Goal: Information Seeking & Learning: Check status

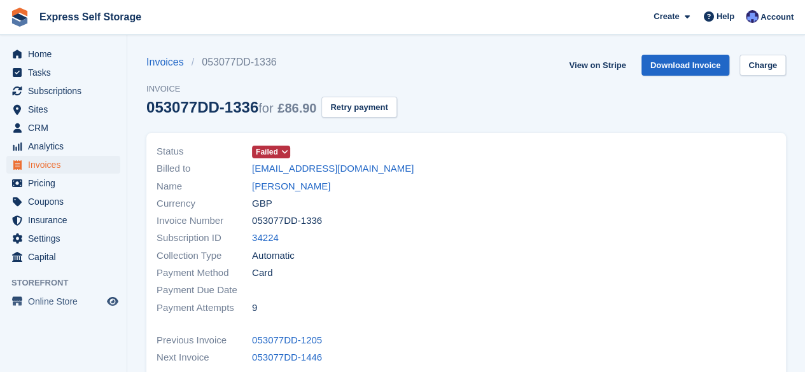
click at [273, 153] on span "Failed" at bounding box center [267, 151] width 22 height 11
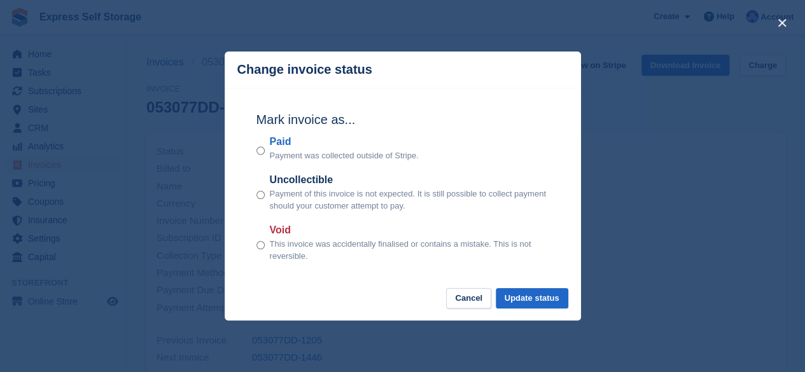
click at [661, 137] on div "close" at bounding box center [402, 186] width 805 height 372
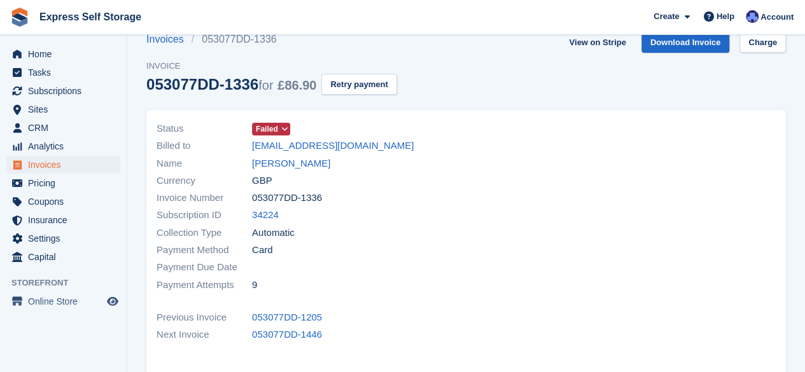
scroll to position [24, 0]
click at [286, 125] on icon at bounding box center [284, 129] width 7 height 8
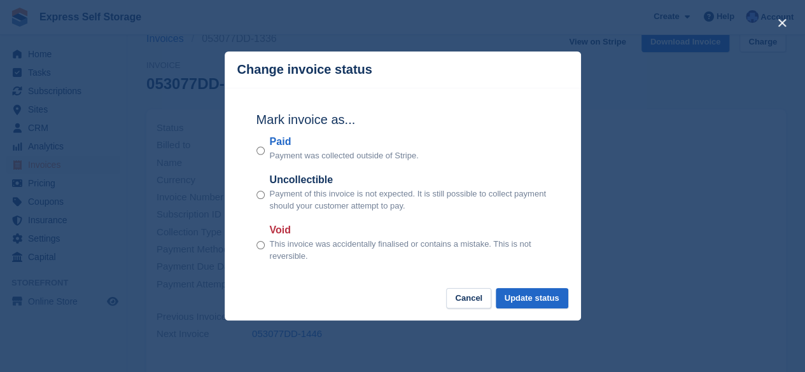
click at [635, 95] on div "close" at bounding box center [402, 186] width 805 height 372
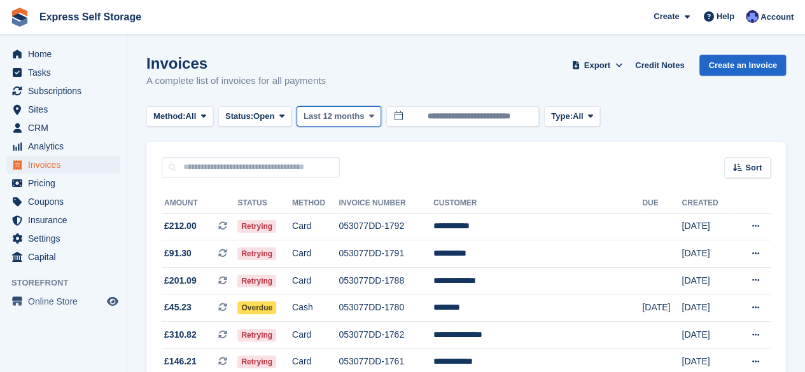
click at [369, 115] on icon at bounding box center [371, 116] width 5 height 8
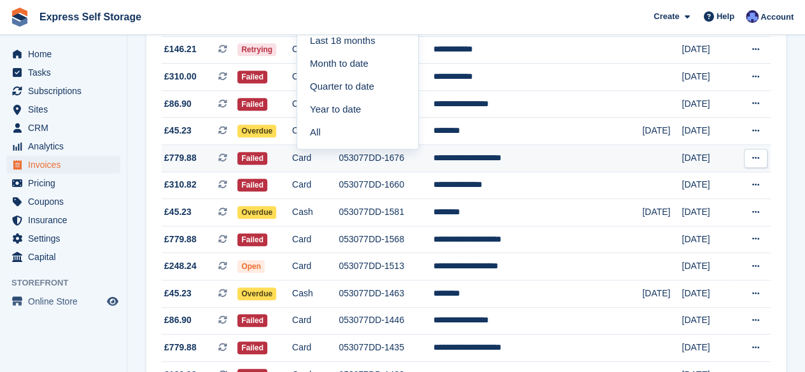
scroll to position [313, 0]
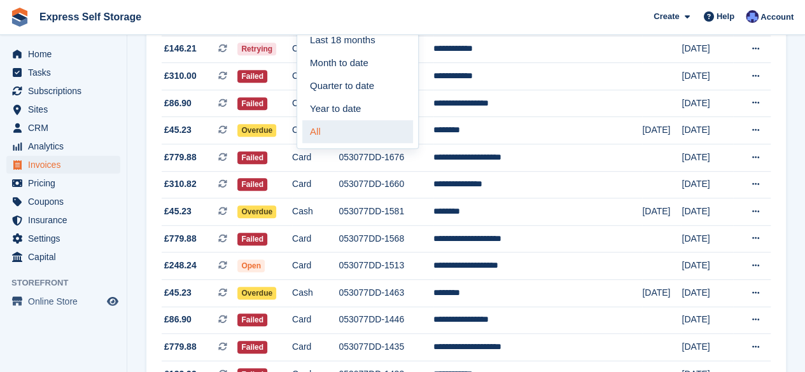
click at [362, 124] on link "All" at bounding box center [357, 131] width 111 height 23
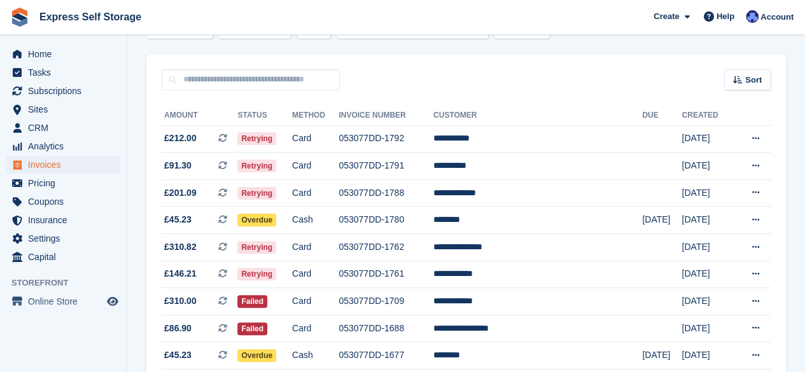
scroll to position [60, 0]
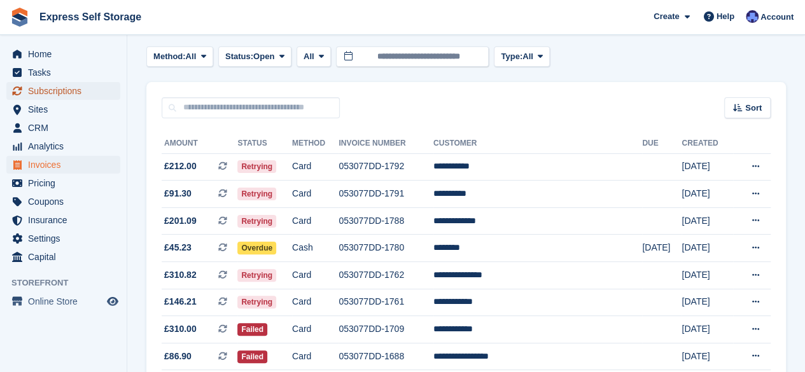
click at [57, 83] on span "Subscriptions" at bounding box center [66, 91] width 76 height 18
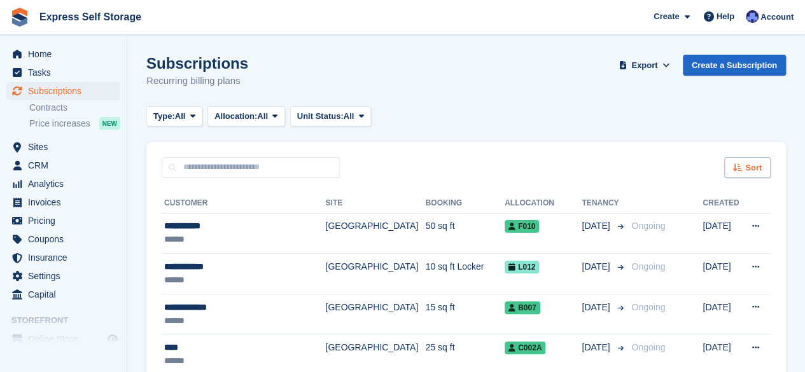
click at [755, 169] on span "Sort" at bounding box center [753, 168] width 17 height 13
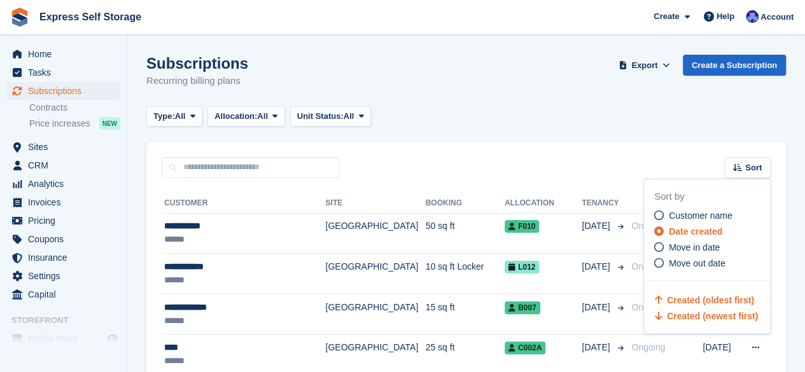
click at [719, 304] on span "Created (oldest first)" at bounding box center [710, 300] width 87 height 10
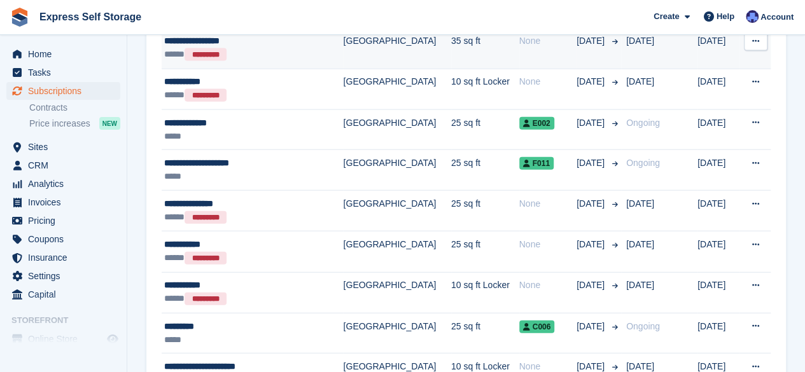
scroll to position [1411, 0]
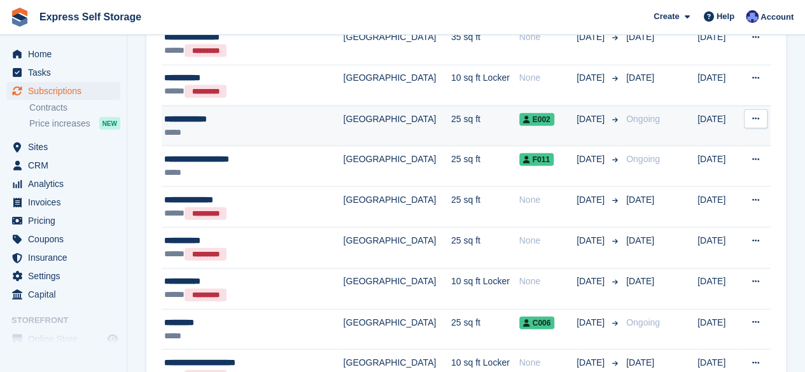
drag, startPoint x: 352, startPoint y: 120, endPoint x: 319, endPoint y: 110, distance: 33.8
click at [343, 110] on td "[GEOGRAPHIC_DATA]" at bounding box center [397, 126] width 108 height 41
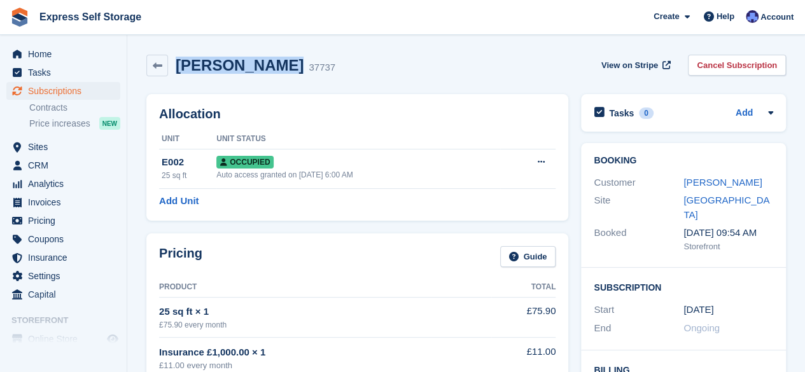
drag, startPoint x: 265, startPoint y: 67, endPoint x: 179, endPoint y: 69, distance: 86.0
click at [179, 69] on h2 "[PERSON_NAME]" at bounding box center [240, 65] width 128 height 17
copy h2 "Gabriel Coroi"
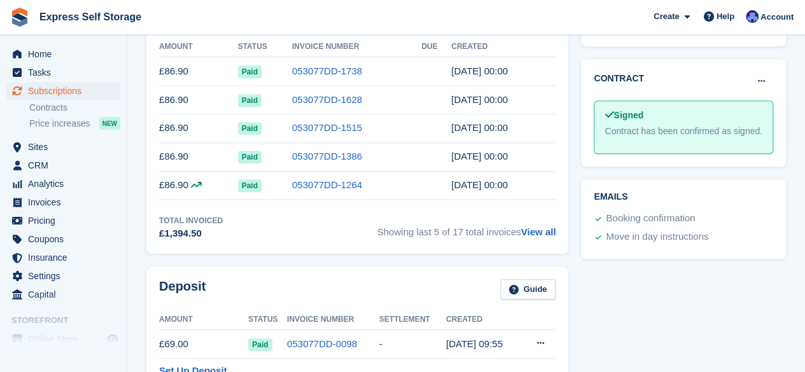
scroll to position [454, 0]
click at [539, 229] on link "View all" at bounding box center [538, 232] width 35 height 11
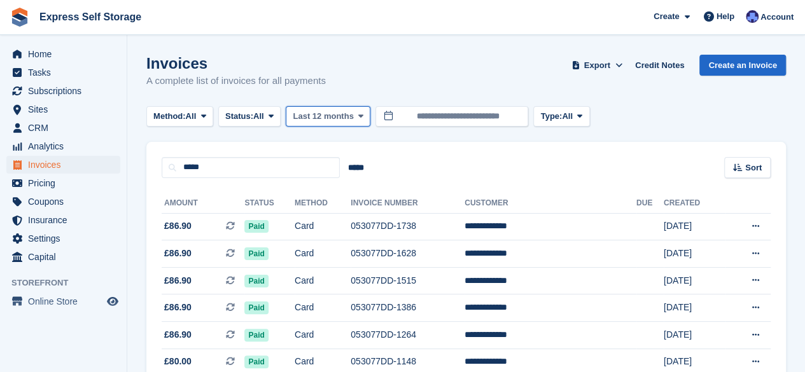
click at [342, 122] on span "Last 12 months" at bounding box center [323, 116] width 60 height 13
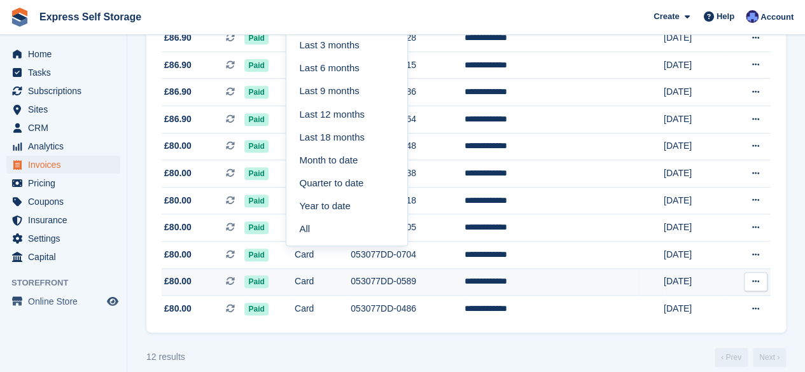
scroll to position [216, 0]
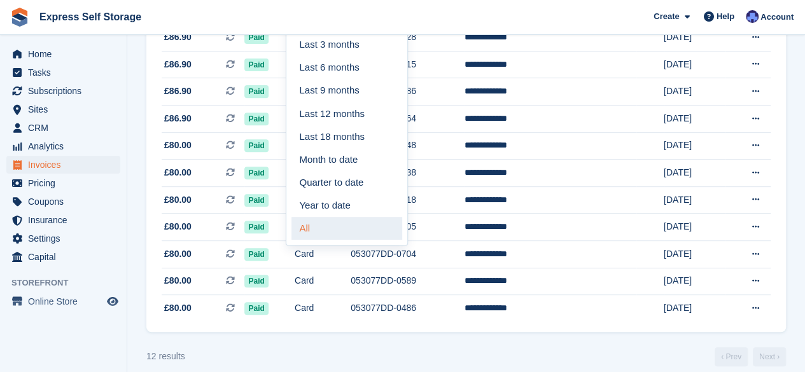
click at [336, 229] on link "All" at bounding box center [346, 228] width 111 height 23
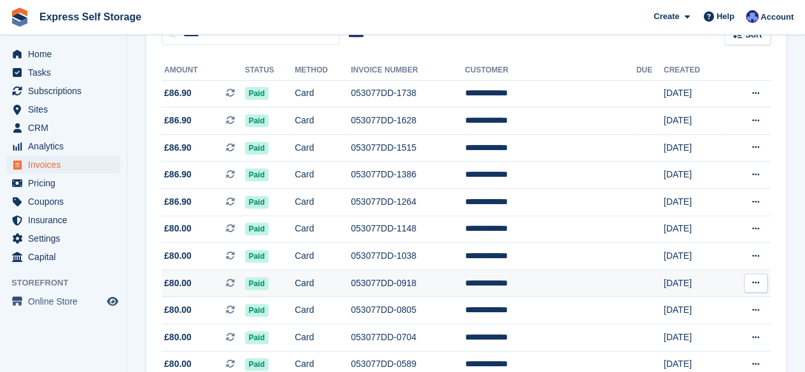
scroll to position [130, 0]
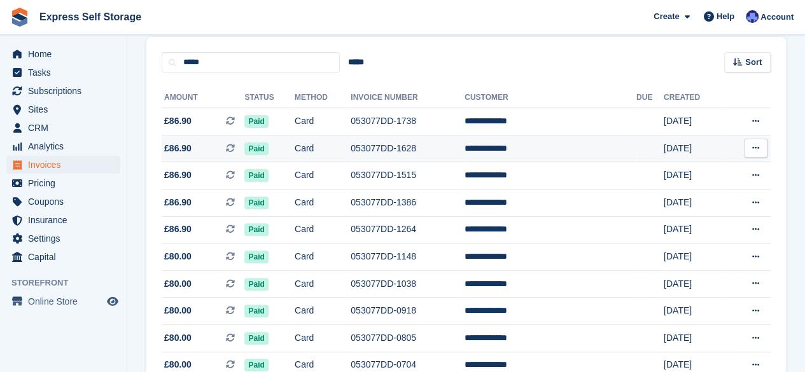
scroll to position [124, 0]
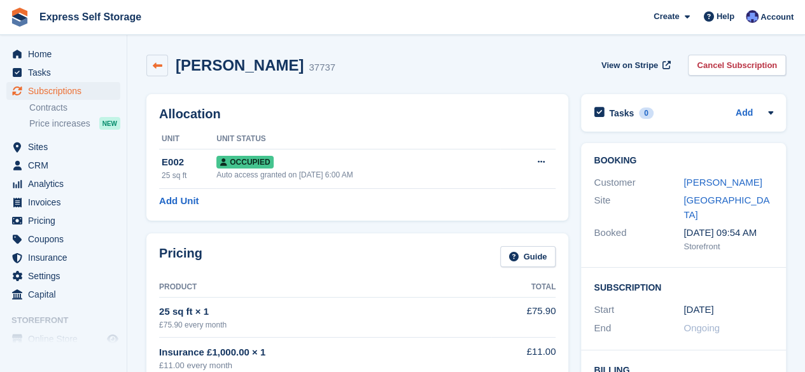
click at [154, 69] on icon at bounding box center [158, 66] width 10 height 10
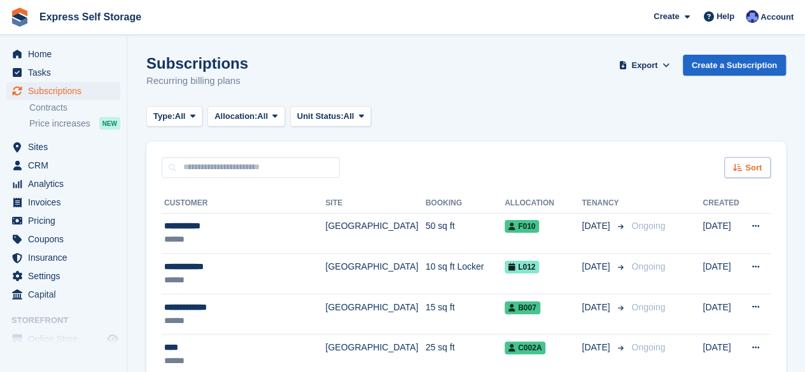
click at [739, 162] on div "Sort" at bounding box center [747, 167] width 46 height 21
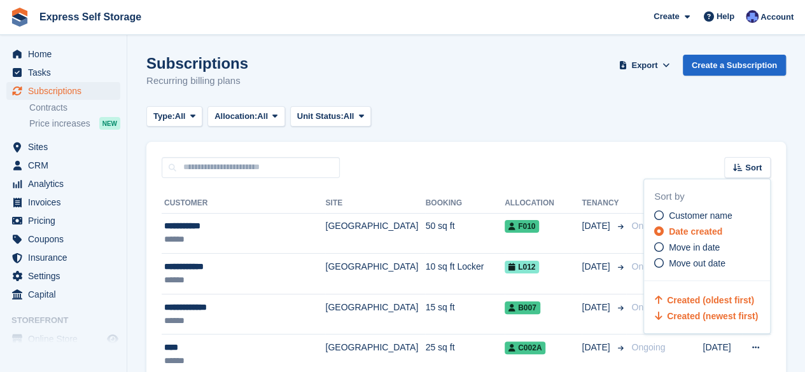
click at [689, 305] on span "Created (oldest first)" at bounding box center [710, 300] width 87 height 10
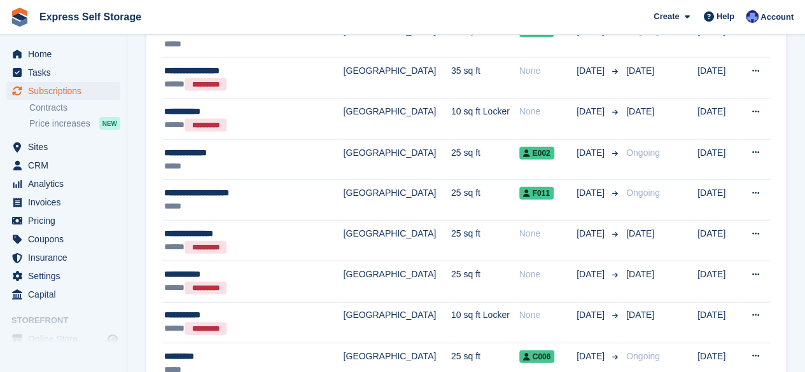
scroll to position [1379, 0]
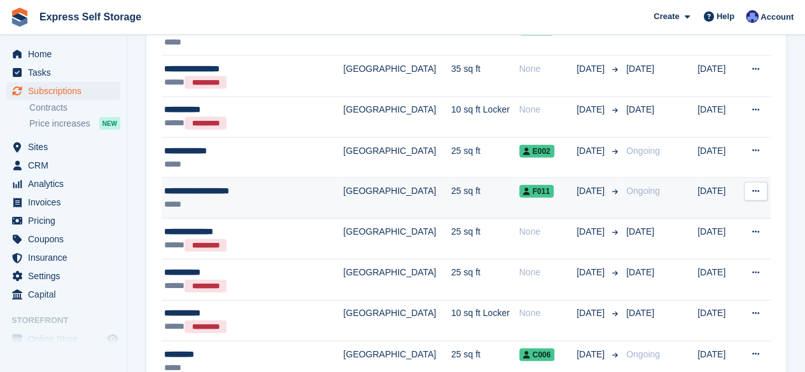
click at [252, 185] on div "**********" at bounding box center [241, 191] width 154 height 13
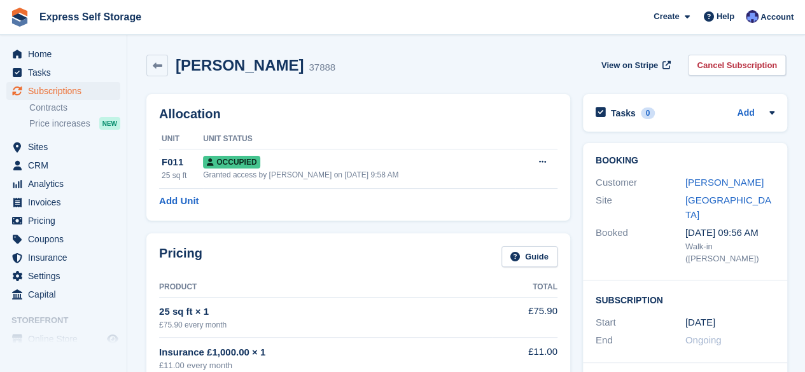
drag, startPoint x: 333, startPoint y: 67, endPoint x: 178, endPoint y: 73, distance: 155.4
click at [178, 73] on h2 "[PERSON_NAME]" at bounding box center [240, 65] width 128 height 17
copy h2 "[PERSON_NAME]"
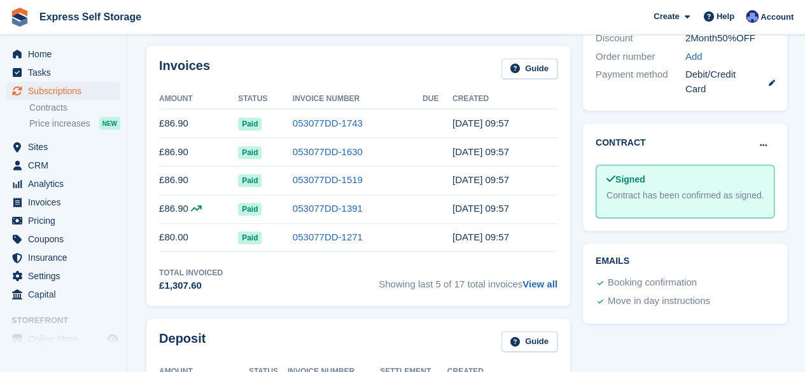
scroll to position [405, 0]
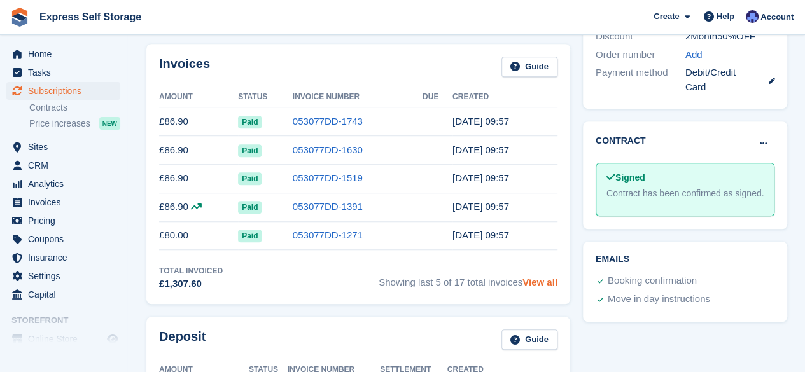
click at [539, 279] on link "View all" at bounding box center [540, 282] width 35 height 11
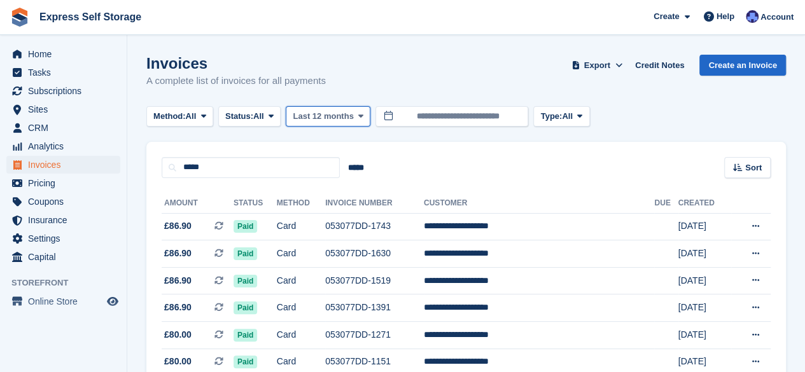
click at [356, 118] on span at bounding box center [361, 116] width 10 height 10
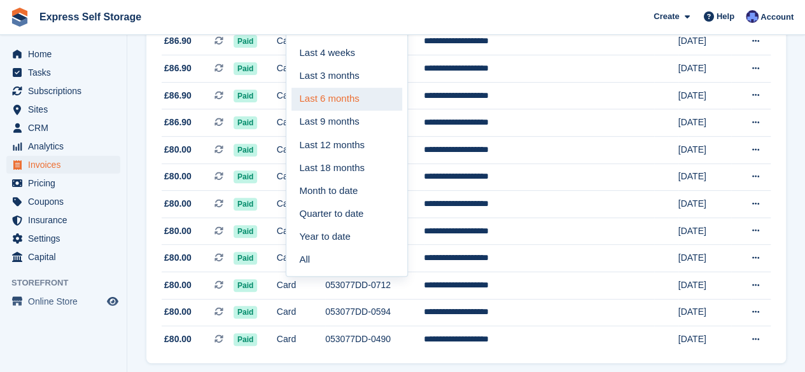
scroll to position [202, 0]
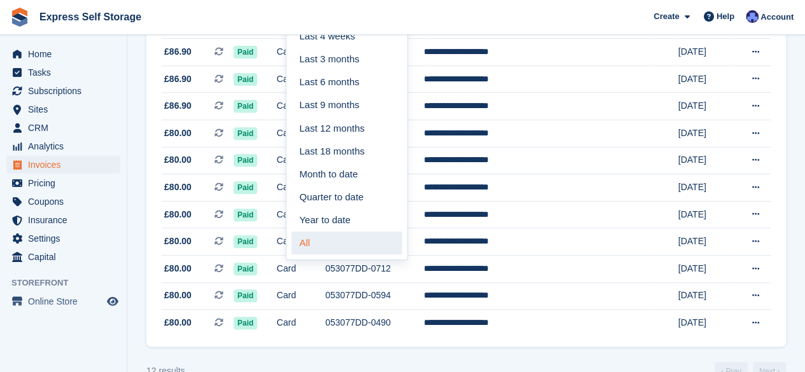
click at [336, 248] on link "All" at bounding box center [346, 243] width 111 height 23
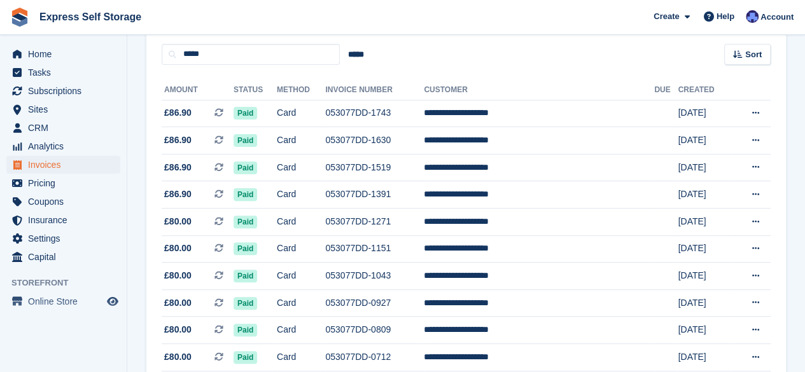
scroll to position [99, 0]
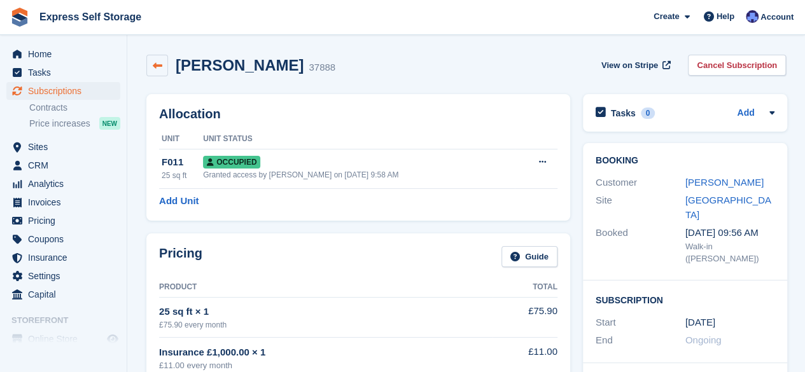
click at [159, 69] on icon at bounding box center [158, 66] width 10 height 10
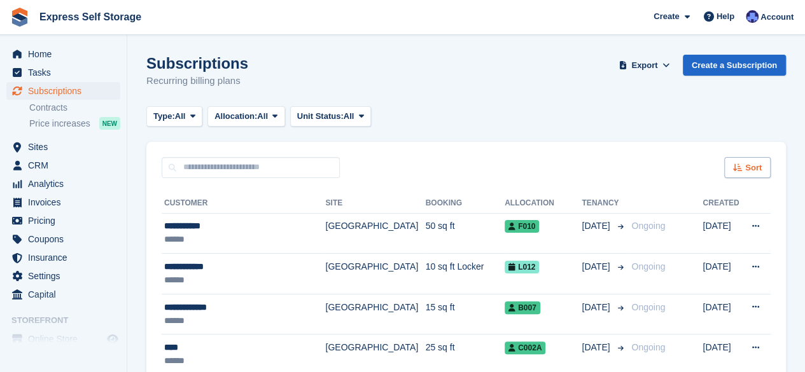
click at [733, 166] on div "Sort" at bounding box center [747, 167] width 46 height 21
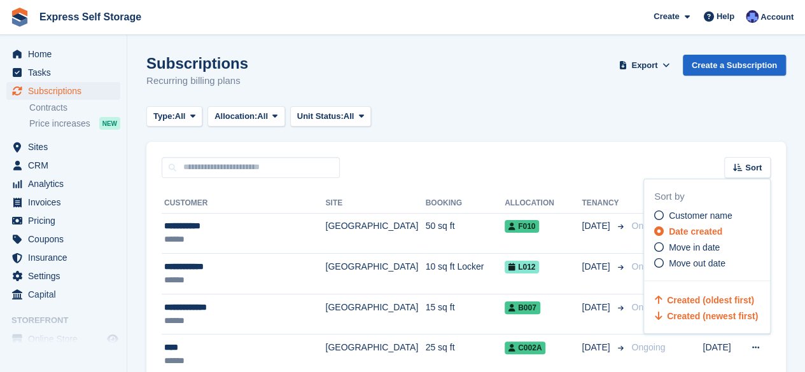
click at [708, 298] on span "Created (oldest first)" at bounding box center [710, 300] width 87 height 10
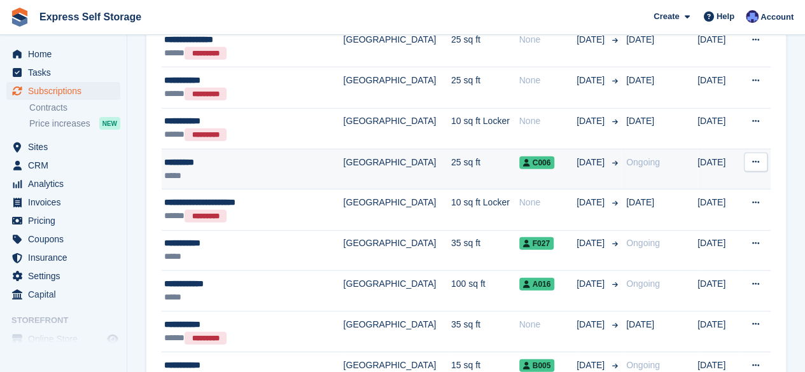
scroll to position [1573, 0]
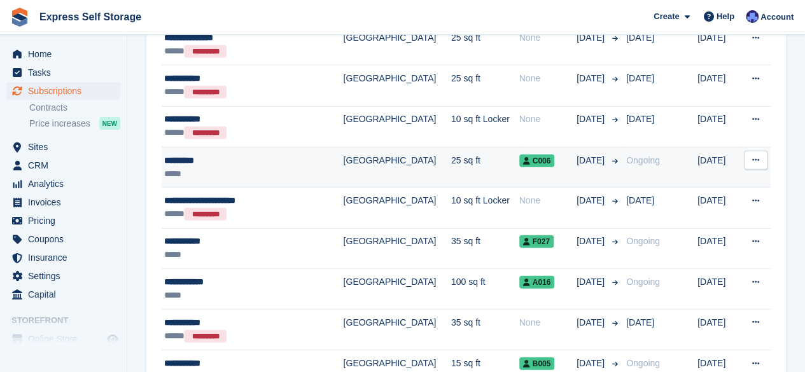
click at [374, 164] on td "[GEOGRAPHIC_DATA]" at bounding box center [397, 167] width 108 height 41
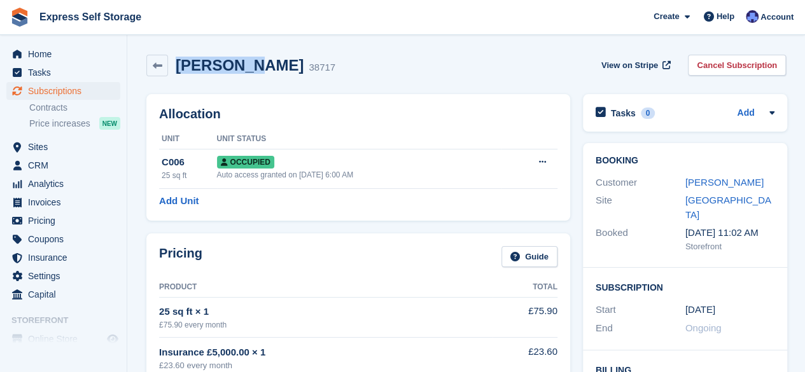
drag, startPoint x: 258, startPoint y: 71, endPoint x: 177, endPoint y: 67, distance: 80.9
click at [177, 67] on h2 "Wynn Wang" at bounding box center [240, 65] width 128 height 17
copy h2 "Wynn Wang"
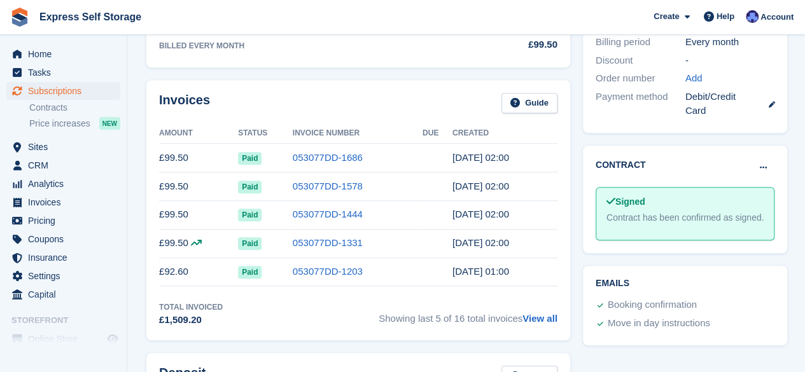
scroll to position [390, 0]
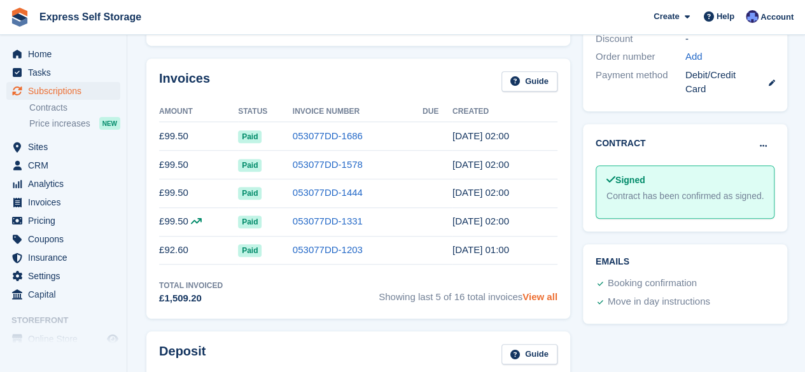
click at [542, 295] on link "View all" at bounding box center [540, 296] width 35 height 11
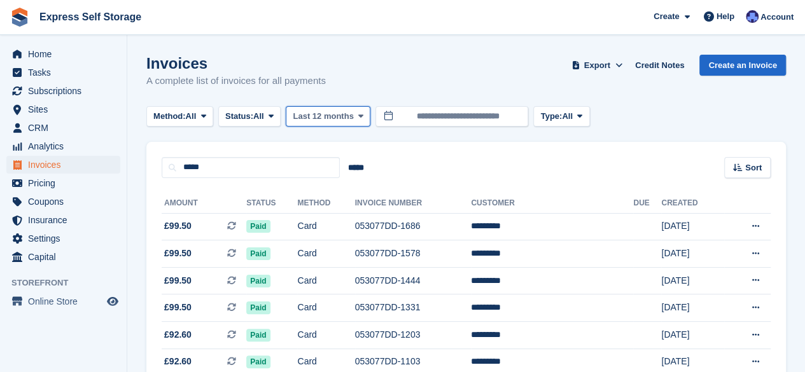
click at [349, 116] on span "Last 12 months" at bounding box center [323, 116] width 60 height 13
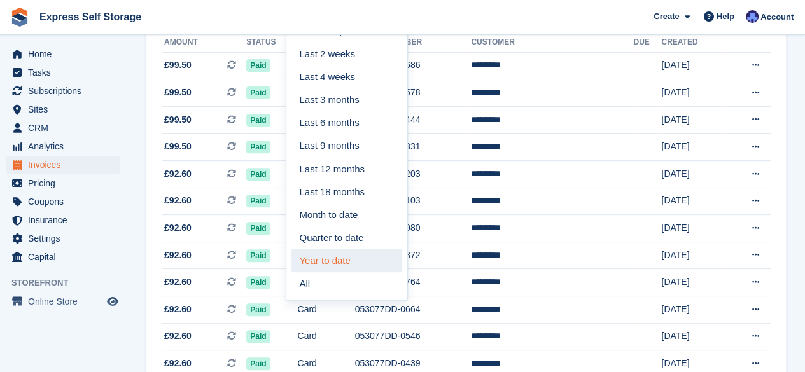
scroll to position [162, 0]
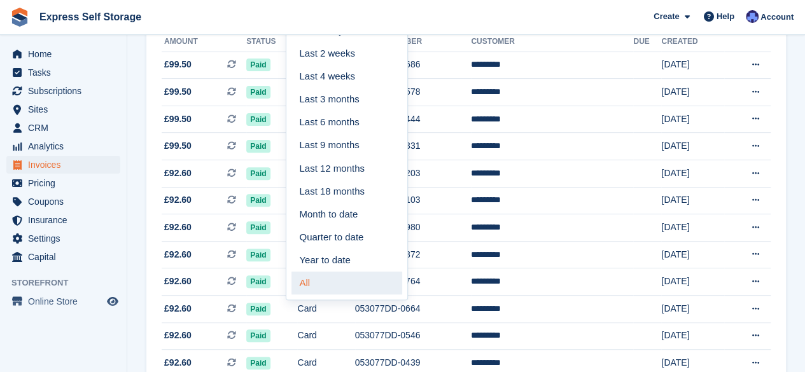
click at [328, 281] on link "All" at bounding box center [346, 283] width 111 height 23
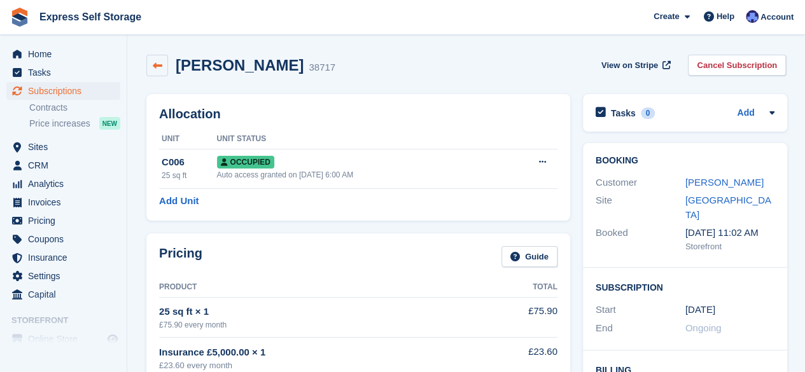
click at [159, 67] on icon at bounding box center [158, 66] width 10 height 10
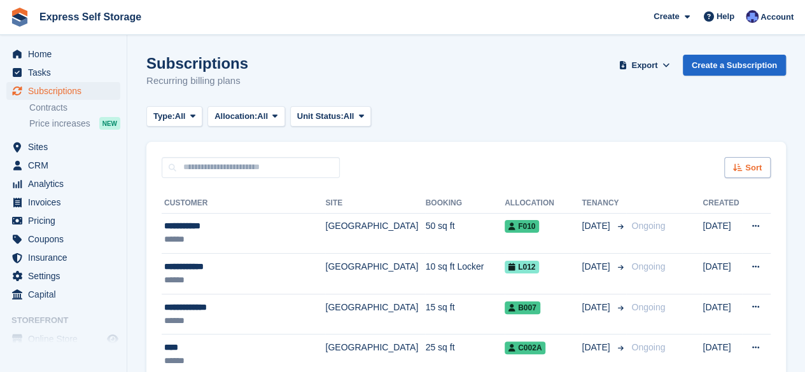
click at [748, 157] on div "Sort" at bounding box center [747, 167] width 46 height 21
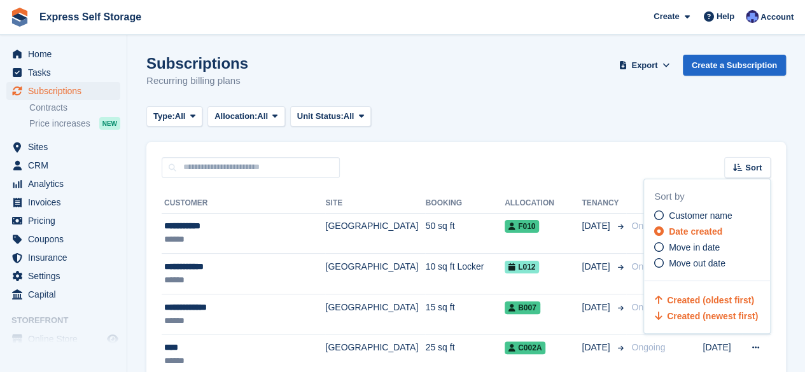
click at [694, 303] on span "Created (oldest first)" at bounding box center [710, 300] width 87 height 10
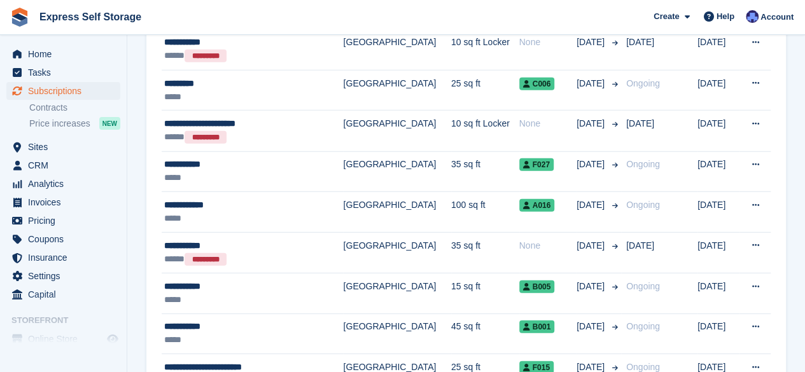
scroll to position [1635, 0]
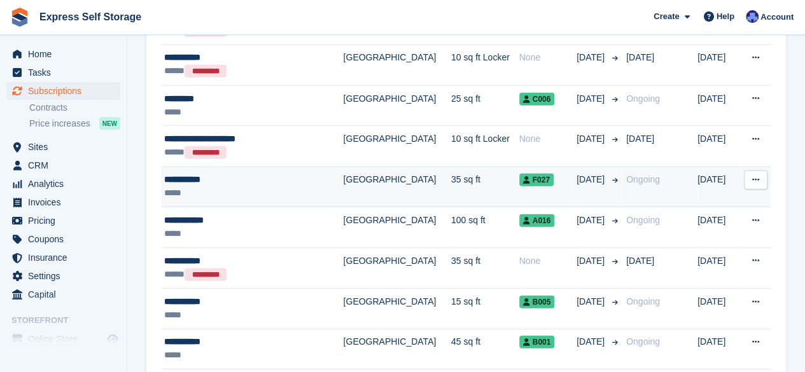
click at [376, 172] on td "[GEOGRAPHIC_DATA]" at bounding box center [397, 187] width 108 height 41
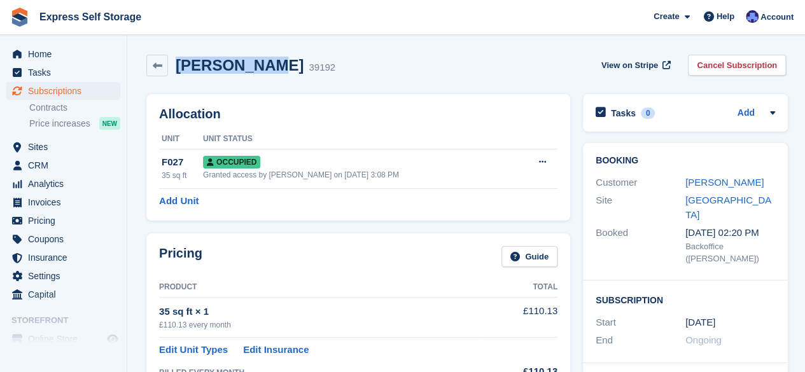
drag, startPoint x: 251, startPoint y: 71, endPoint x: 178, endPoint y: 67, distance: 72.7
click at [178, 67] on h2 "[PERSON_NAME]" at bounding box center [240, 65] width 128 height 17
copy h2 "[PERSON_NAME]"
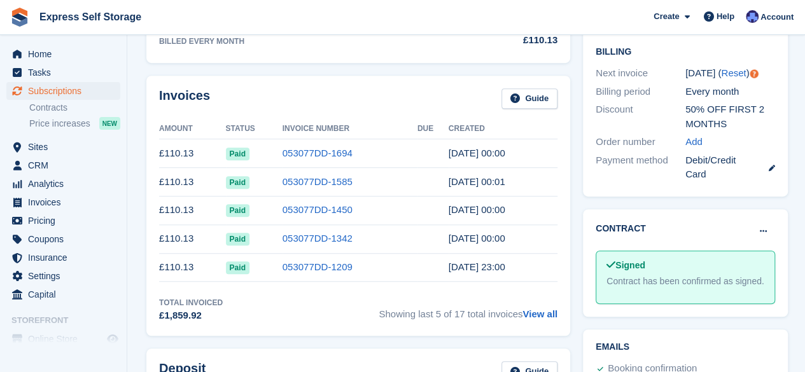
scroll to position [337, 0]
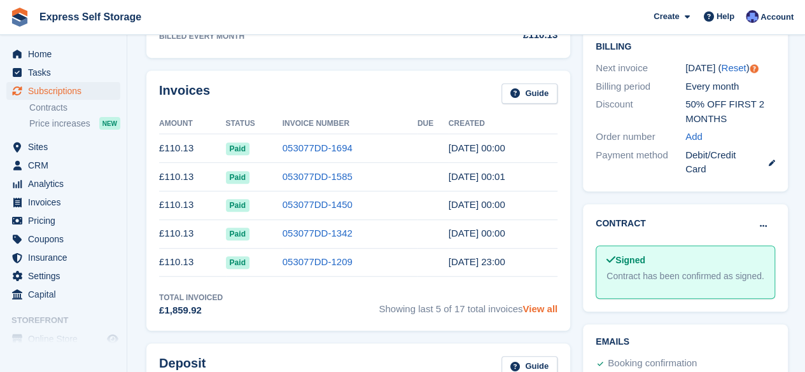
click at [532, 311] on link "View all" at bounding box center [540, 309] width 35 height 11
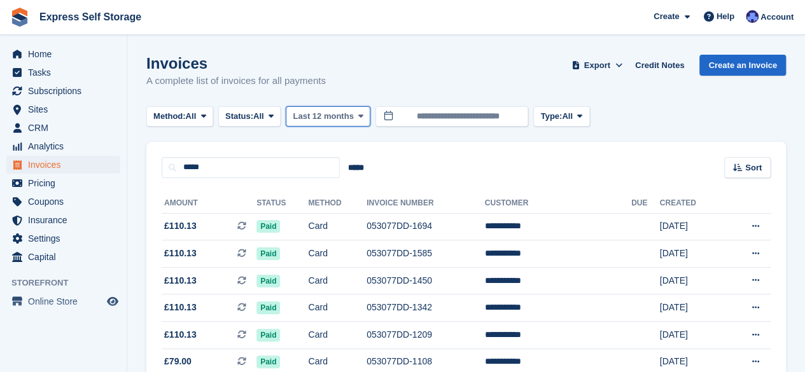
click at [353, 120] on button "Last 12 months" at bounding box center [328, 116] width 85 height 21
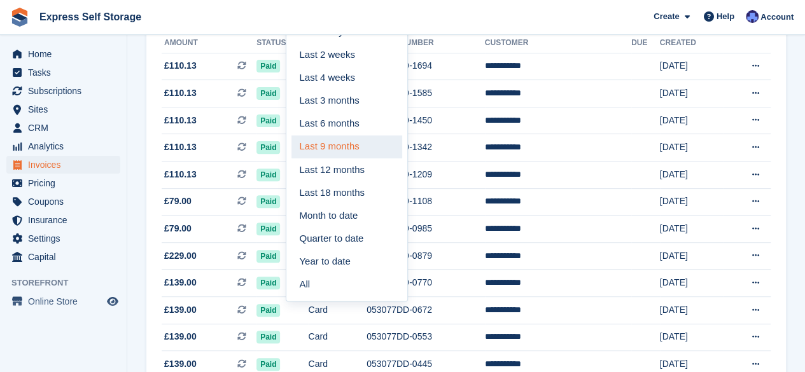
scroll to position [163, 0]
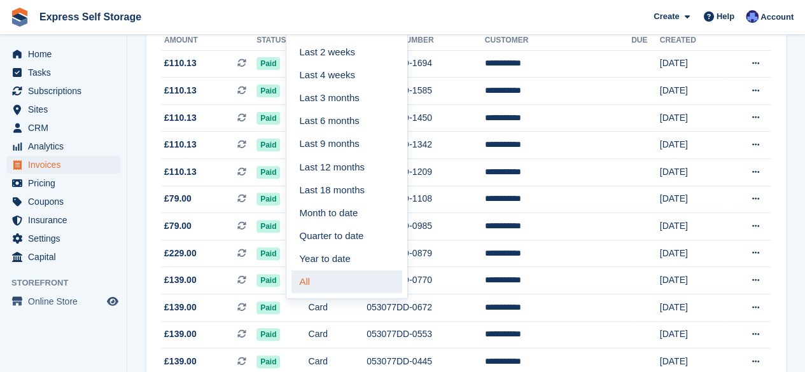
click at [326, 291] on link "All" at bounding box center [346, 281] width 111 height 23
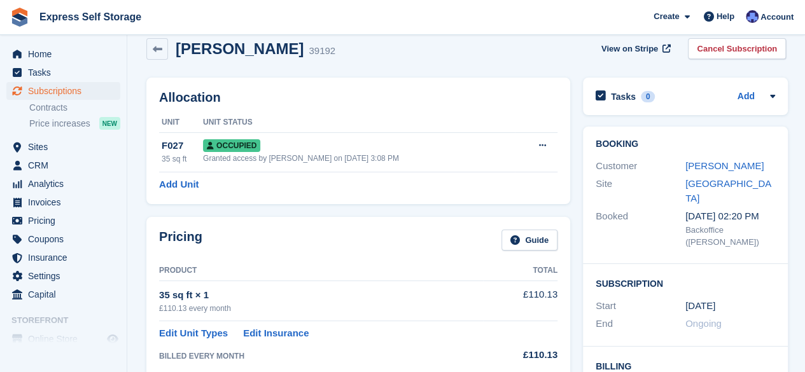
scroll to position [15, 0]
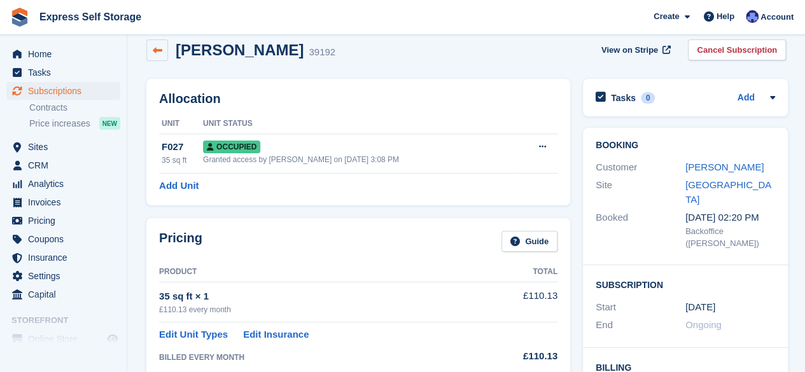
click at [162, 50] on link at bounding box center [157, 50] width 22 height 22
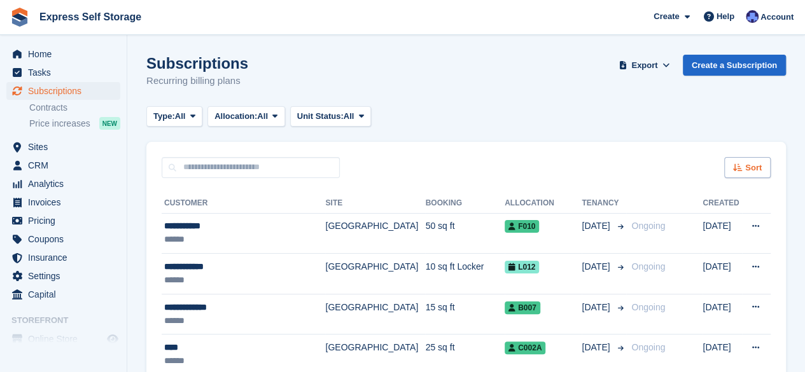
click at [741, 164] on icon at bounding box center [738, 168] width 10 height 8
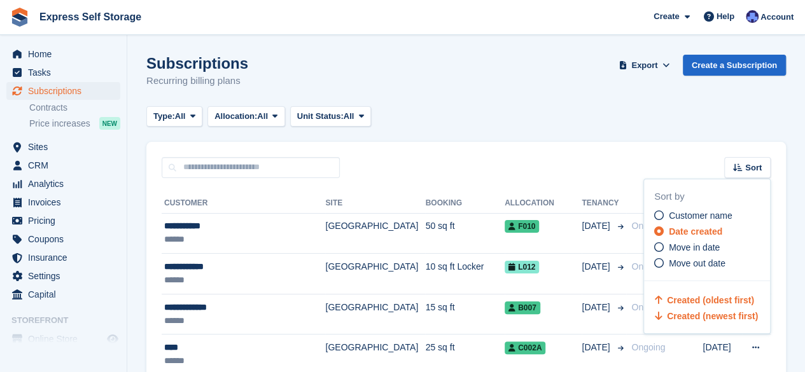
click at [678, 301] on span "Created (oldest first)" at bounding box center [710, 300] width 87 height 10
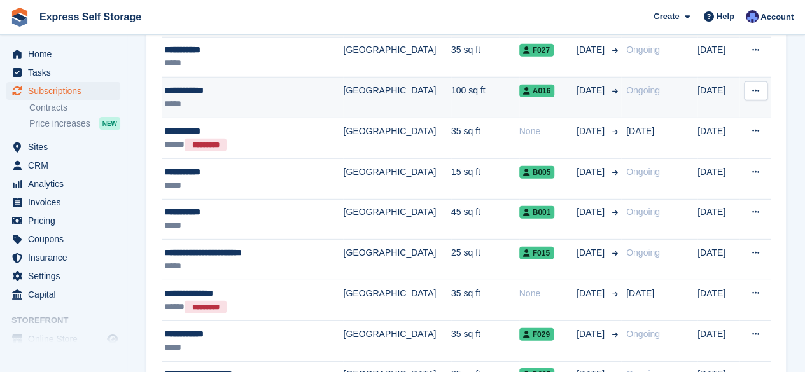
scroll to position [1785, 0]
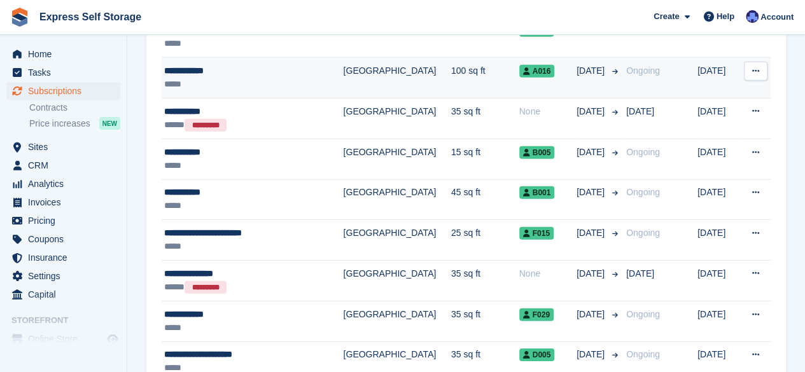
click at [245, 85] on td "**********" at bounding box center [252, 78] width 181 height 41
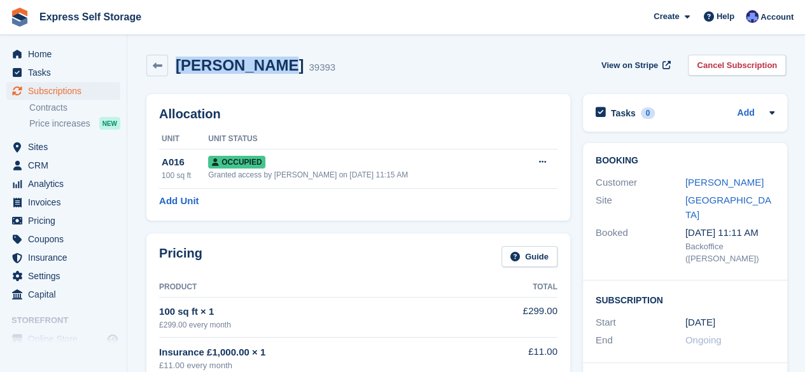
drag, startPoint x: 270, startPoint y: 66, endPoint x: 176, endPoint y: 64, distance: 93.6
click at [176, 64] on h2 "[PERSON_NAME]" at bounding box center [240, 65] width 128 height 17
copy h2 "[PERSON_NAME]"
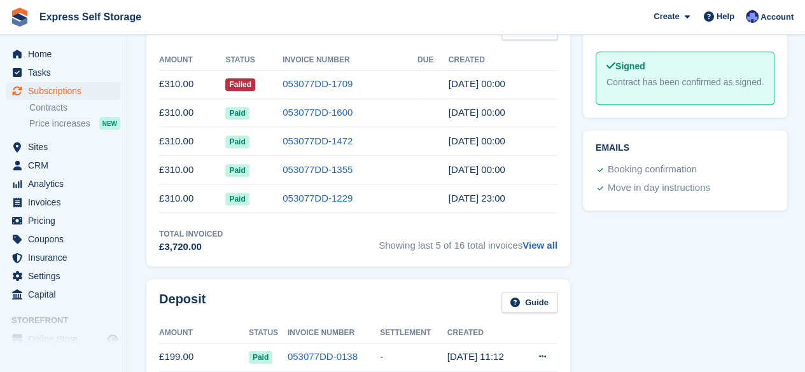
scroll to position [518, 0]
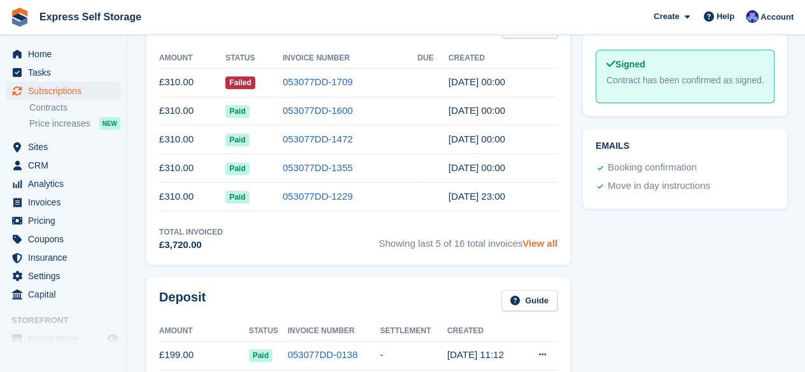
click at [531, 241] on link "View all" at bounding box center [540, 243] width 35 height 11
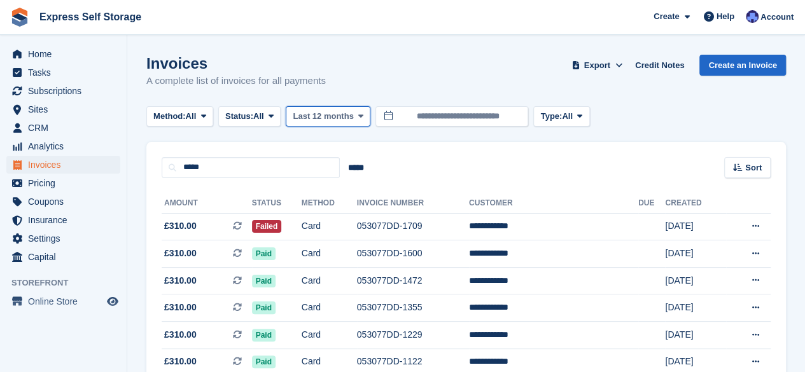
click at [356, 120] on span at bounding box center [361, 116] width 10 height 10
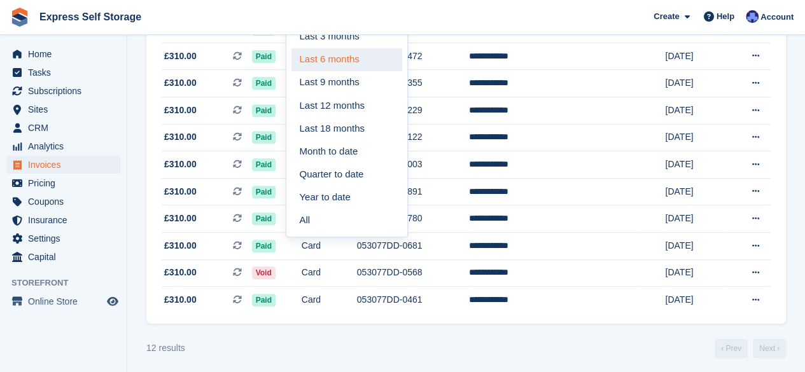
scroll to position [229, 0]
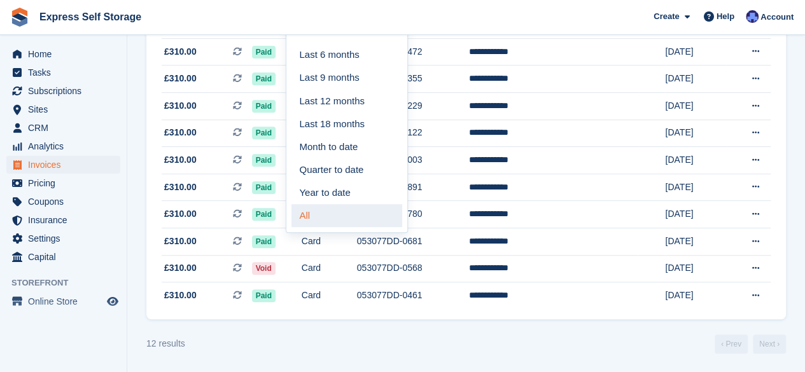
click at [333, 211] on link "All" at bounding box center [346, 215] width 111 height 23
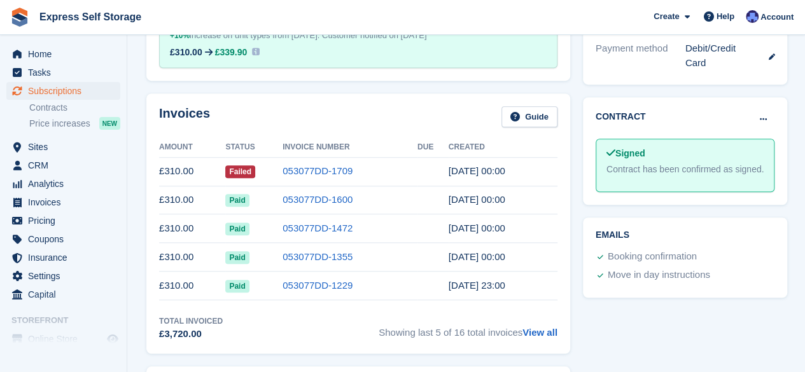
scroll to position [429, 0]
click at [530, 327] on link "View all" at bounding box center [540, 332] width 35 height 11
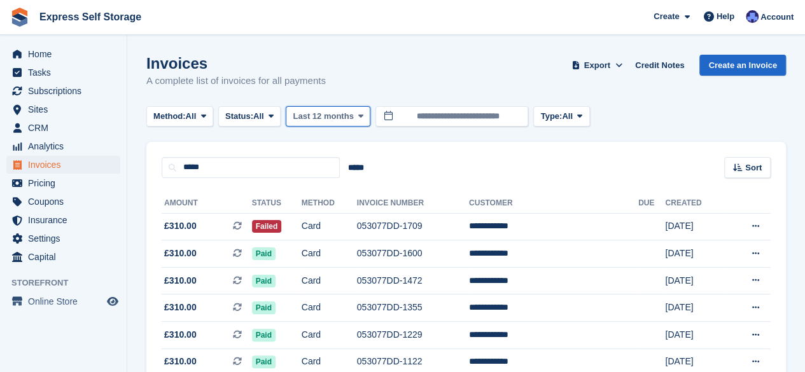
click at [337, 110] on span "Last 12 months" at bounding box center [323, 116] width 60 height 13
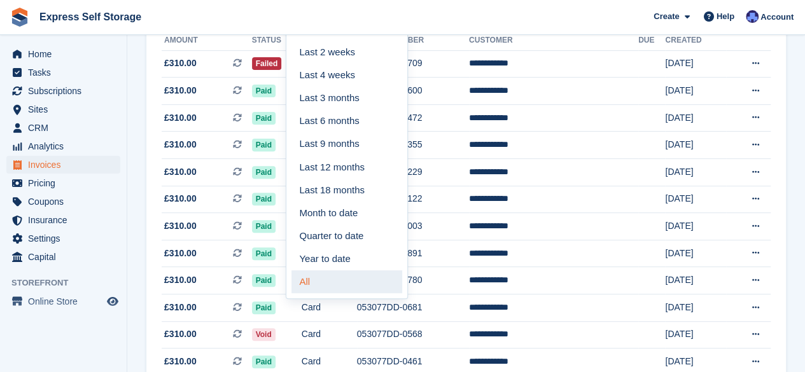
scroll to position [164, 0]
click at [318, 282] on link "All" at bounding box center [346, 281] width 111 height 23
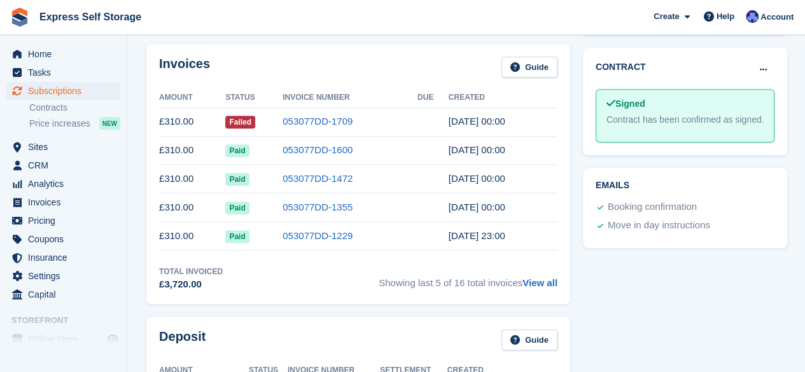
scroll to position [549, 0]
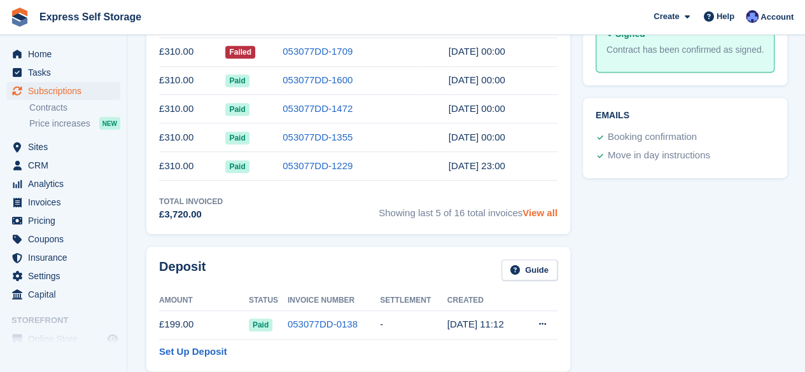
click at [535, 215] on link "View all" at bounding box center [540, 212] width 35 height 11
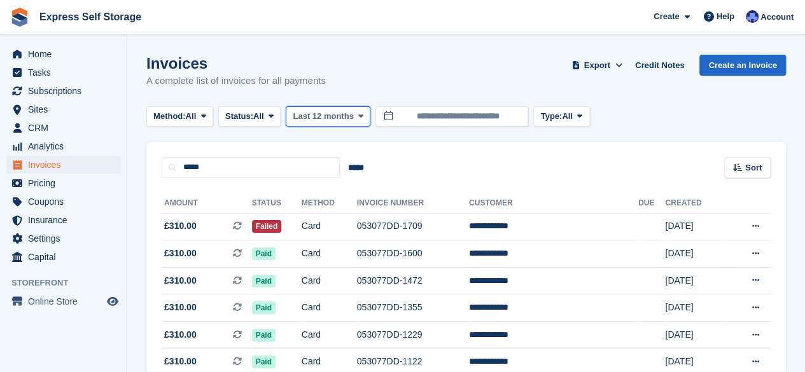
click at [337, 119] on span "Last 12 months" at bounding box center [323, 116] width 60 height 13
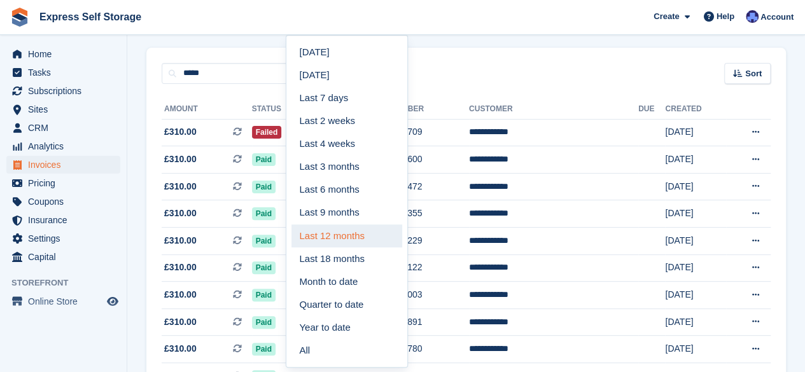
scroll to position [95, 0]
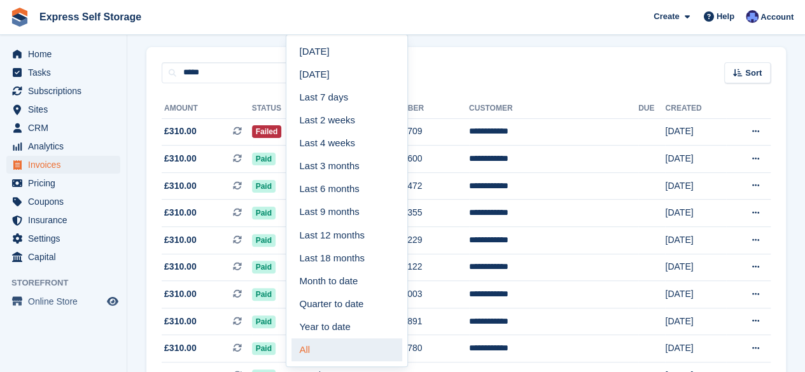
click at [316, 358] on link "All" at bounding box center [346, 350] width 111 height 23
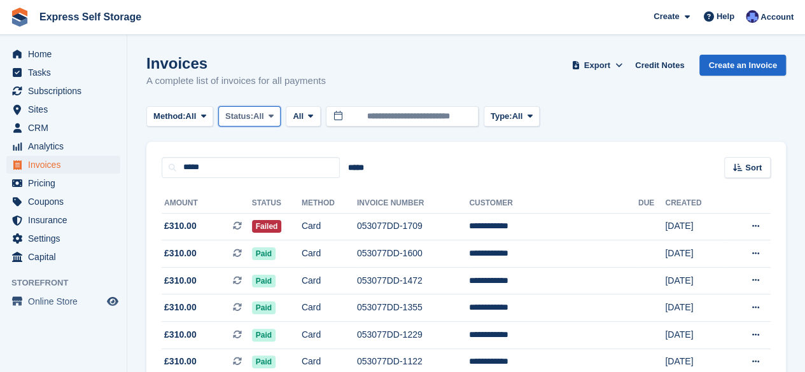
click at [244, 116] on span "Status:" at bounding box center [239, 116] width 28 height 13
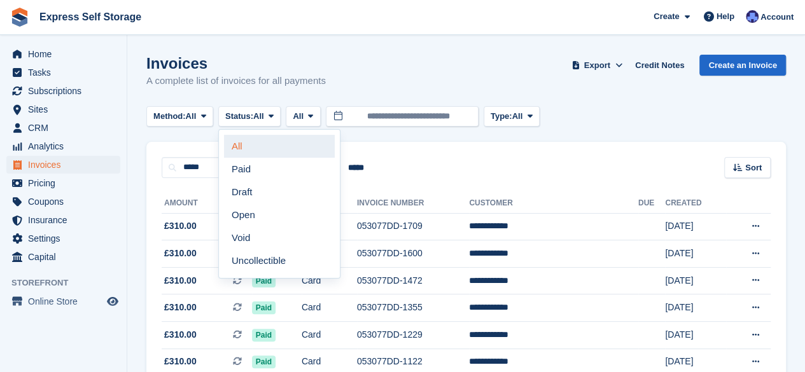
click at [248, 143] on link "All" at bounding box center [279, 146] width 111 height 23
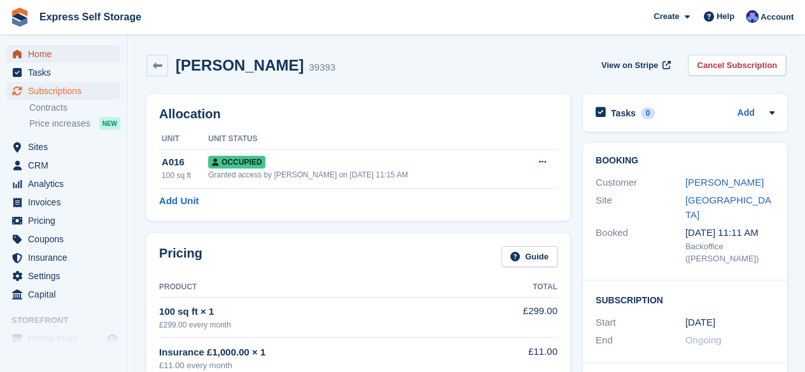
click at [71, 58] on span "Home" at bounding box center [66, 54] width 76 height 18
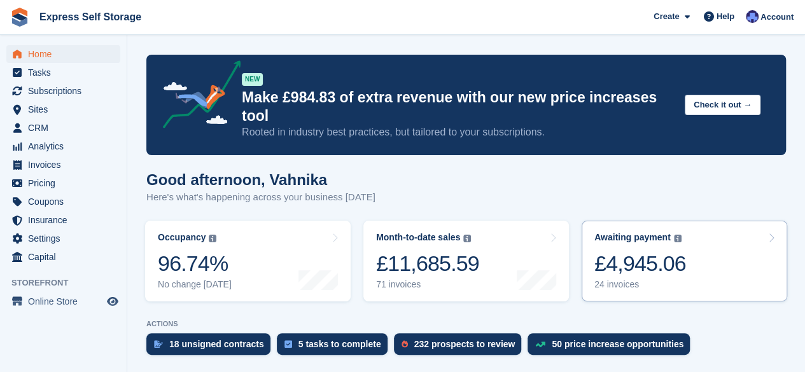
click at [631, 251] on div "£4,945.06" at bounding box center [640, 264] width 92 height 26
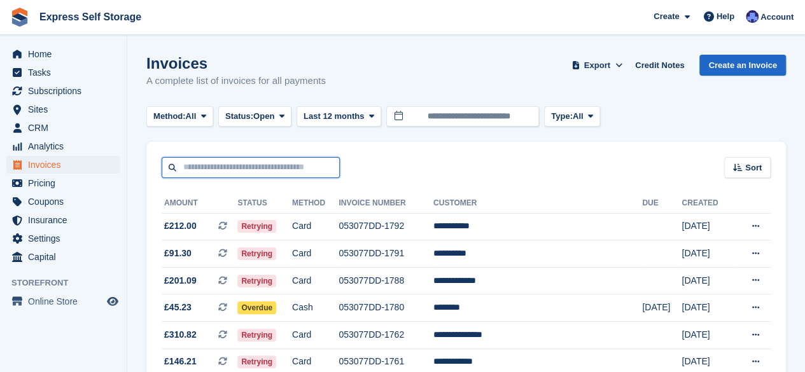
click at [315, 172] on input "text" at bounding box center [251, 167] width 178 height 21
type input "*****"
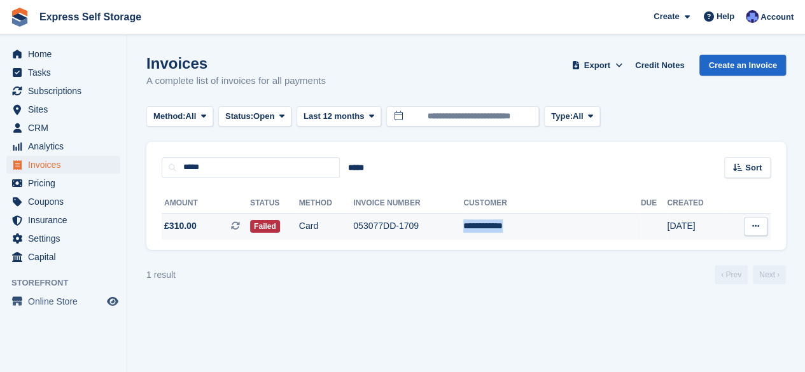
drag, startPoint x: 573, startPoint y: 227, endPoint x: 510, endPoint y: 228, distance: 63.7
click at [510, 228] on tr "**********" at bounding box center [466, 226] width 609 height 27
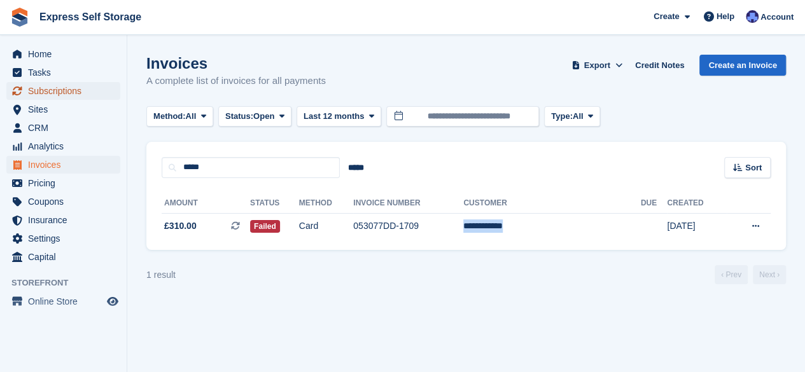
click at [77, 94] on span "Subscriptions" at bounding box center [66, 91] width 76 height 18
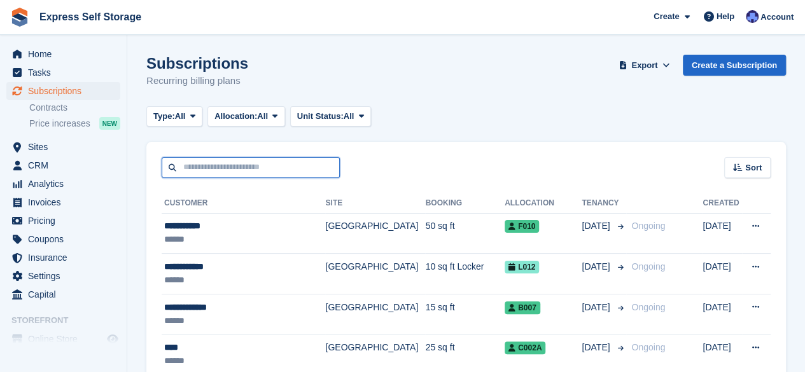
click at [245, 158] on input "text" at bounding box center [251, 167] width 178 height 21
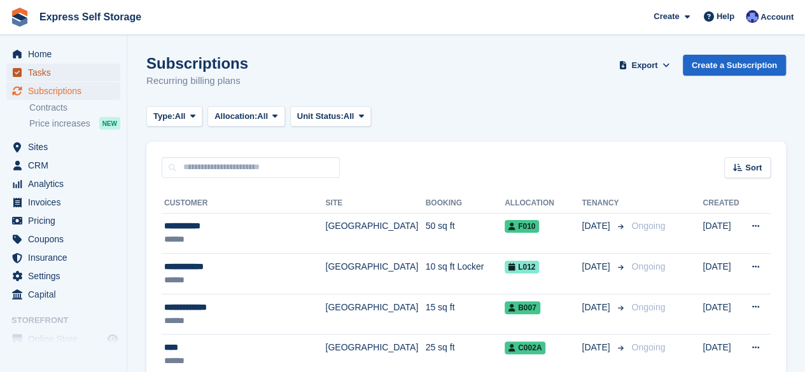
click at [98, 67] on span "Tasks" at bounding box center [66, 73] width 76 height 18
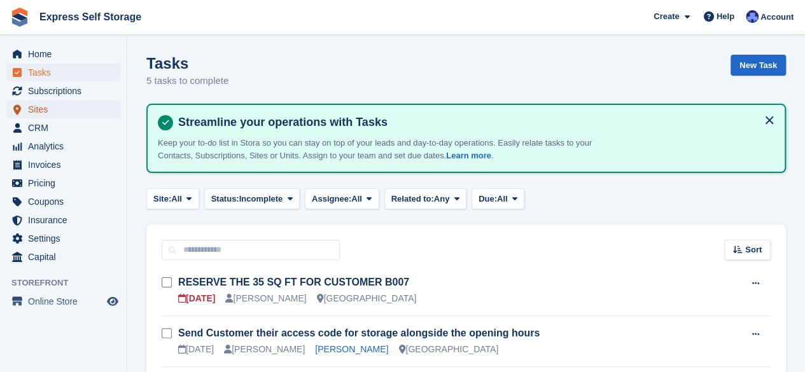
click at [69, 105] on span "Sites" at bounding box center [66, 110] width 76 height 18
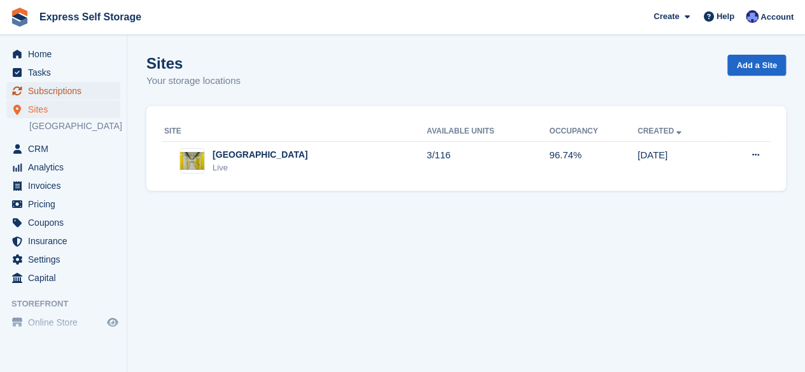
click at [73, 90] on span "Subscriptions" at bounding box center [66, 91] width 76 height 18
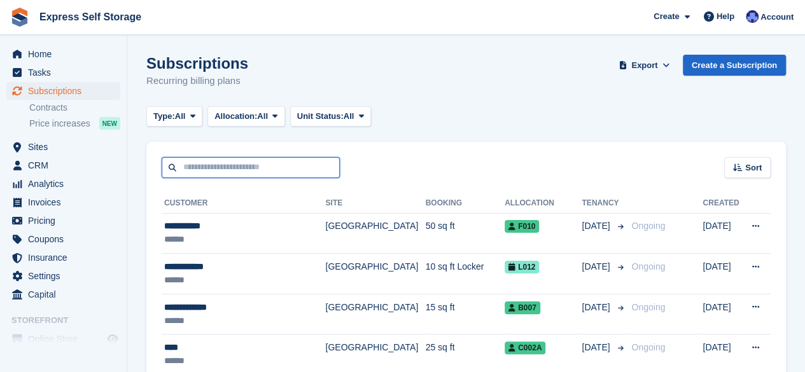
click at [238, 162] on input "text" at bounding box center [251, 167] width 178 height 21
paste input "**********"
type input "*"
type input "*****"
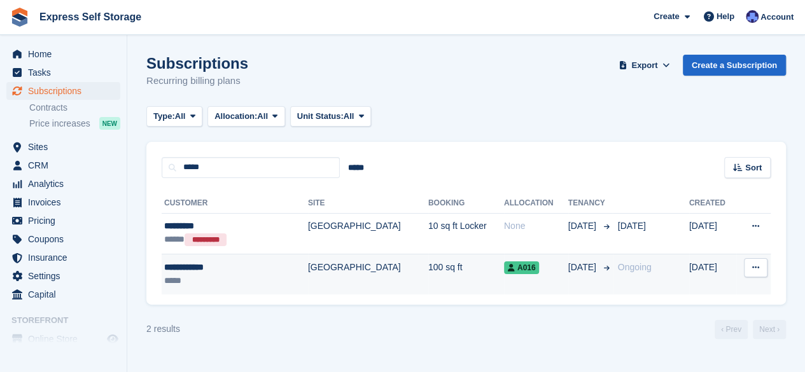
click at [428, 269] on td "100 sq ft" at bounding box center [466, 274] width 76 height 40
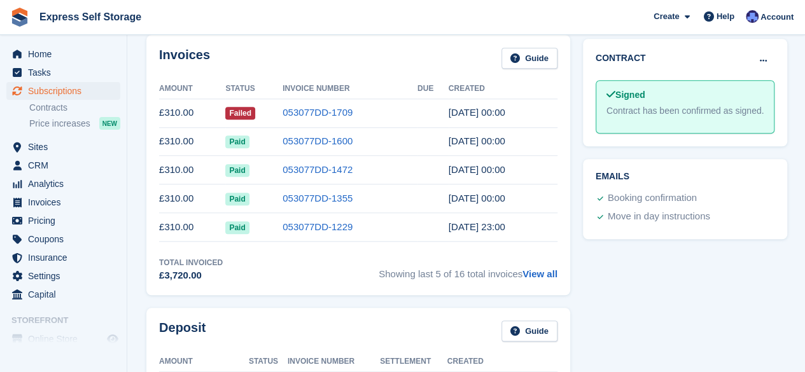
scroll to position [498, 0]
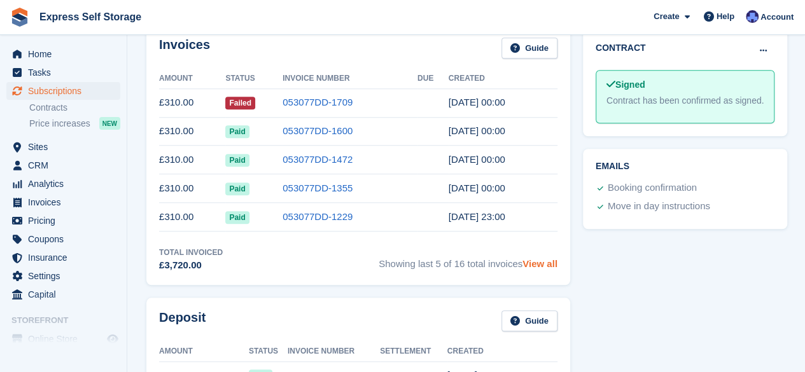
click at [544, 264] on link "View all" at bounding box center [540, 263] width 35 height 11
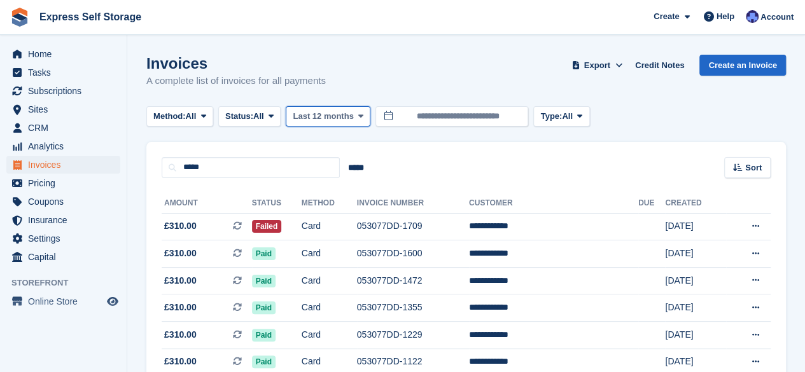
click at [349, 116] on span "Last 12 months" at bounding box center [323, 116] width 60 height 13
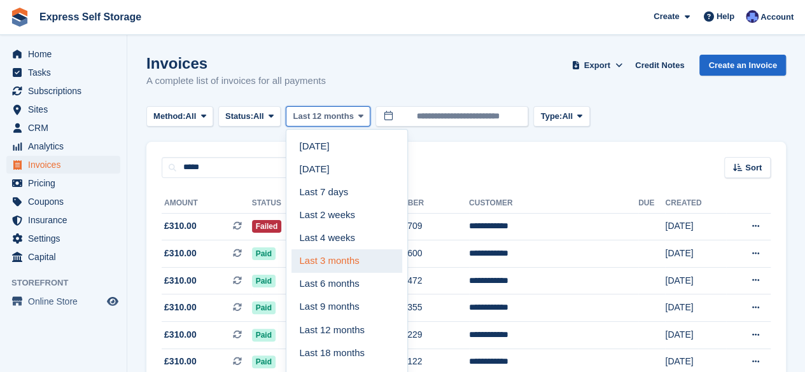
scroll to position [232, 0]
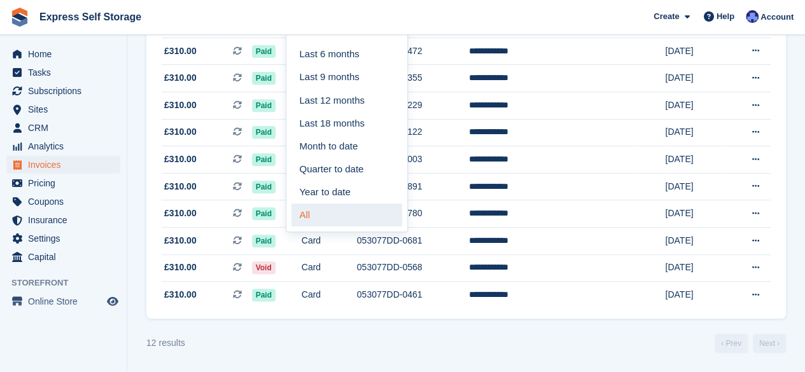
click at [335, 204] on link "All" at bounding box center [346, 215] width 111 height 23
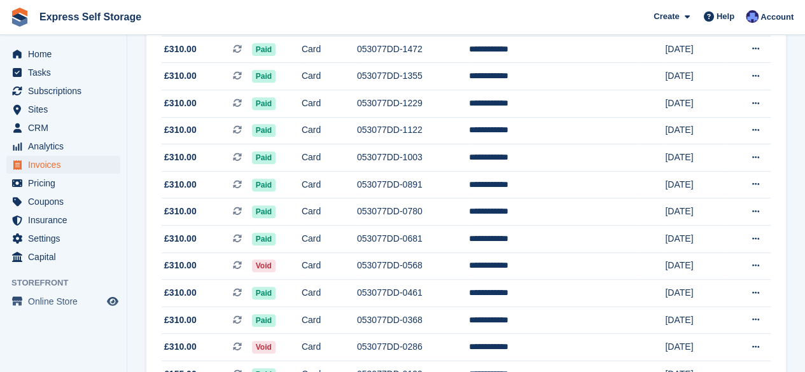
scroll to position [368, 0]
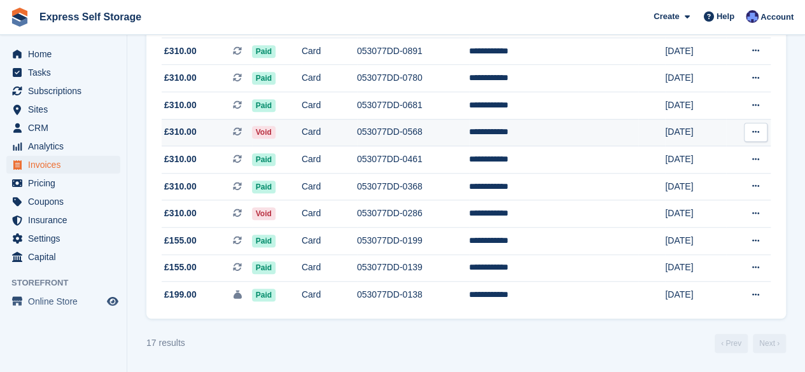
click at [345, 128] on td "Card" at bounding box center [329, 132] width 55 height 27
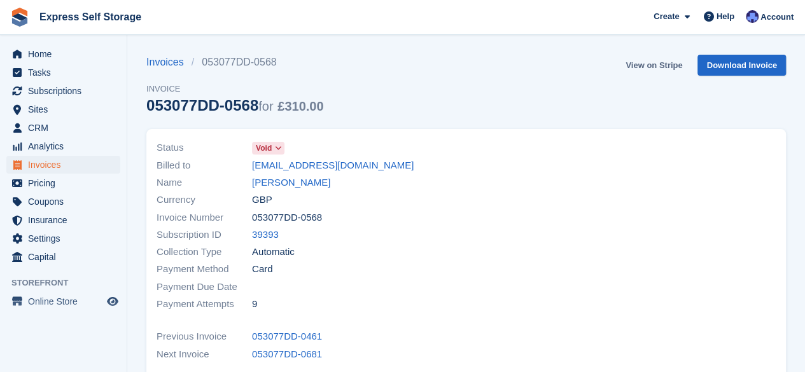
click at [656, 63] on link "View on Stripe" at bounding box center [654, 65] width 67 height 21
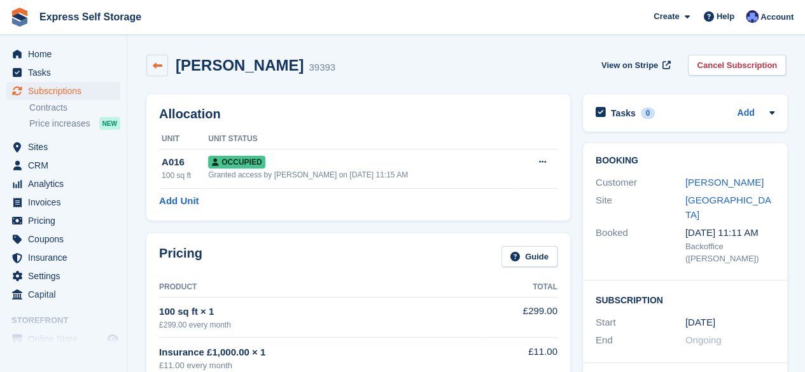
click at [167, 63] on link at bounding box center [157, 66] width 22 height 22
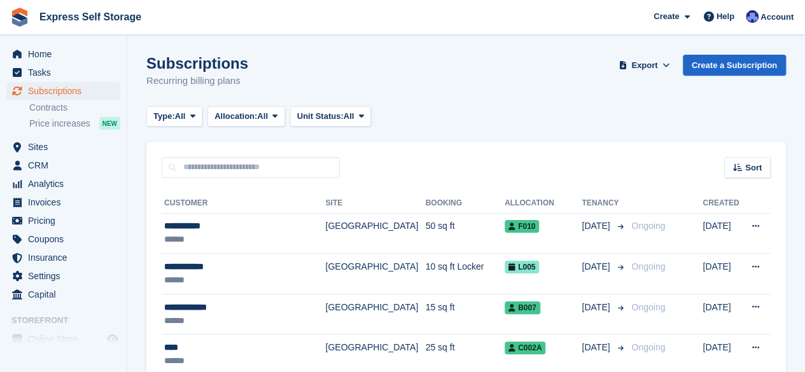
click at [354, 111] on span "All" at bounding box center [349, 116] width 11 height 13
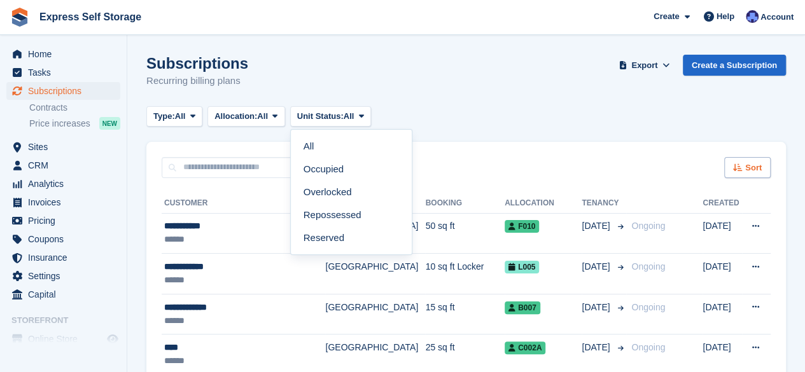
click at [743, 161] on div "Sort" at bounding box center [747, 167] width 46 height 21
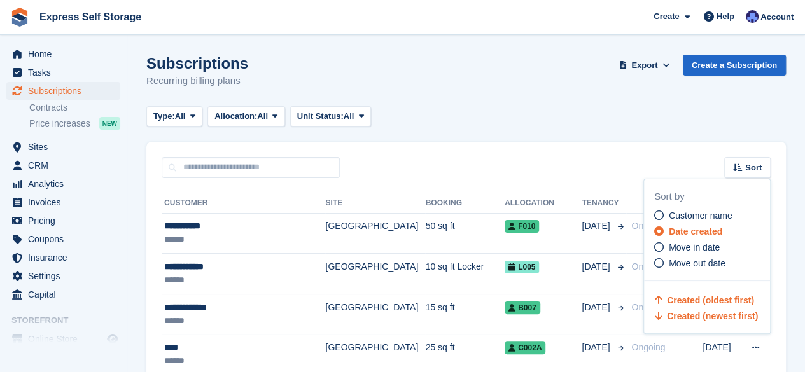
click at [674, 297] on span "Created (oldest first)" at bounding box center [710, 300] width 87 height 10
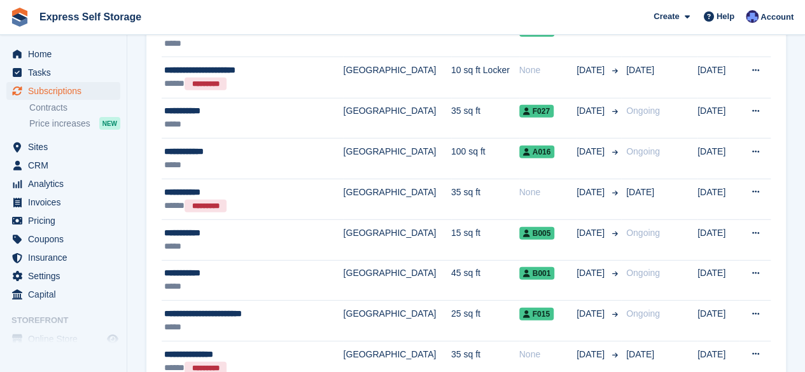
scroll to position [1704, 0]
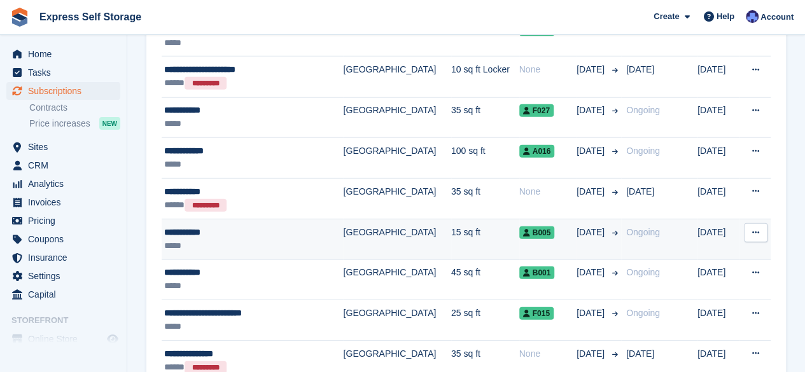
click at [276, 228] on div "**********" at bounding box center [241, 232] width 154 height 13
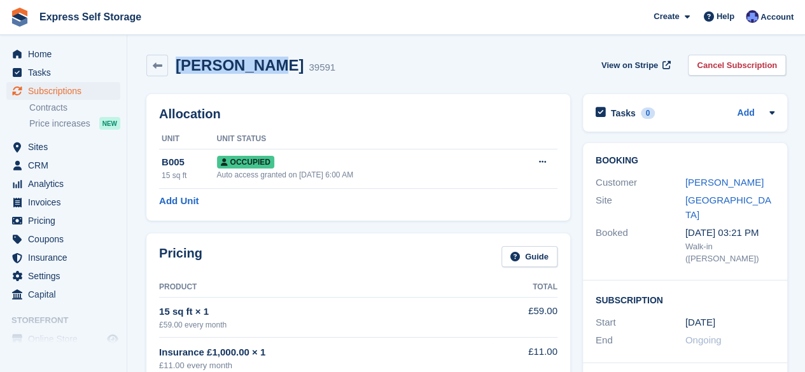
drag, startPoint x: 259, startPoint y: 64, endPoint x: 177, endPoint y: 62, distance: 82.1
click at [177, 62] on h2 "Peter Simon" at bounding box center [240, 65] width 128 height 17
copy h2 "Peter Simon"
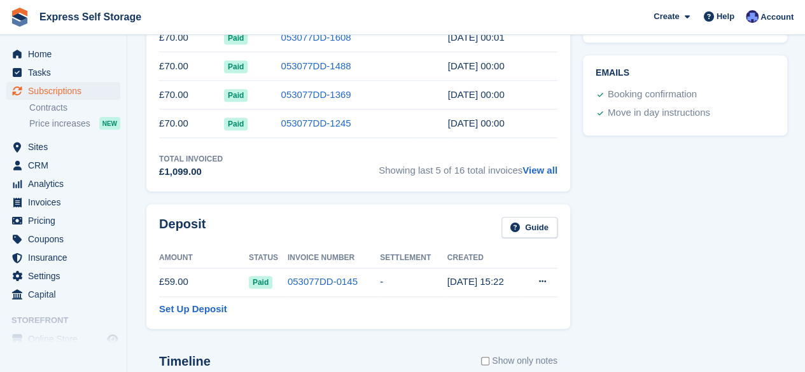
scroll to position [594, 0]
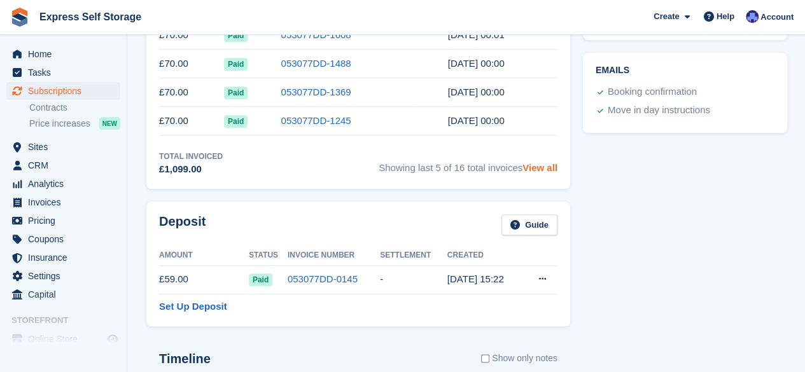
click at [535, 164] on link "View all" at bounding box center [540, 167] width 35 height 11
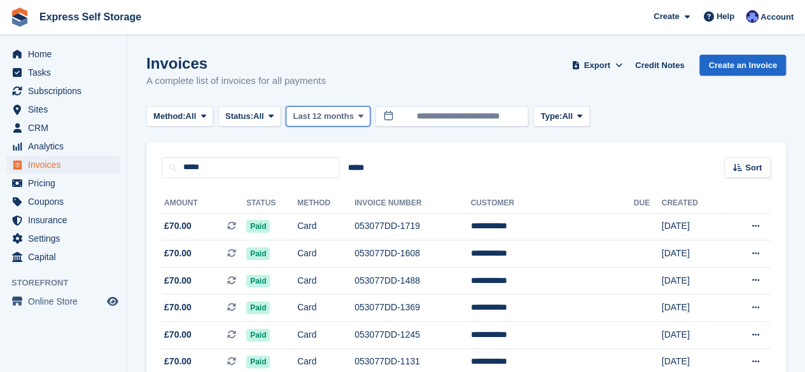
click at [312, 114] on span "Last 12 months" at bounding box center [323, 116] width 60 height 13
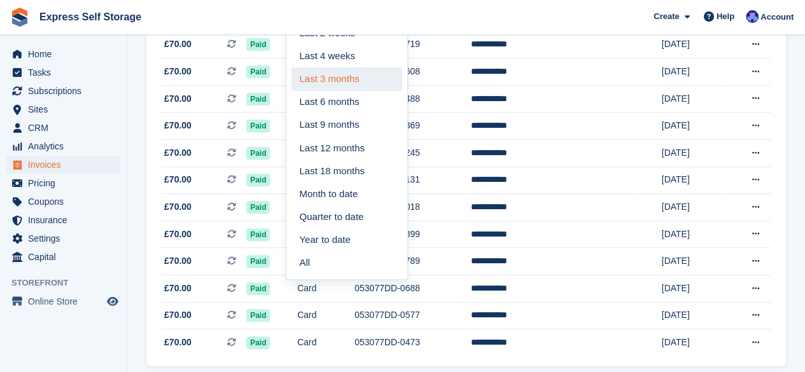
scroll to position [184, 0]
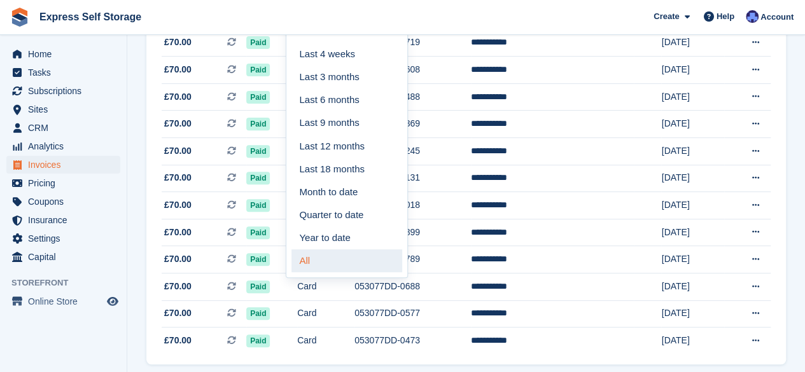
click at [322, 258] on link "All" at bounding box center [346, 260] width 111 height 23
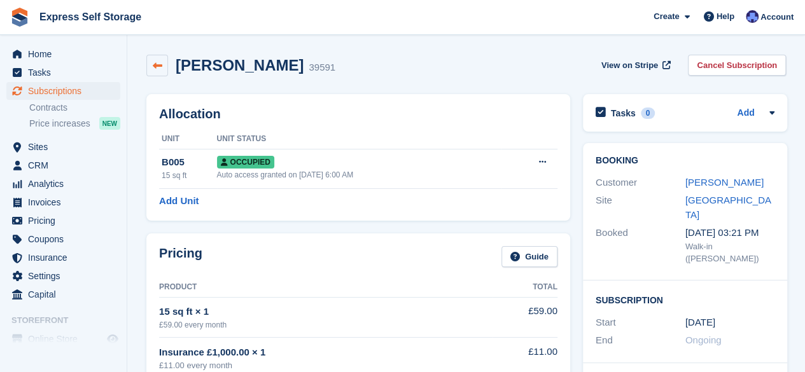
click at [155, 66] on icon at bounding box center [158, 66] width 10 height 10
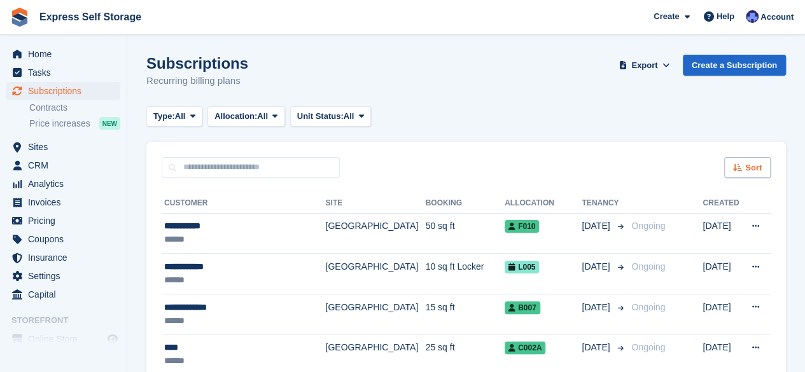
click at [755, 165] on span "Sort" at bounding box center [753, 168] width 17 height 13
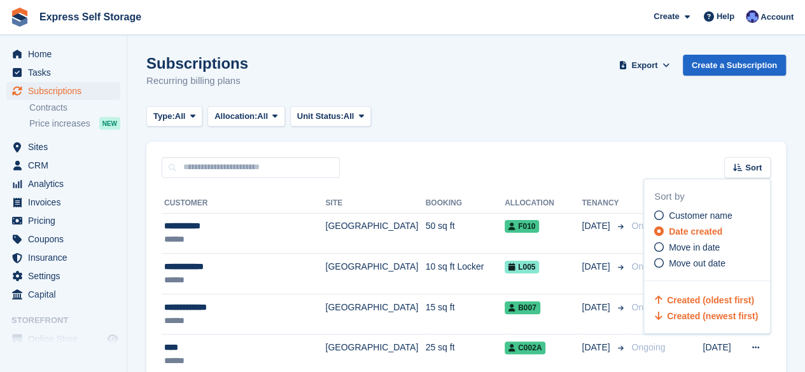
click at [705, 300] on span "Created (oldest first)" at bounding box center [710, 300] width 87 height 10
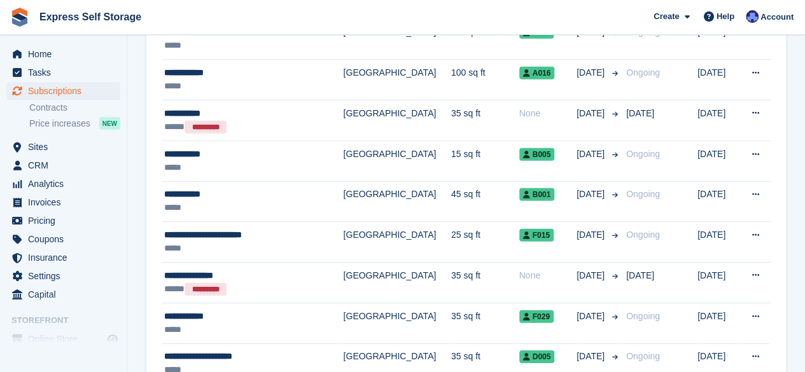
scroll to position [1787, 0]
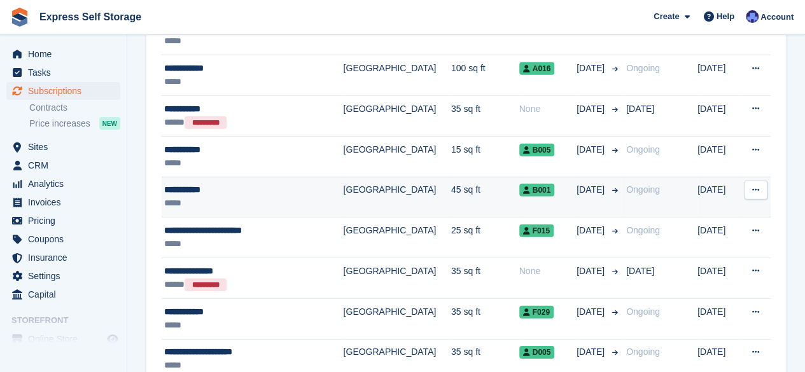
click at [451, 187] on td "45 sq ft" at bounding box center [485, 197] width 68 height 41
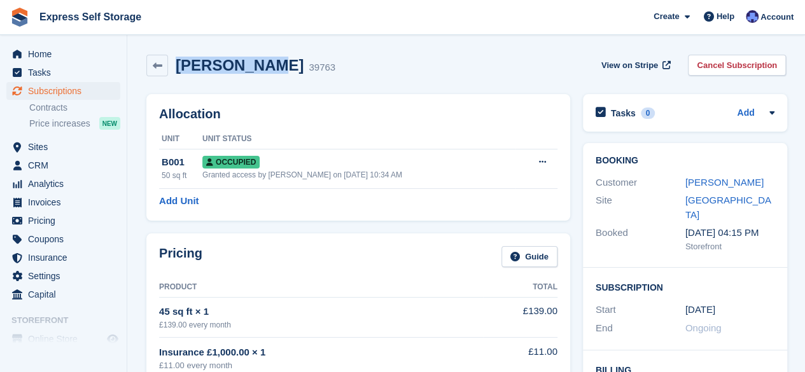
drag, startPoint x: 251, startPoint y: 68, endPoint x: 178, endPoint y: 69, distance: 73.2
click at [178, 69] on h2 "[PERSON_NAME]" at bounding box center [240, 65] width 128 height 17
copy h2 "[PERSON_NAME]"
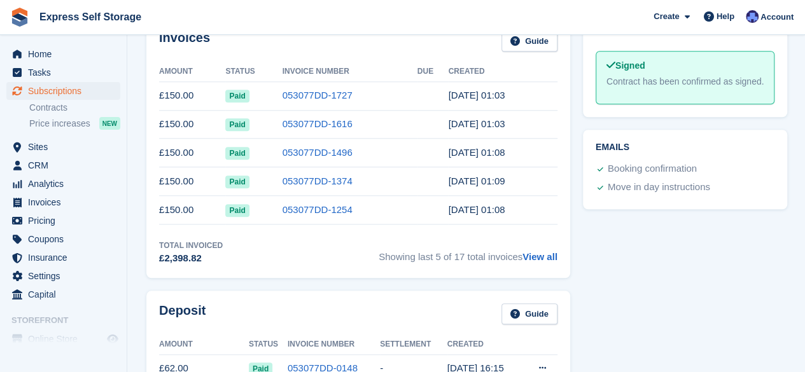
scroll to position [505, 0]
click at [540, 252] on link "View all" at bounding box center [540, 256] width 35 height 11
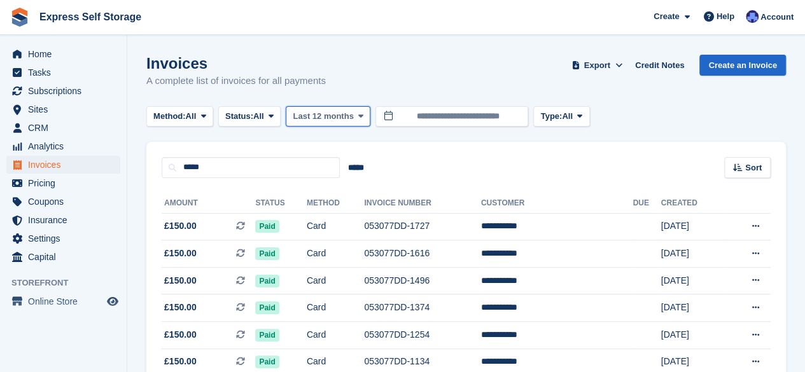
click at [337, 122] on span "Last 12 months" at bounding box center [323, 116] width 60 height 13
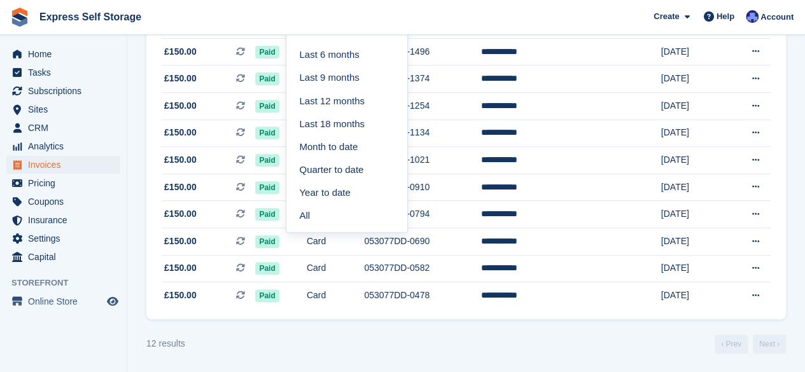
scroll to position [232, 0]
click at [320, 212] on link "All" at bounding box center [346, 215] width 111 height 23
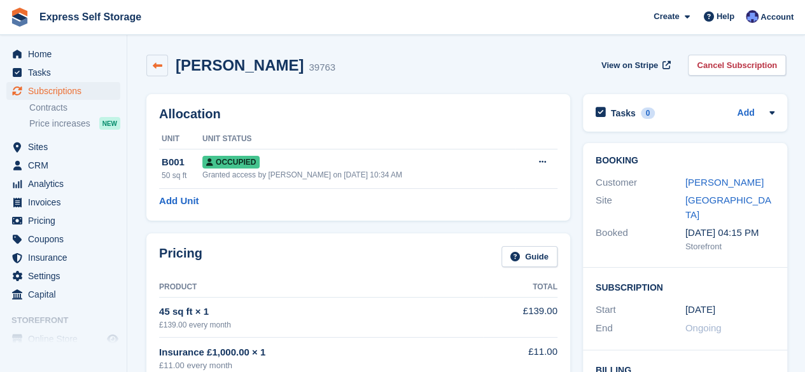
click at [159, 72] on link at bounding box center [157, 66] width 22 height 22
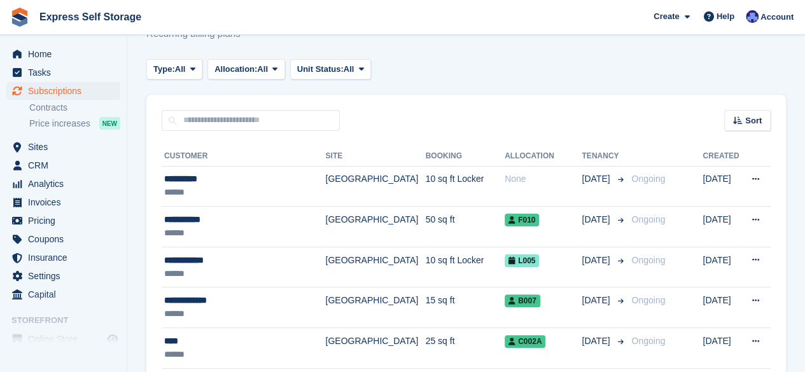
scroll to position [48, 0]
click at [734, 124] on div "Sort" at bounding box center [747, 119] width 46 height 21
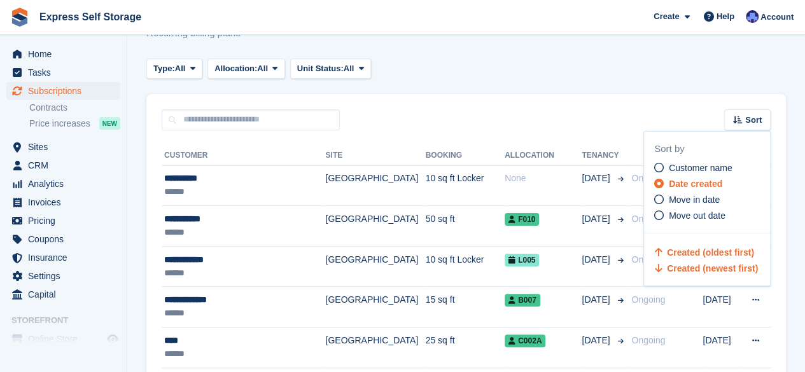
click at [685, 256] on span "Created (oldest first)" at bounding box center [710, 253] width 87 height 10
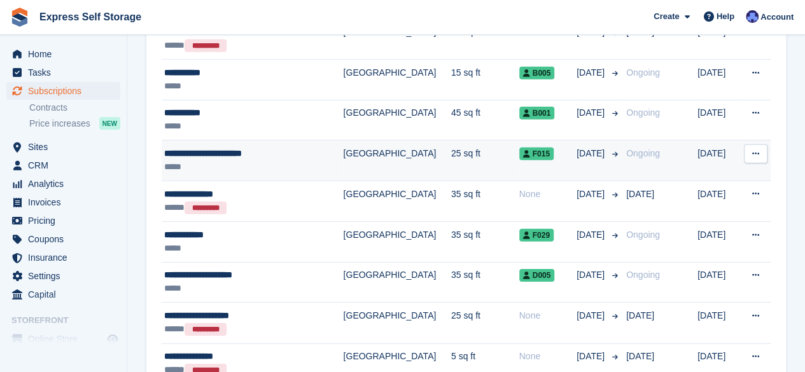
scroll to position [1875, 0]
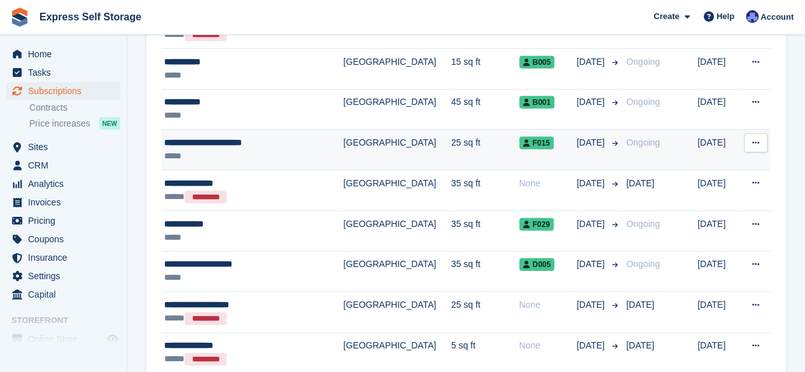
click at [451, 130] on td "25 sq ft" at bounding box center [485, 150] width 68 height 41
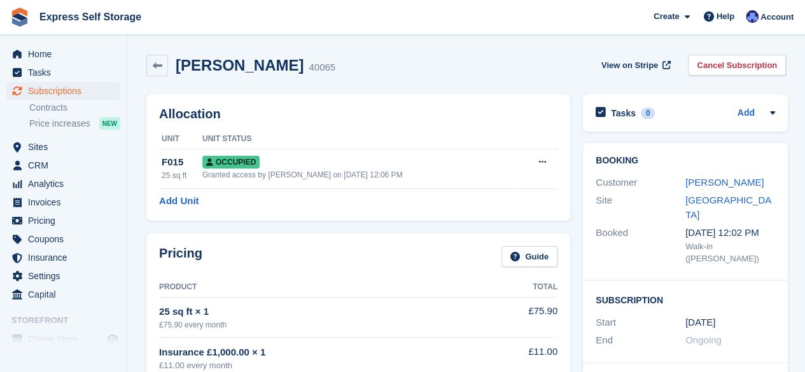
drag, startPoint x: 351, startPoint y: 69, endPoint x: 179, endPoint y: 68, distance: 171.8
click at [179, 68] on h2 "Mr Marius Francis Hayton" at bounding box center [240, 65] width 128 height 17
copy h2 "Mr Marius Francis Hayton"
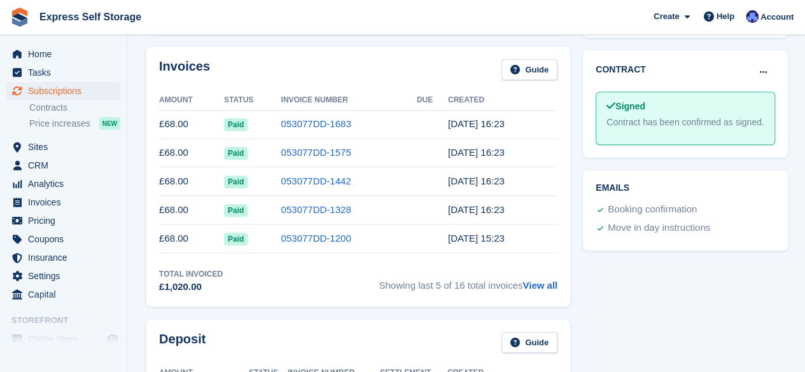
scroll to position [483, 0]
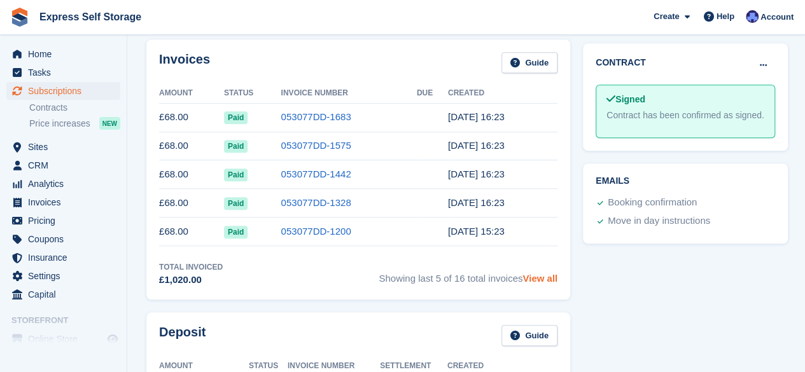
click at [528, 278] on link "View all" at bounding box center [540, 278] width 35 height 11
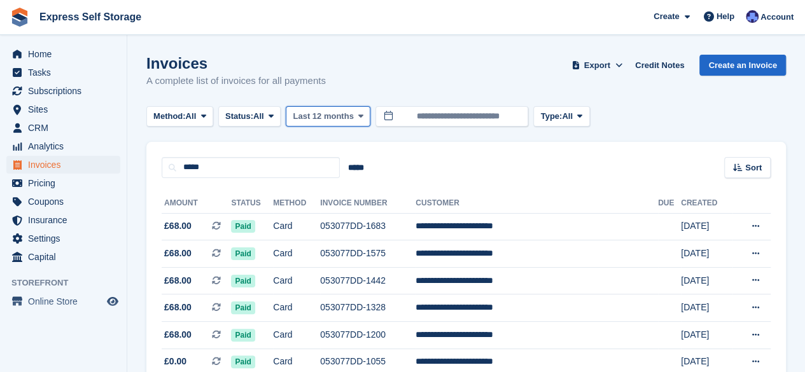
click at [346, 111] on span "Last 12 months" at bounding box center [323, 116] width 60 height 13
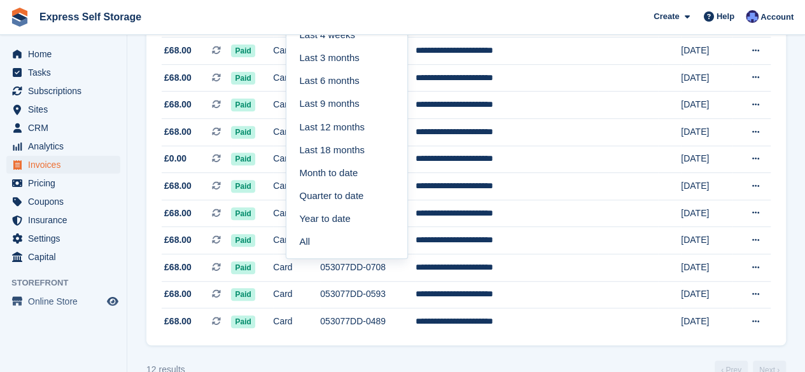
scroll to position [209, 0]
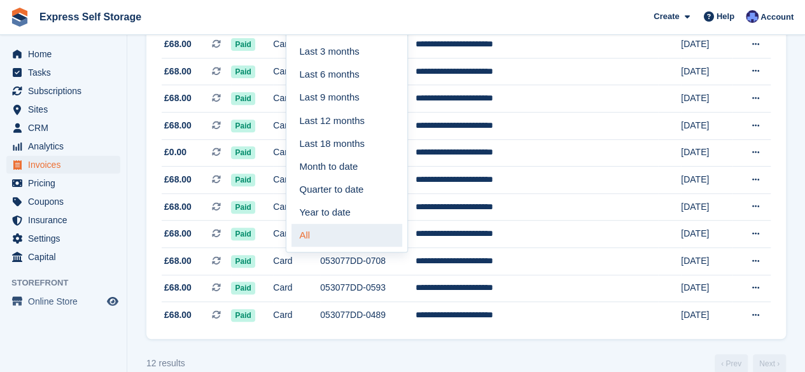
click at [347, 230] on link "All" at bounding box center [346, 235] width 111 height 23
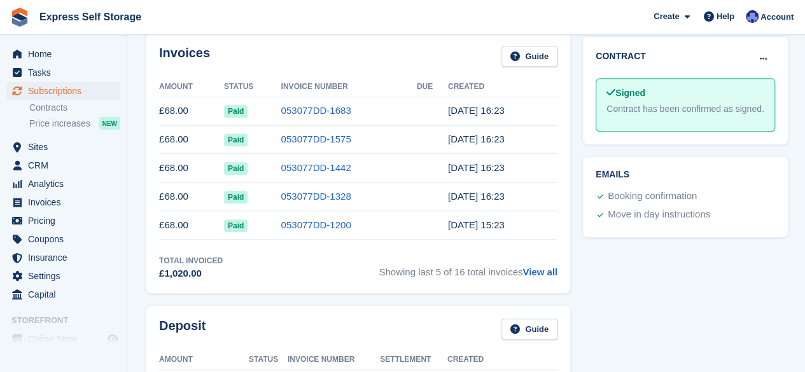
scroll to position [626, 0]
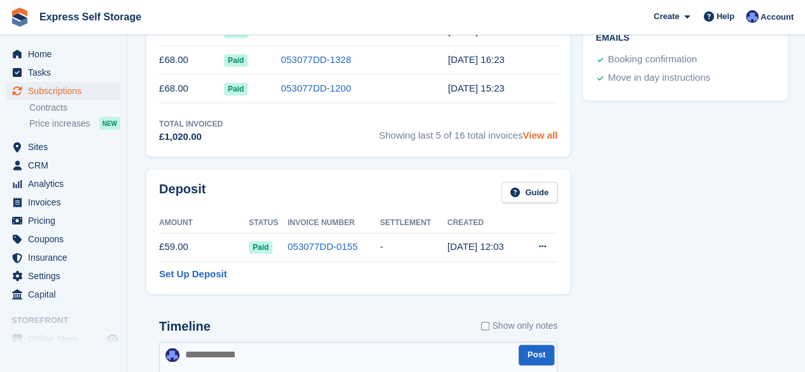
click at [531, 137] on link "View all" at bounding box center [540, 135] width 35 height 11
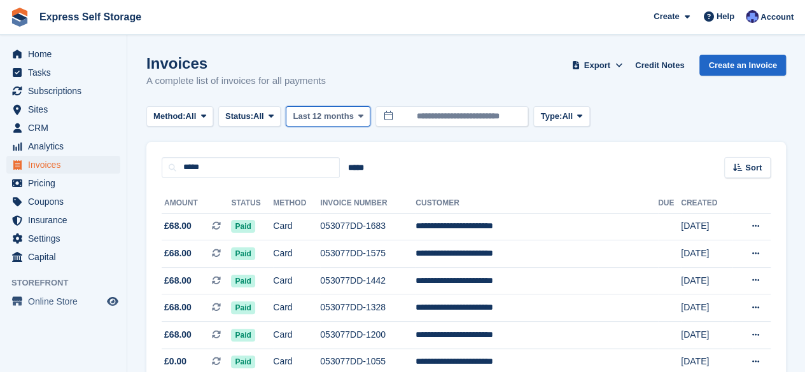
click at [365, 109] on button "Last 12 months" at bounding box center [328, 116] width 85 height 21
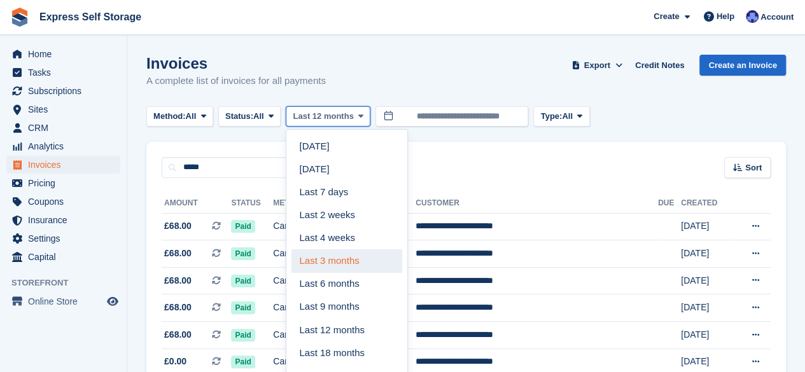
scroll to position [232, 0]
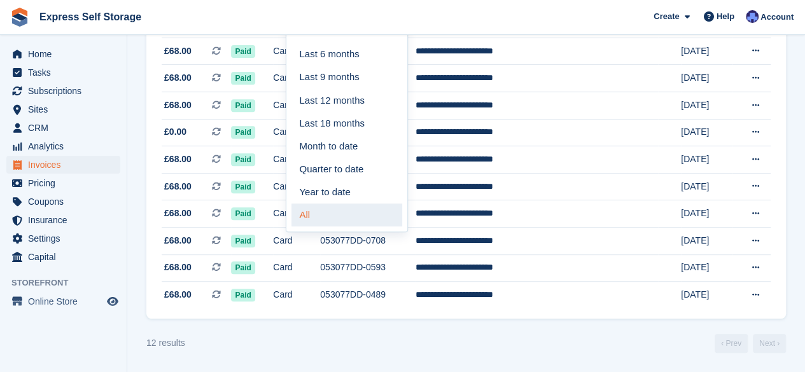
click at [342, 204] on link "All" at bounding box center [346, 215] width 111 height 23
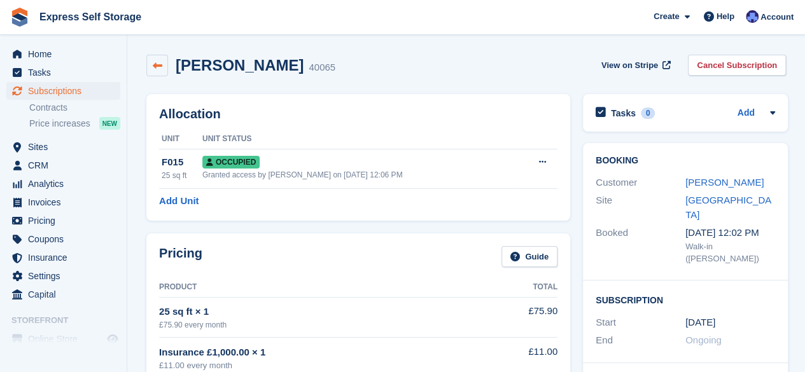
click at [154, 59] on link at bounding box center [157, 66] width 22 height 22
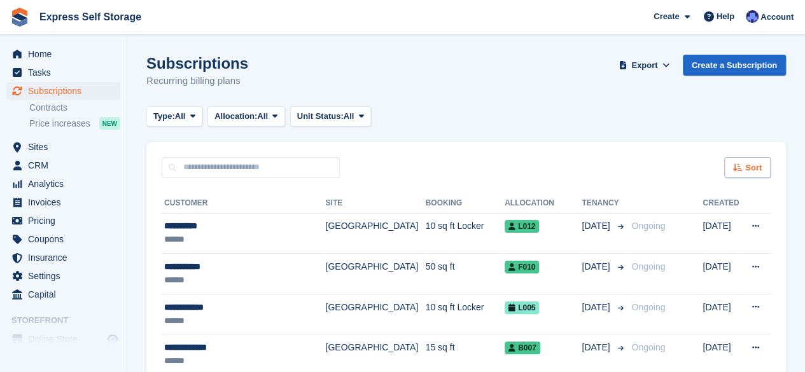
click at [756, 167] on span "Sort" at bounding box center [753, 168] width 17 height 13
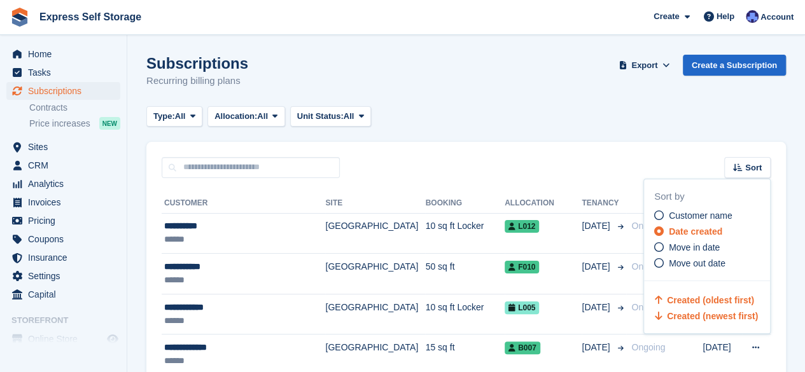
click at [709, 302] on span "Created (oldest first)" at bounding box center [710, 300] width 87 height 10
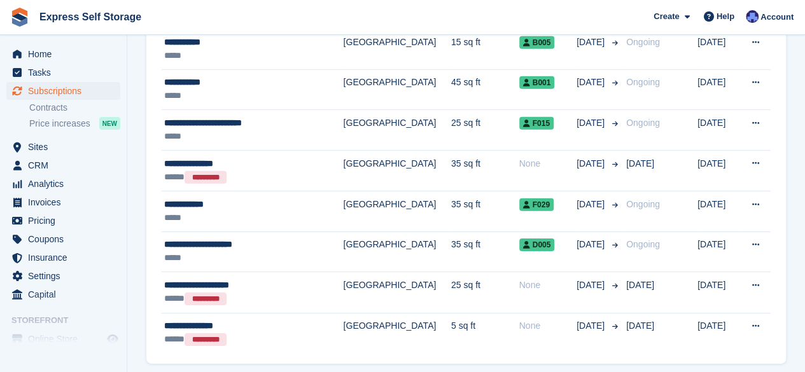
scroll to position [1900, 0]
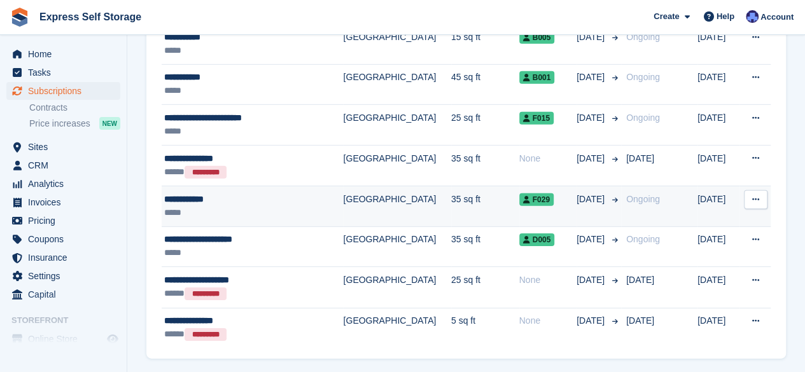
click at [451, 200] on td "35 sq ft" at bounding box center [485, 206] width 68 height 41
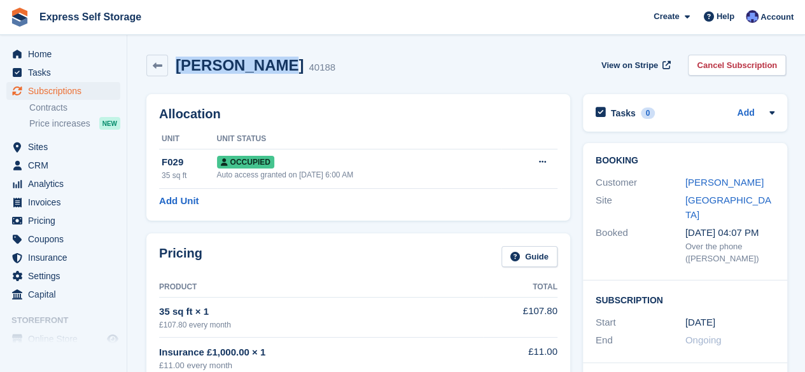
drag, startPoint x: 271, startPoint y: 69, endPoint x: 178, endPoint y: 60, distance: 93.9
click at [178, 60] on div "[PERSON_NAME] 40188" at bounding box center [251, 66] width 167 height 18
copy h2 "[PERSON_NAME]"
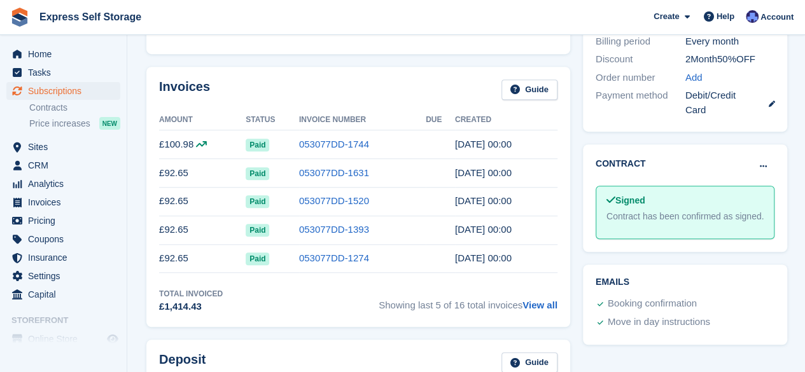
scroll to position [416, 0]
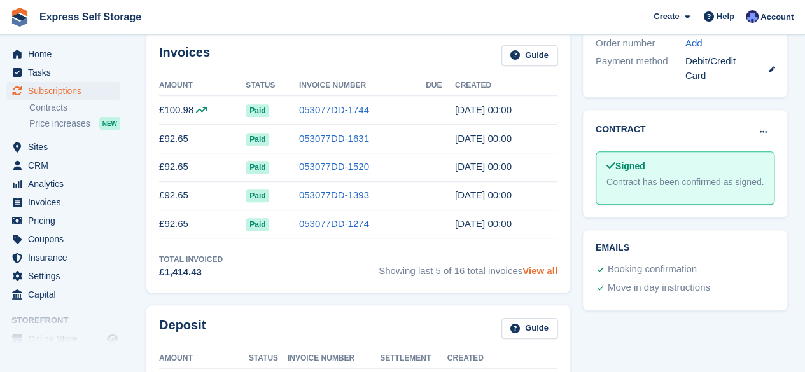
click at [537, 268] on link "View all" at bounding box center [540, 270] width 35 height 11
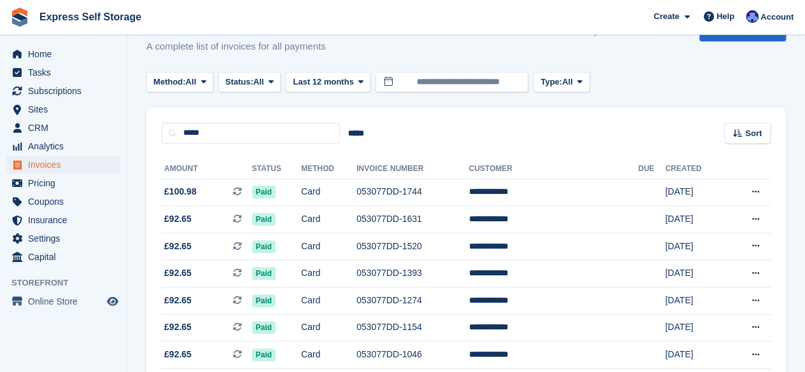
scroll to position [32, 0]
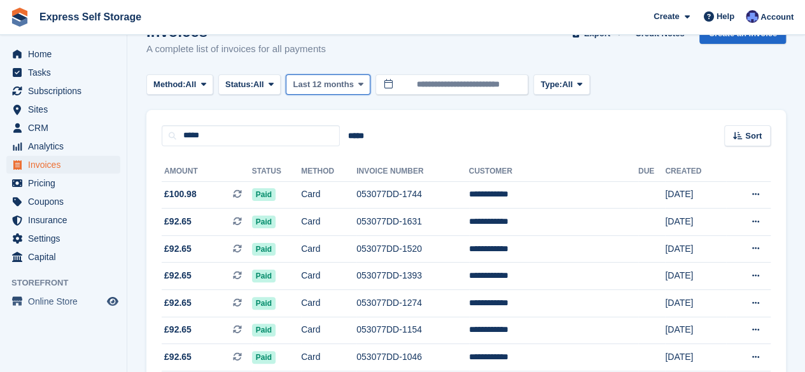
click at [347, 78] on span "Last 12 months" at bounding box center [323, 84] width 60 height 13
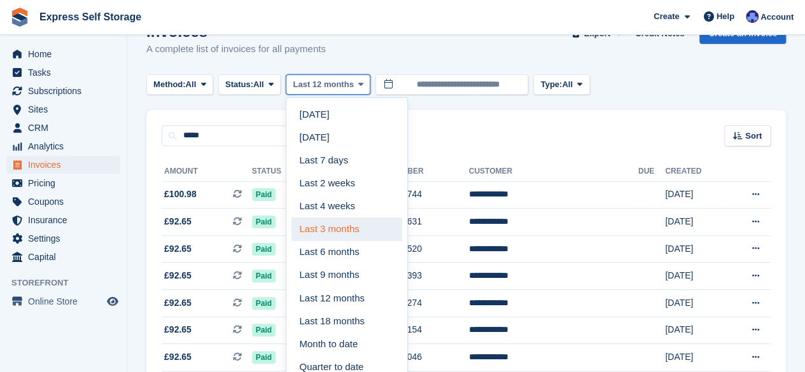
scroll to position [232, 0]
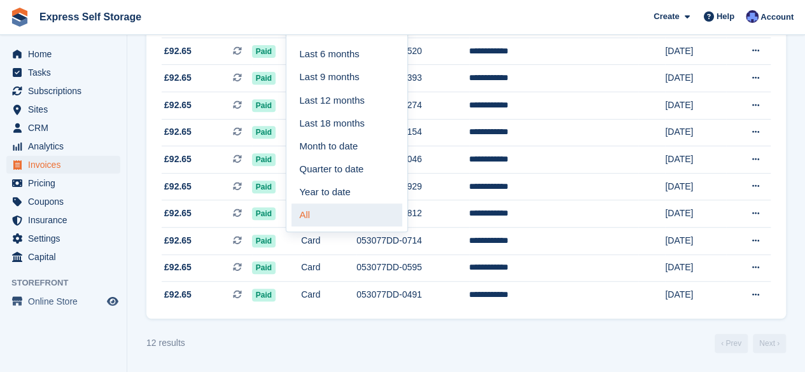
click at [327, 212] on link "All" at bounding box center [346, 215] width 111 height 23
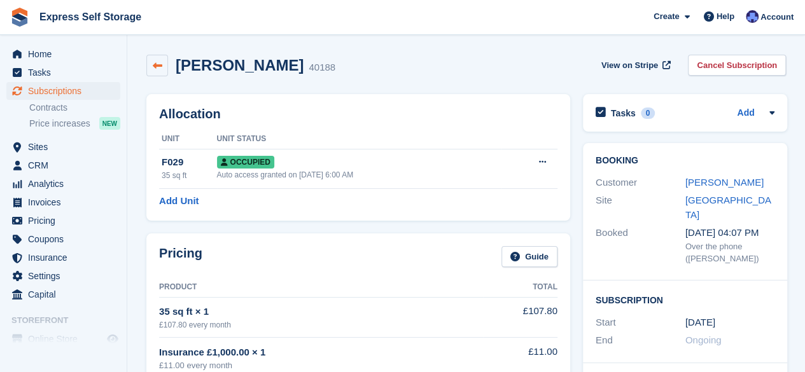
click at [155, 62] on icon at bounding box center [158, 66] width 10 height 10
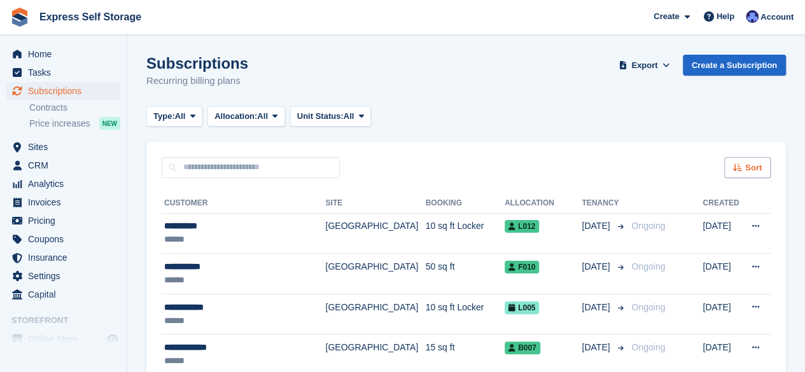
click at [748, 167] on span "Sort" at bounding box center [753, 168] width 17 height 13
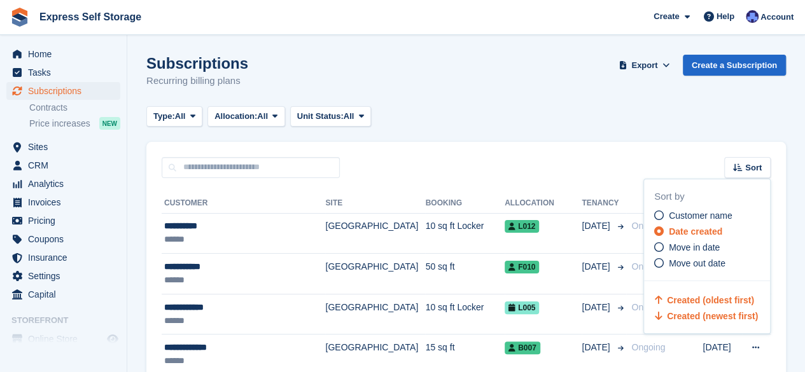
click at [691, 303] on span "Created (oldest first)" at bounding box center [710, 300] width 87 height 10
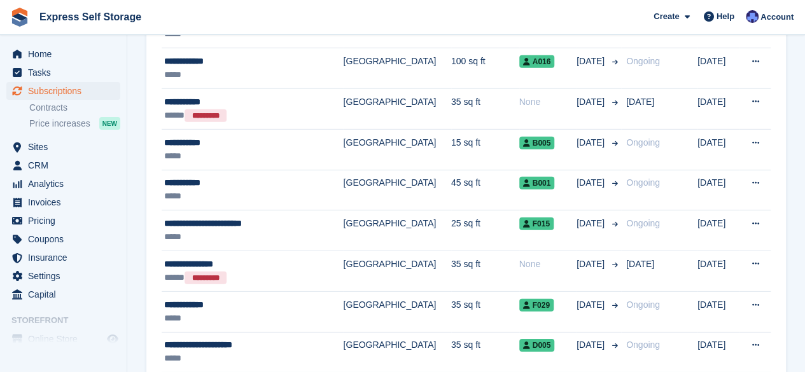
scroll to position [1928, 0]
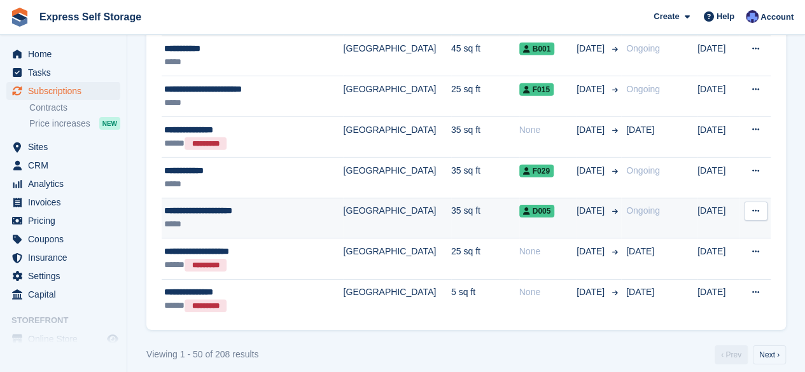
click at [451, 198] on td "35 sq ft" at bounding box center [485, 218] width 68 height 41
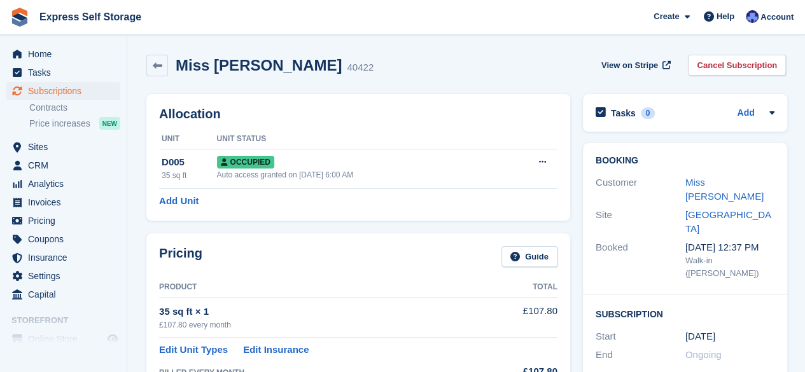
drag, startPoint x: 327, startPoint y: 71, endPoint x: 176, endPoint y: 57, distance: 152.1
click at [176, 57] on h2 "Miss [PERSON_NAME]" at bounding box center [259, 65] width 166 height 17
copy h2 "Miss [PERSON_NAME]"
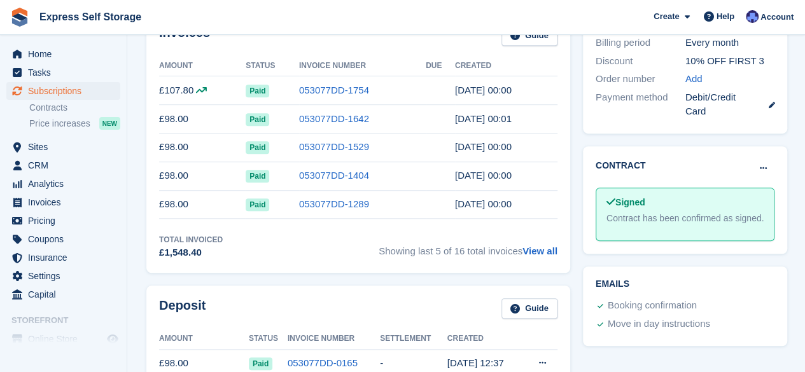
scroll to position [398, 0]
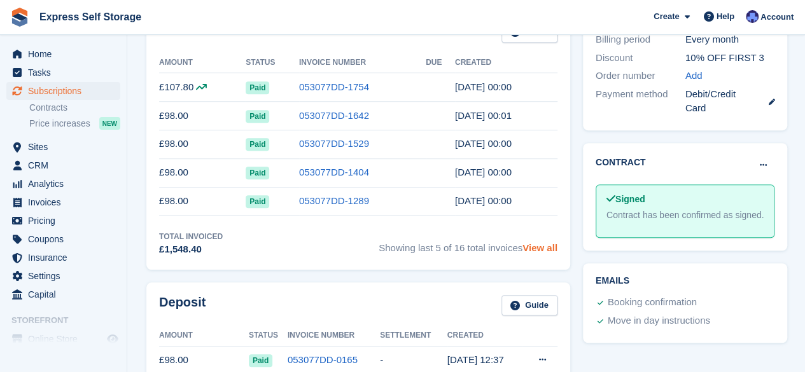
click at [539, 242] on link "View all" at bounding box center [540, 247] width 35 height 11
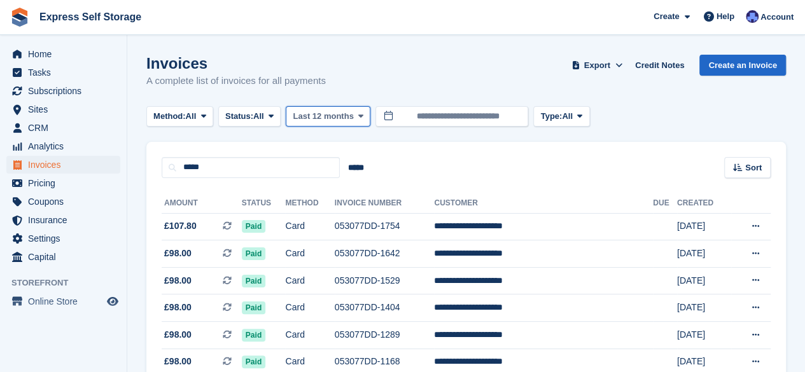
click at [349, 113] on span "Last 12 months" at bounding box center [323, 116] width 60 height 13
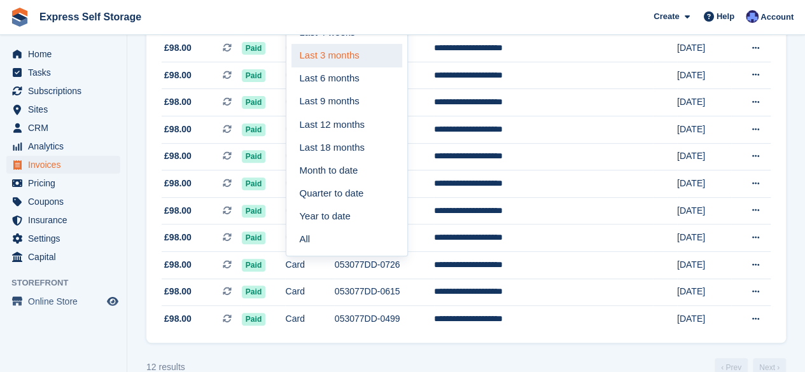
scroll to position [232, 0]
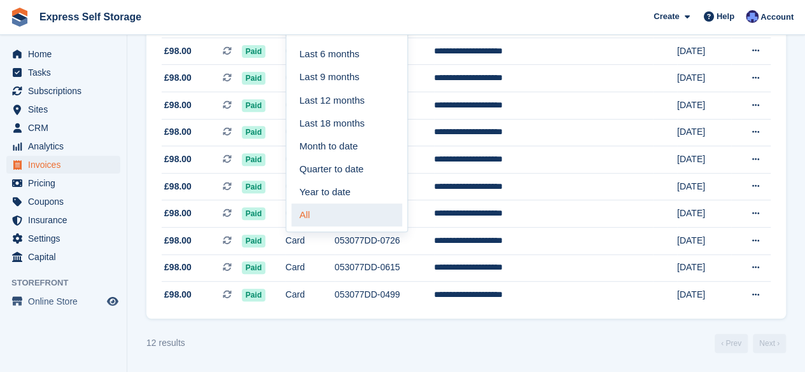
click at [332, 209] on link "All" at bounding box center [346, 215] width 111 height 23
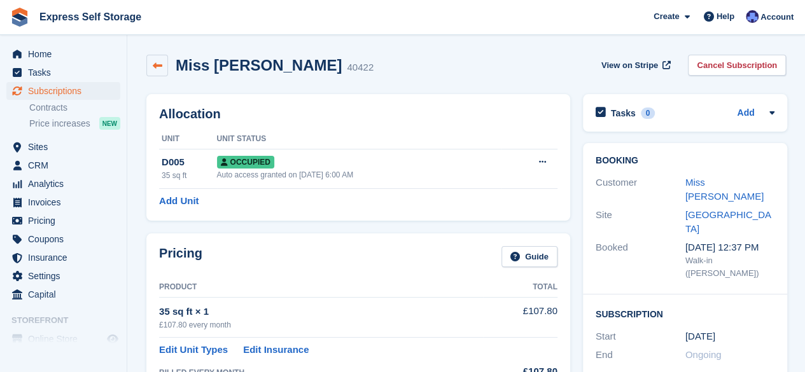
click at [153, 59] on link at bounding box center [157, 66] width 22 height 22
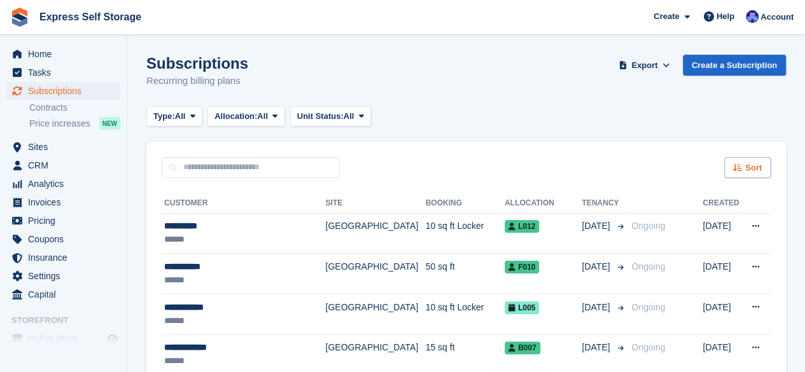
click at [755, 162] on span "Sort" at bounding box center [753, 168] width 17 height 13
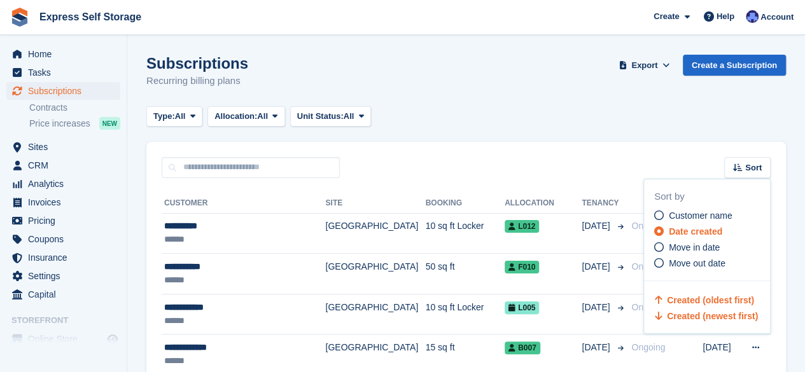
click at [691, 299] on span "Created (oldest first)" at bounding box center [710, 300] width 87 height 10
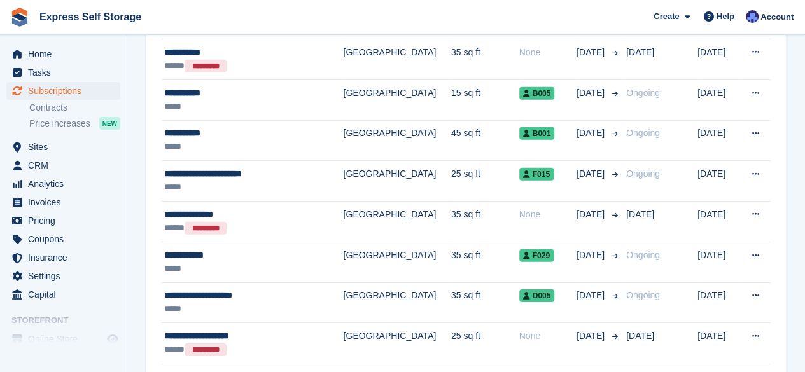
scroll to position [1928, 0]
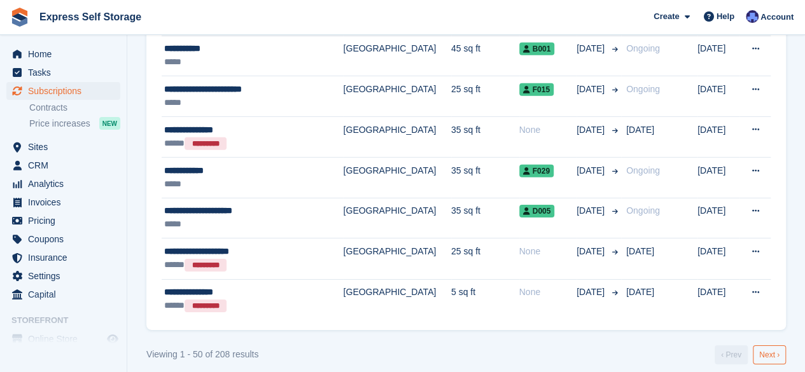
click at [769, 351] on link "Next ›" at bounding box center [769, 355] width 33 height 19
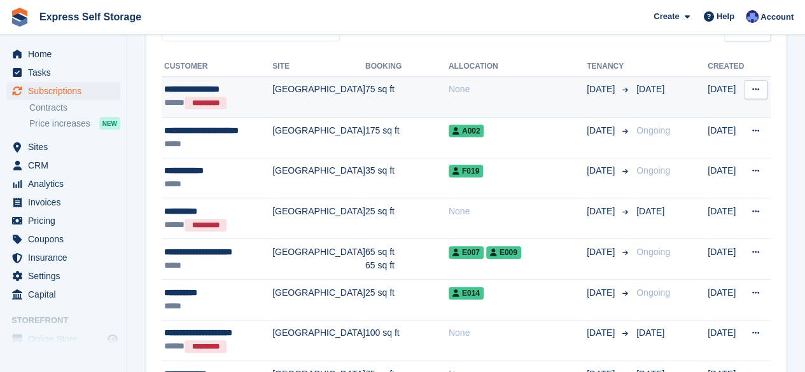
scroll to position [138, 0]
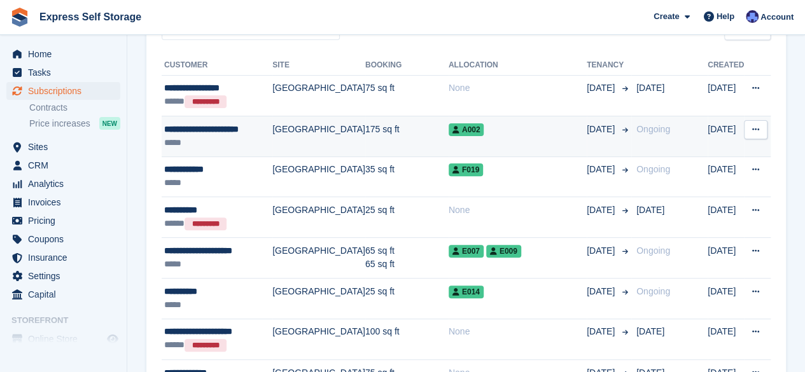
click at [250, 130] on div "**********" at bounding box center [218, 129] width 108 height 13
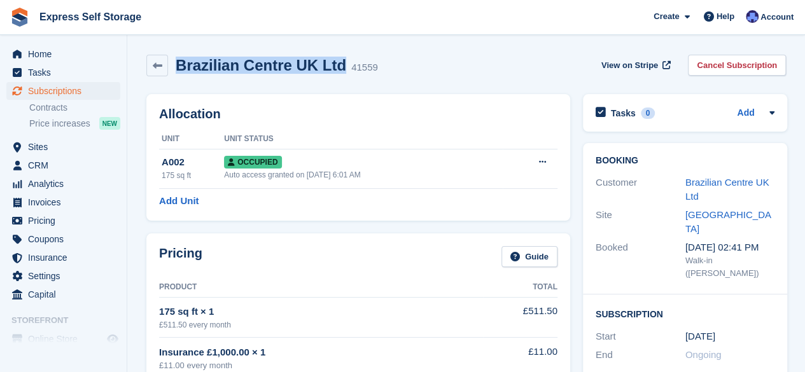
drag, startPoint x: 334, startPoint y: 67, endPoint x: 178, endPoint y: 50, distance: 156.8
click at [178, 50] on div "Brazilian Centre UK Ltd 41559 View on Stripe Cancel Subscription" at bounding box center [466, 67] width 652 height 39
copy h2 "Brazilian Centre UK Ltd"
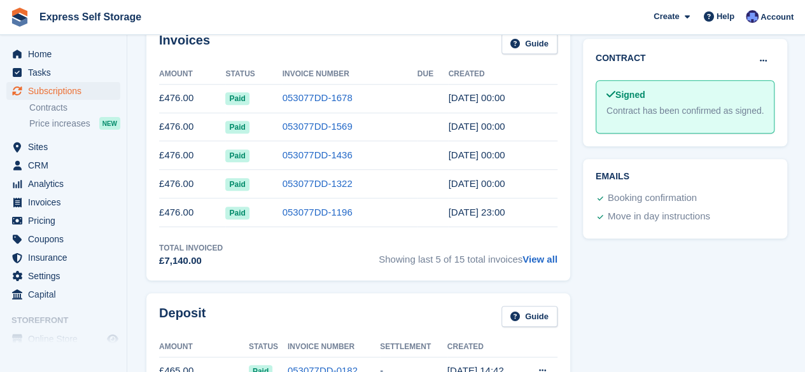
scroll to position [503, 0]
click at [541, 256] on link "View all" at bounding box center [540, 258] width 35 height 11
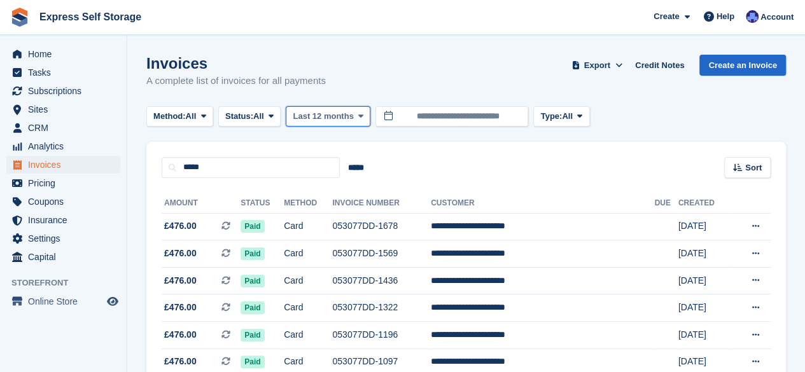
click at [342, 113] on span "Last 12 months" at bounding box center [323, 116] width 60 height 13
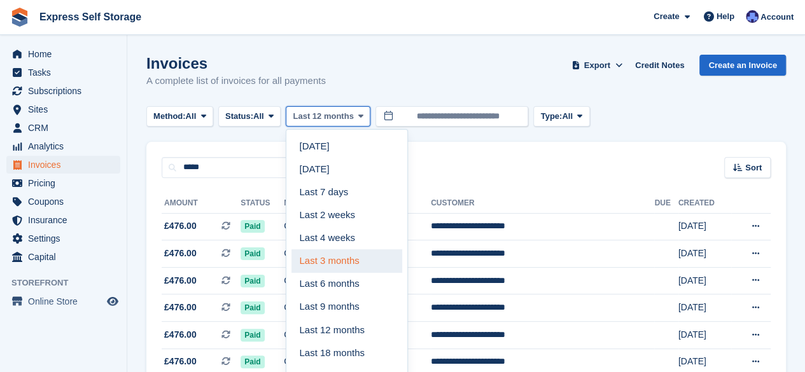
scroll to position [232, 0]
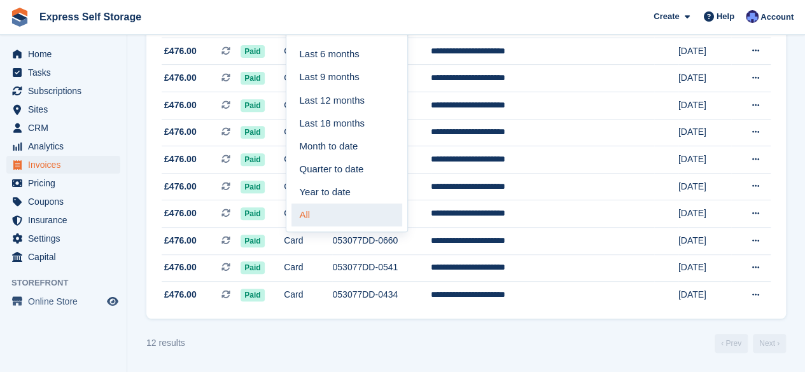
click at [327, 210] on link "All" at bounding box center [346, 215] width 111 height 23
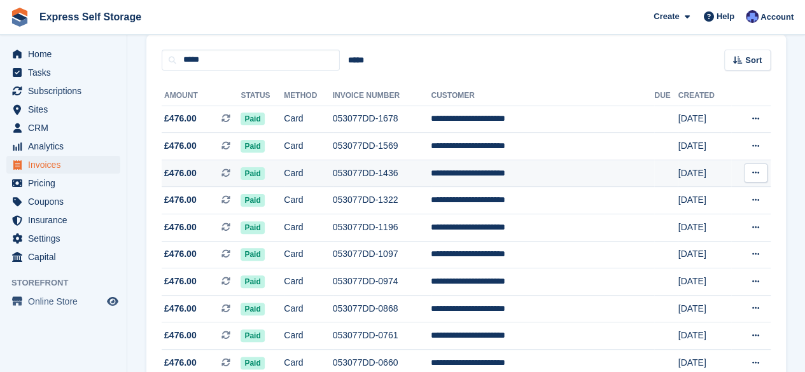
scroll to position [101, 0]
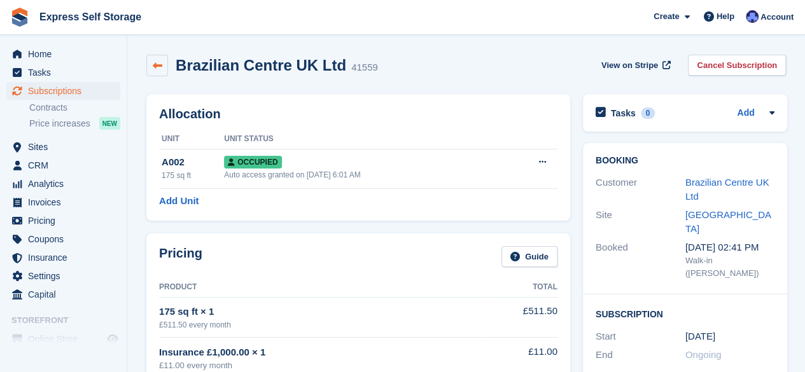
click at [160, 64] on icon at bounding box center [158, 66] width 10 height 10
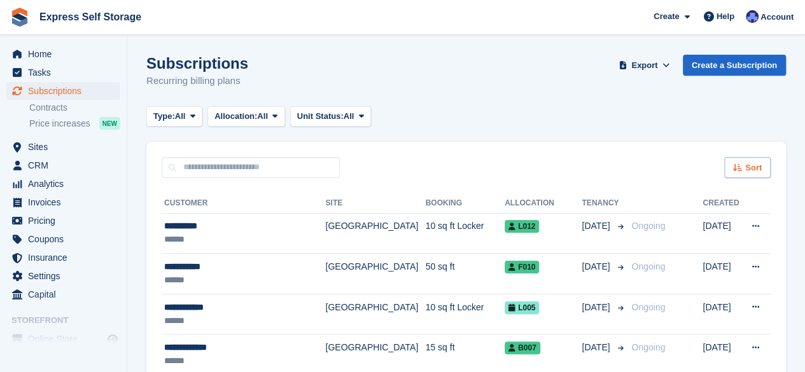
click at [742, 174] on div "Sort" at bounding box center [747, 167] width 46 height 21
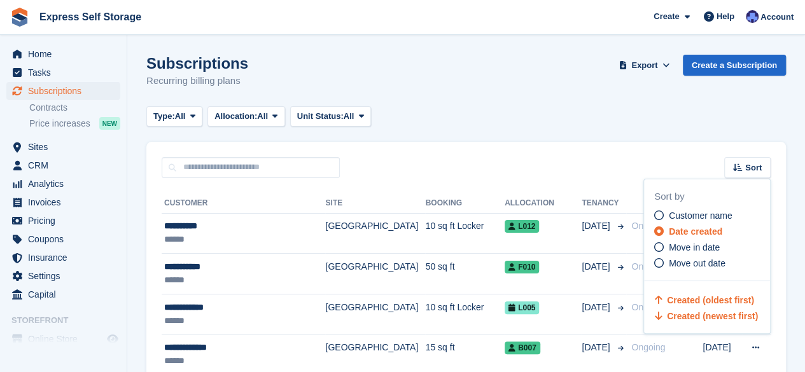
click at [704, 304] on span "Created (oldest first)" at bounding box center [710, 300] width 87 height 10
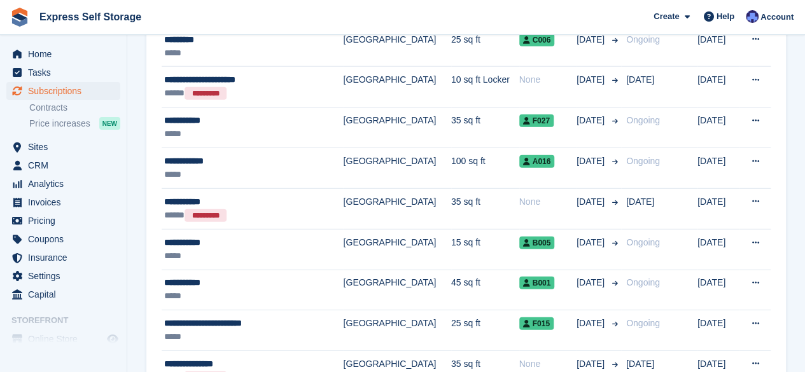
scroll to position [1928, 0]
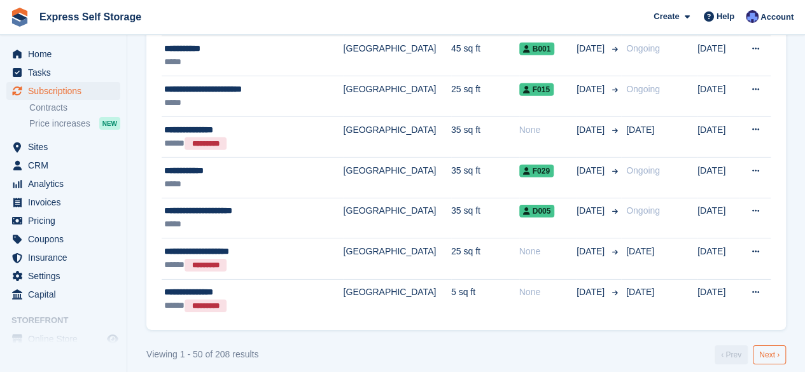
click at [762, 346] on link "Next ›" at bounding box center [769, 355] width 33 height 19
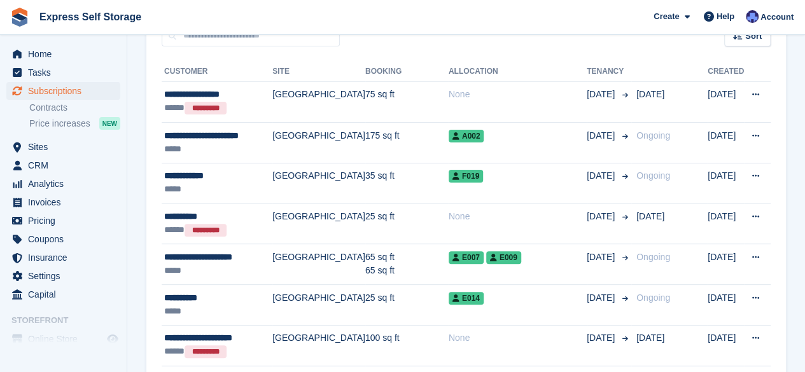
scroll to position [133, 0]
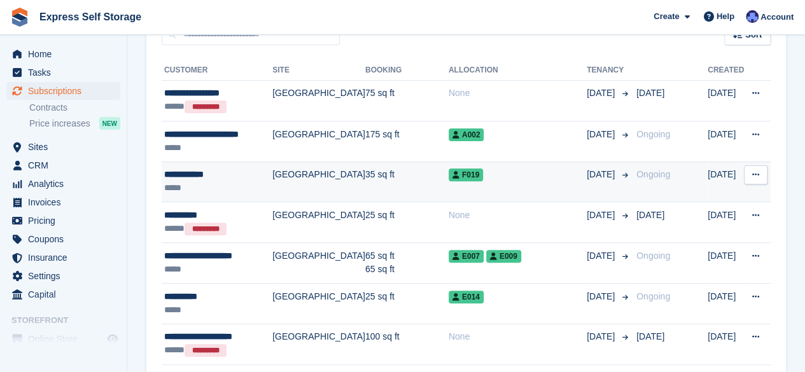
click at [497, 178] on div "F019" at bounding box center [518, 174] width 138 height 13
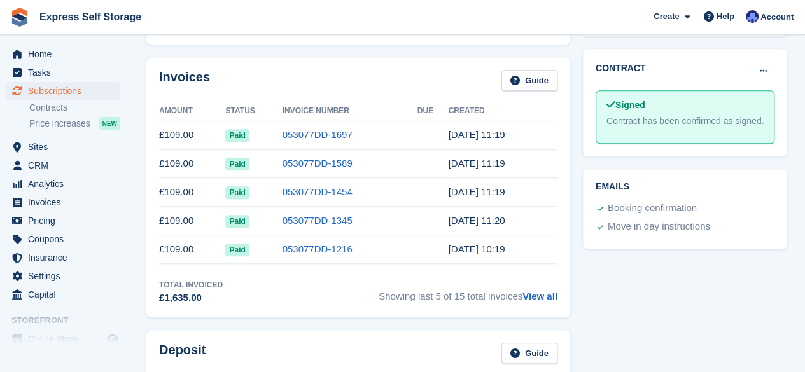
scroll to position [472, 0]
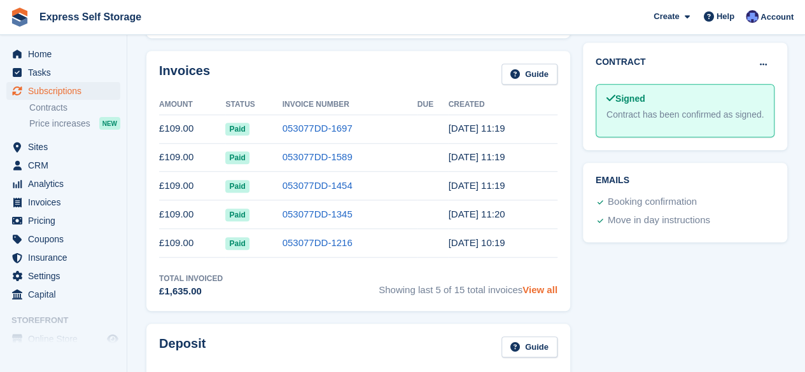
click at [542, 291] on link "View all" at bounding box center [540, 289] width 35 height 11
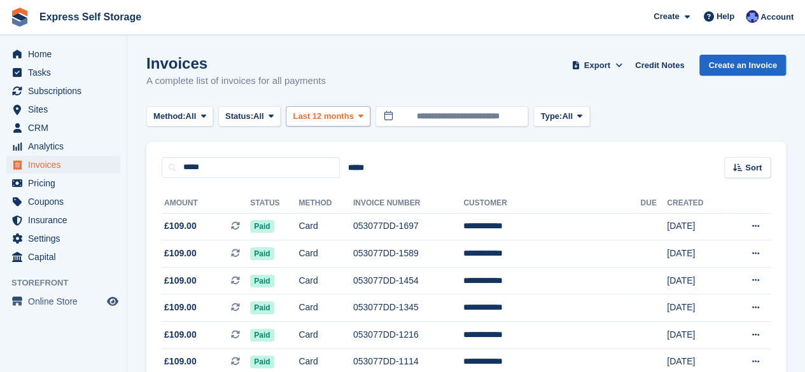
drag, startPoint x: 305, startPoint y: 104, endPoint x: 311, endPoint y: 110, distance: 8.2
click at [311, 110] on turbo-frame "Invoices A complete list of invoices for all payments Export Export Invoices Ex…" at bounding box center [466, 319] width 640 height 528
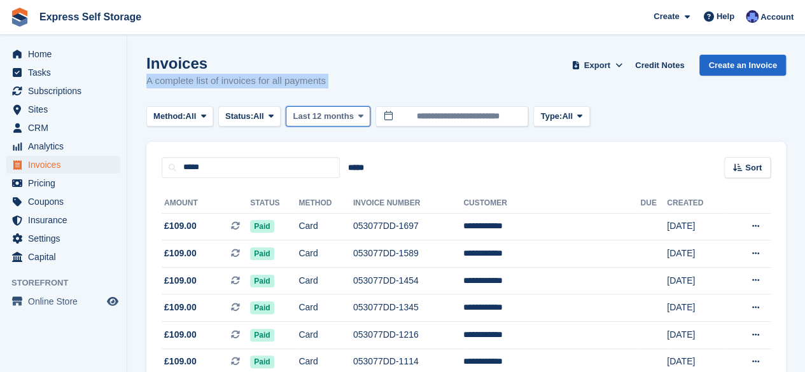
click at [311, 110] on span "Last 12 months" at bounding box center [323, 116] width 60 height 13
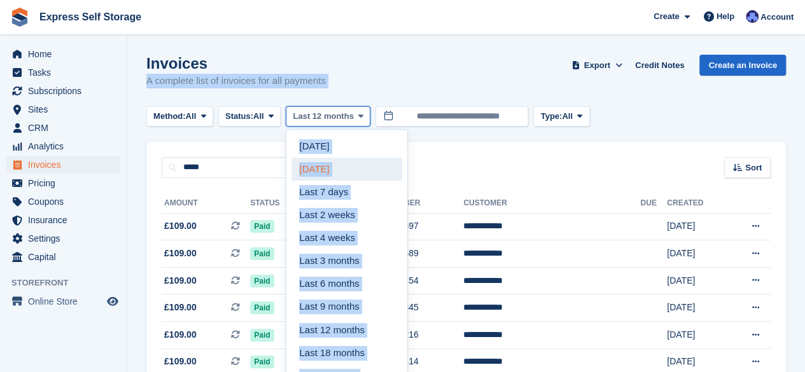
scroll to position [232, 0]
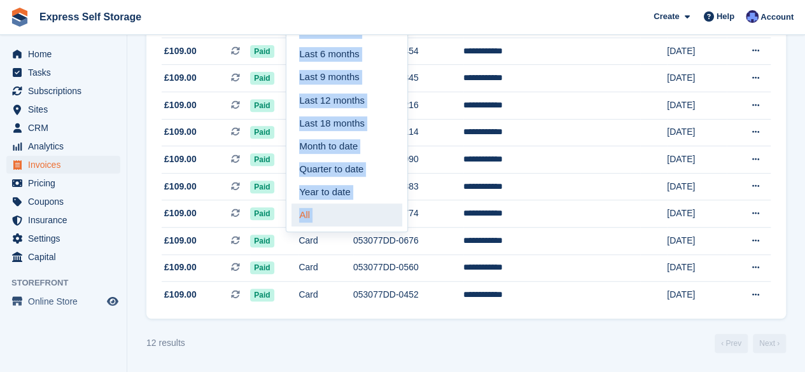
click at [331, 214] on link "All" at bounding box center [346, 215] width 111 height 23
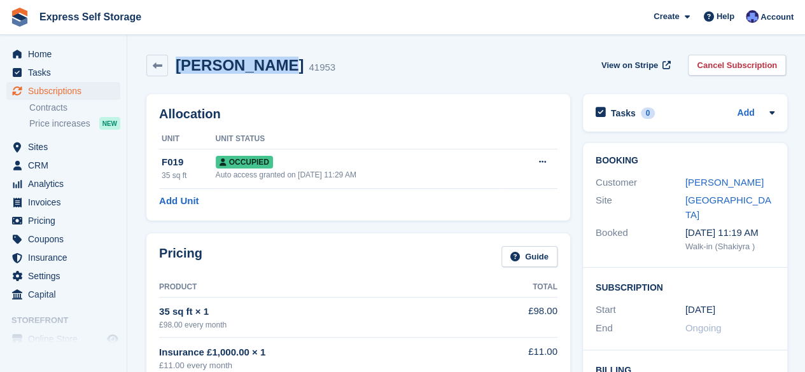
drag, startPoint x: 275, startPoint y: 67, endPoint x: 175, endPoint y: 69, distance: 99.9
click at [175, 69] on div "Anna Marquez 41953" at bounding box center [251, 66] width 167 height 18
copy h2 "Anna Marquez"
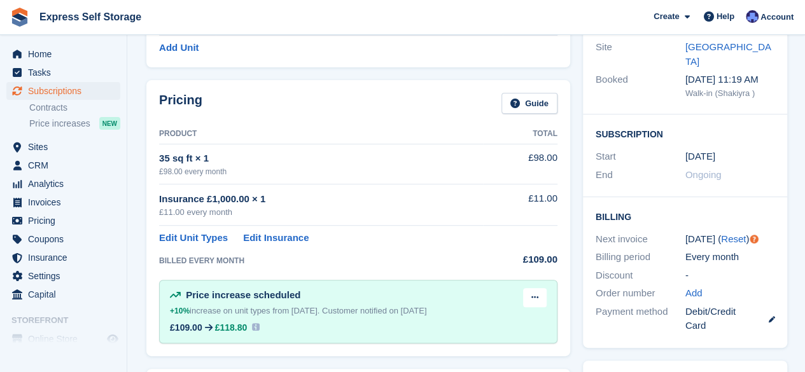
scroll to position [158, 0]
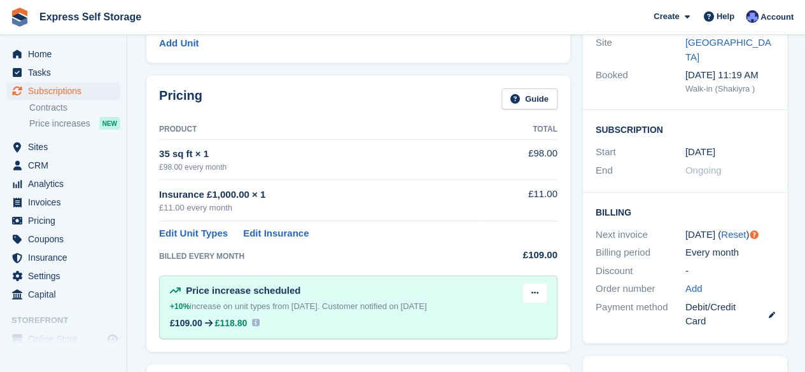
click at [698, 123] on h2 "Subscription" at bounding box center [685, 129] width 179 height 13
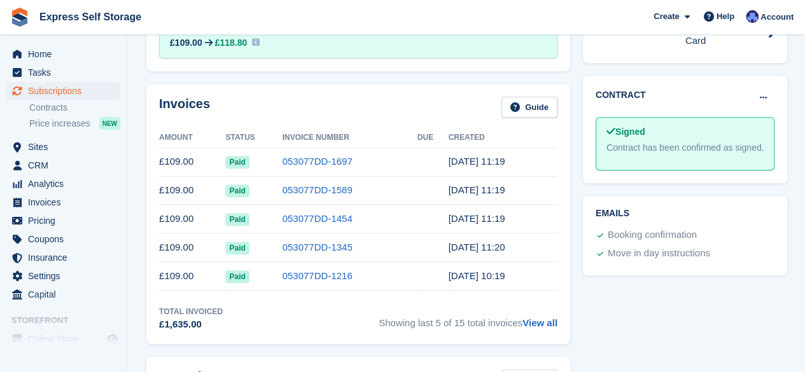
scroll to position [438, 0]
click at [526, 318] on link "View all" at bounding box center [540, 323] width 35 height 11
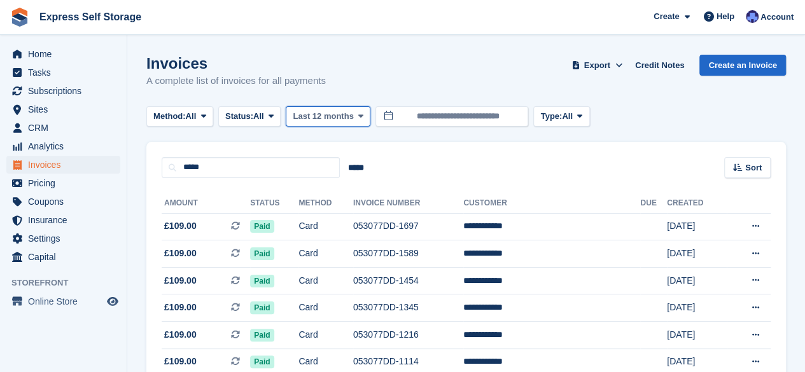
click at [325, 106] on button "Last 12 months" at bounding box center [328, 116] width 85 height 21
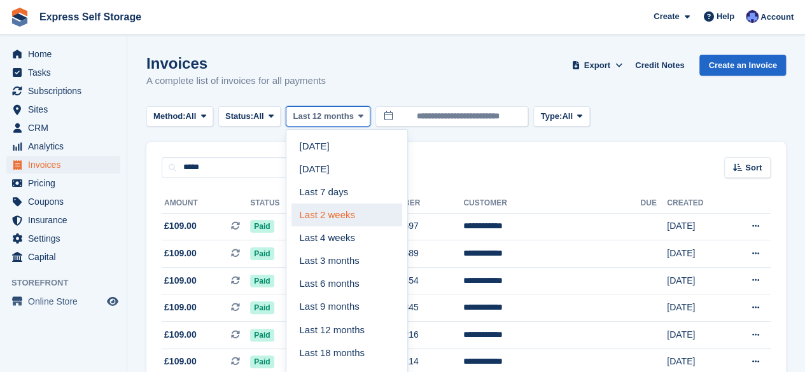
scroll to position [232, 0]
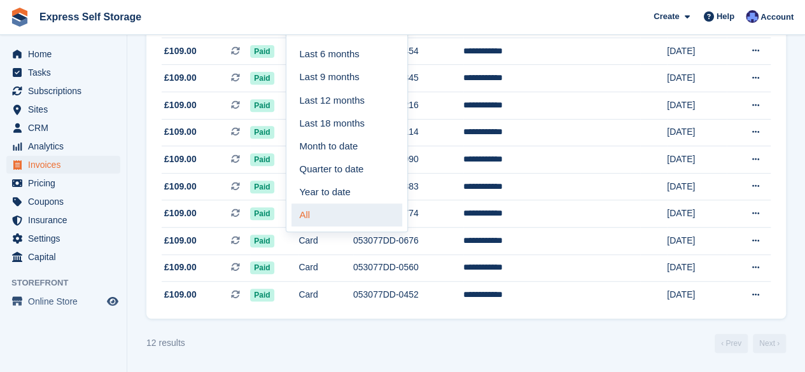
click at [323, 208] on link "All" at bounding box center [346, 215] width 111 height 23
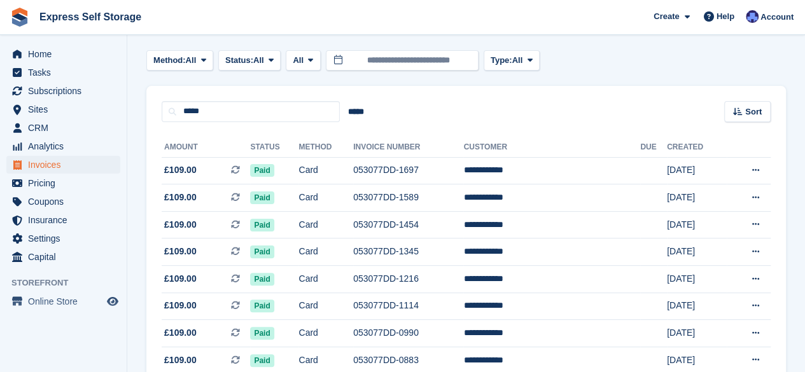
scroll to position [55, 0]
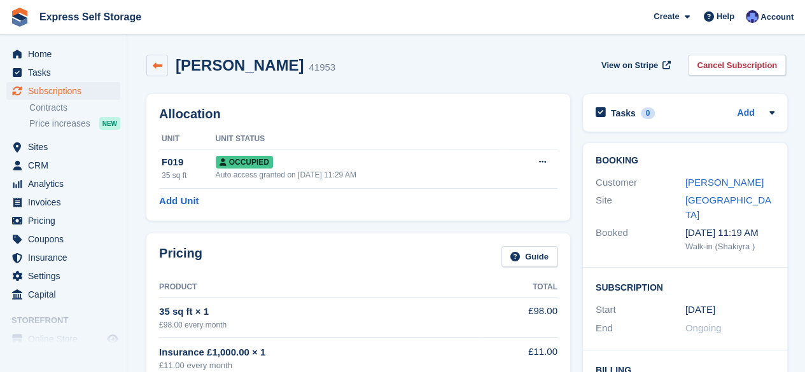
click at [154, 58] on link at bounding box center [157, 66] width 22 height 22
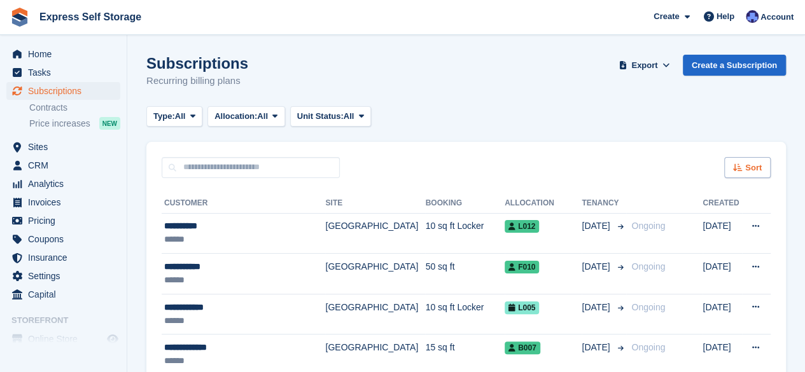
click at [761, 166] on span "Sort" at bounding box center [753, 168] width 17 height 13
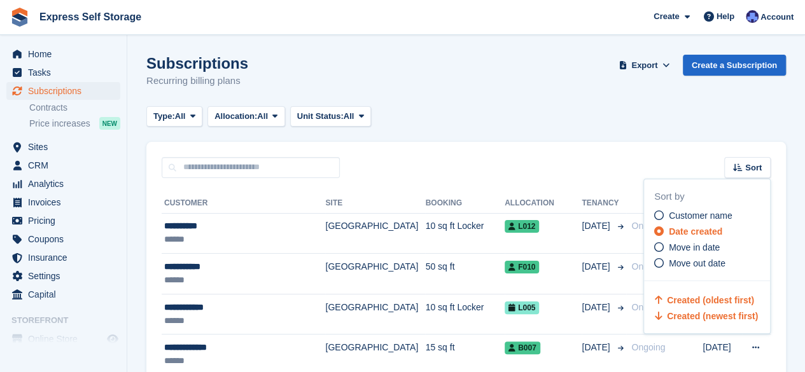
click at [699, 298] on span "Created (oldest first)" at bounding box center [710, 300] width 87 height 10
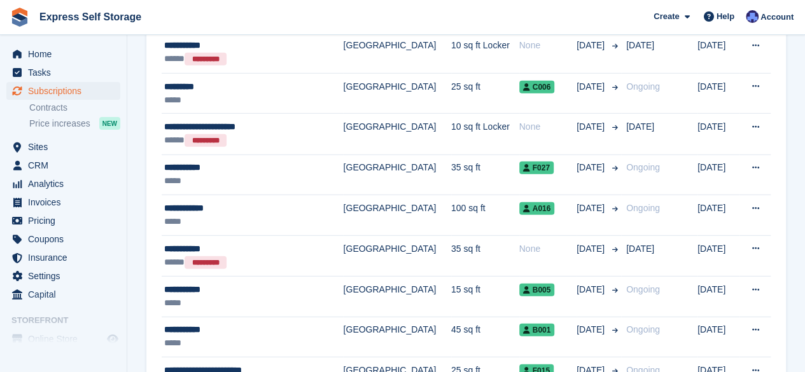
scroll to position [1928, 0]
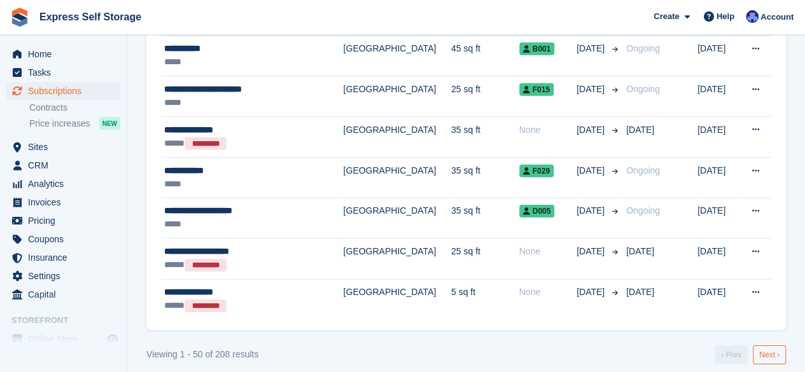
click at [768, 346] on link "Next ›" at bounding box center [769, 355] width 33 height 19
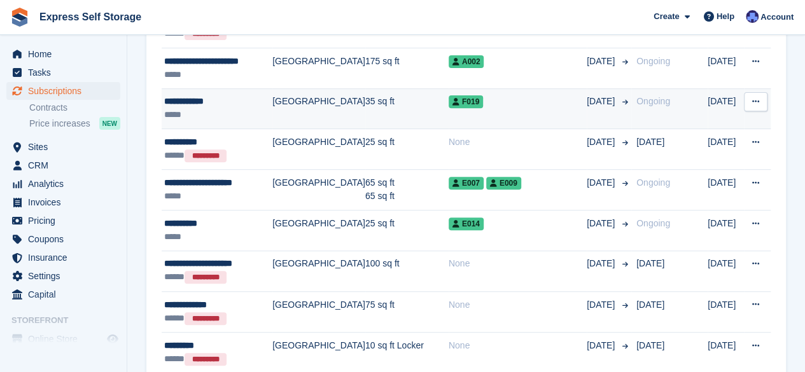
scroll to position [234, 0]
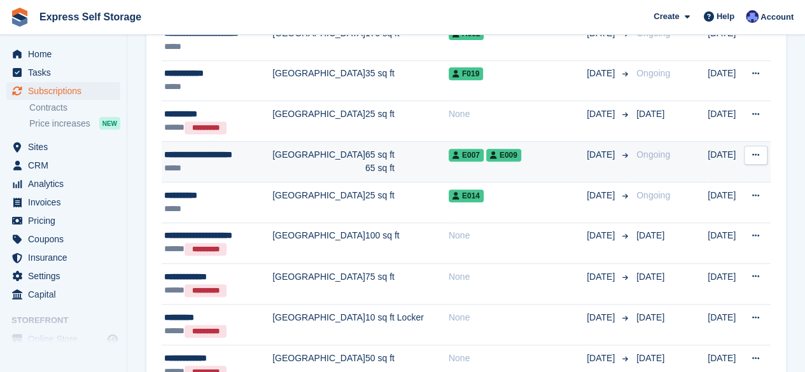
click at [488, 158] on div "E007 E009" at bounding box center [518, 154] width 138 height 13
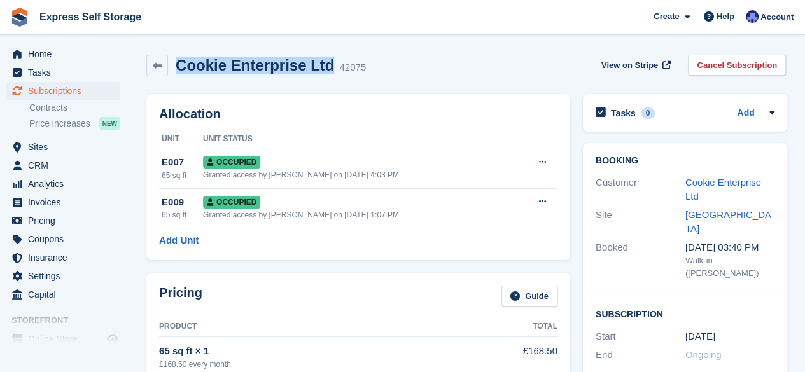
drag, startPoint x: 321, startPoint y: 67, endPoint x: 178, endPoint y: 64, distance: 142.6
click at [178, 64] on h2 "Cookie Enterprise Ltd" at bounding box center [255, 65] width 158 height 17
copy h2 "Cookie Enterprise Ltd"
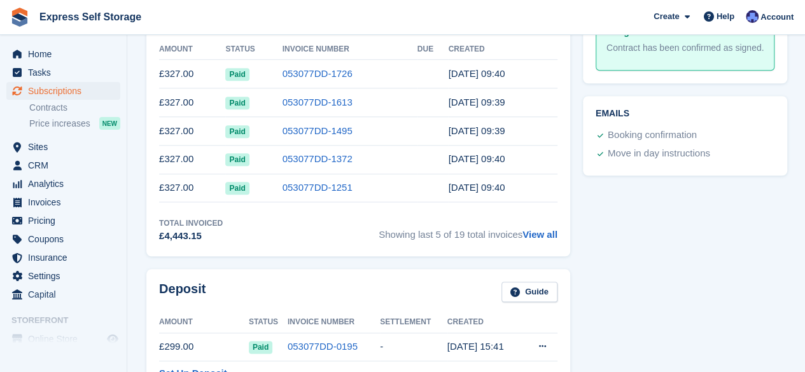
scroll to position [572, 0]
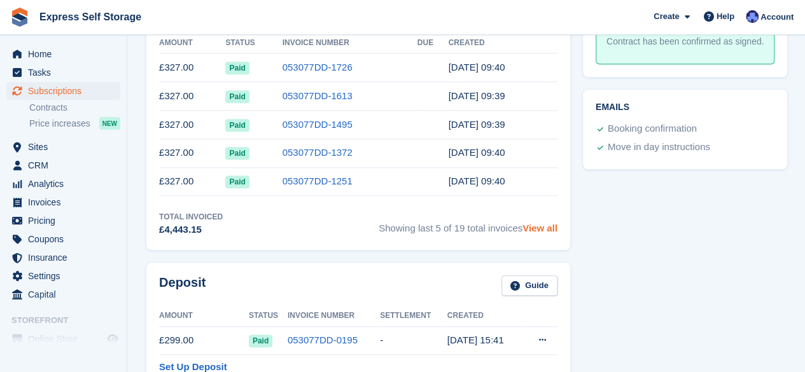
click at [544, 226] on link "View all" at bounding box center [540, 228] width 35 height 11
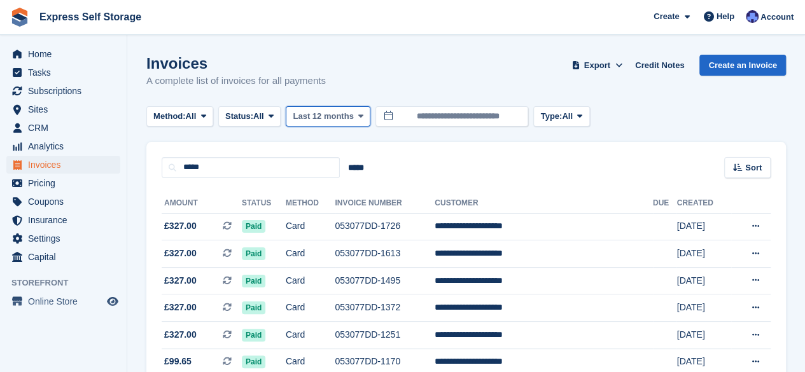
click at [354, 122] on button "Last 12 months" at bounding box center [328, 116] width 85 height 21
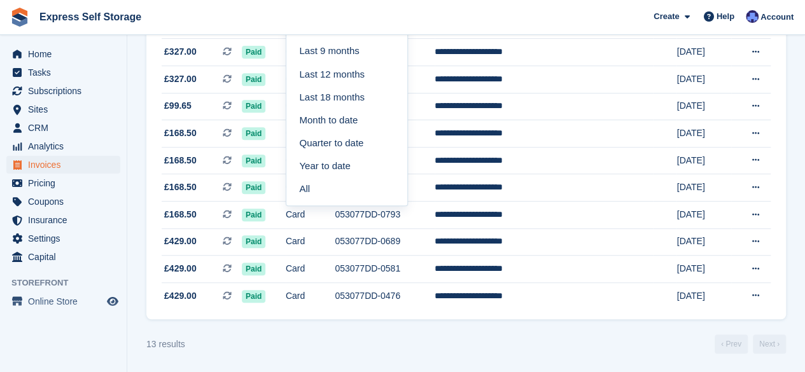
scroll to position [259, 0]
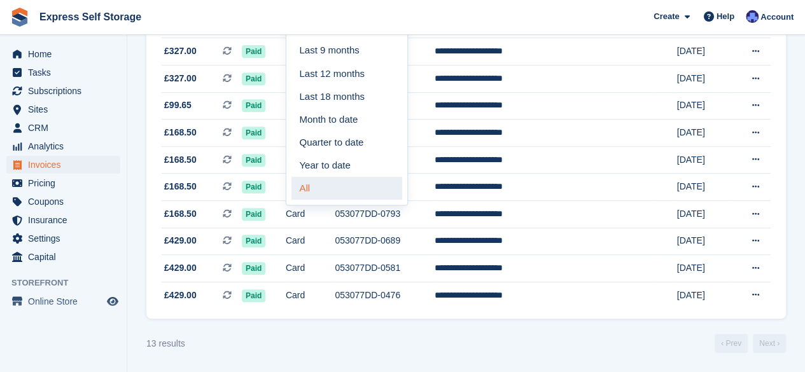
click at [336, 186] on link "All" at bounding box center [346, 188] width 111 height 23
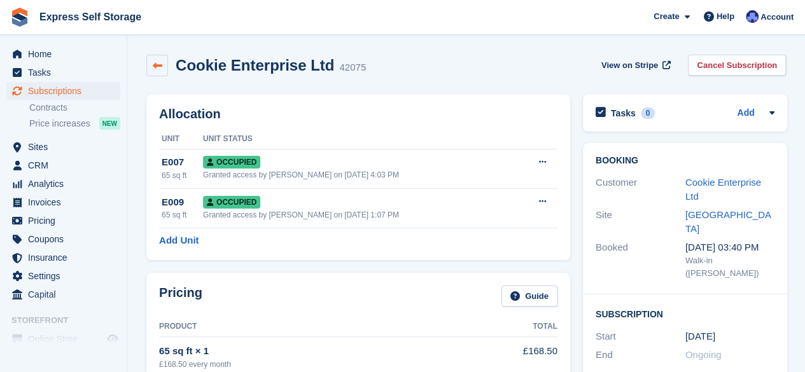
click at [163, 75] on link at bounding box center [157, 66] width 22 height 22
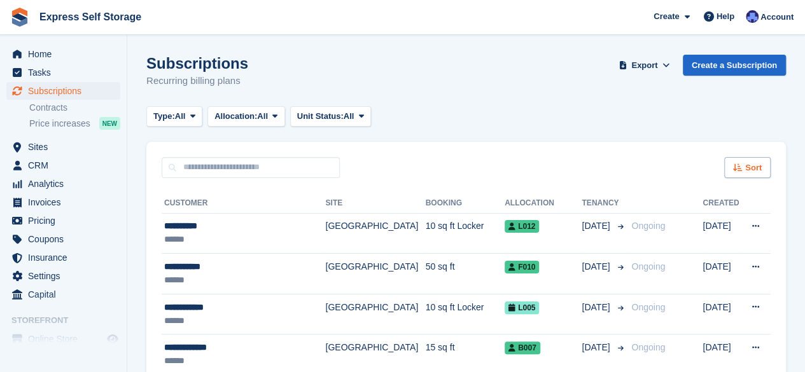
click at [750, 177] on div "Sort" at bounding box center [747, 167] width 46 height 21
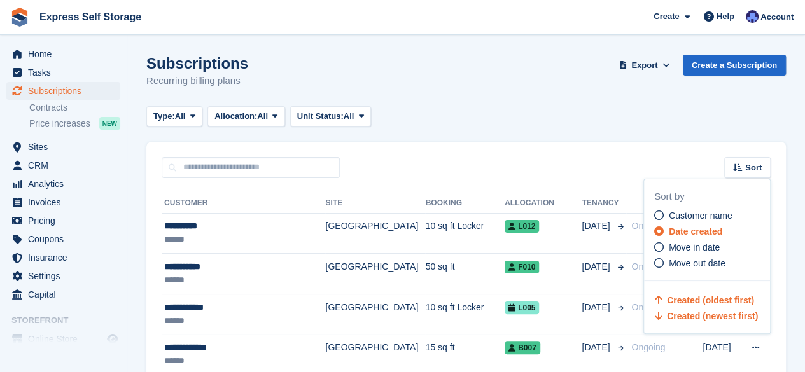
click at [697, 299] on span "Created (oldest first)" at bounding box center [710, 300] width 87 height 10
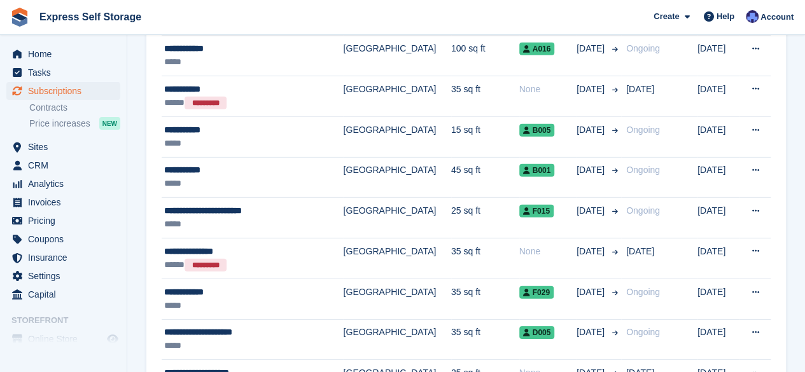
scroll to position [1928, 0]
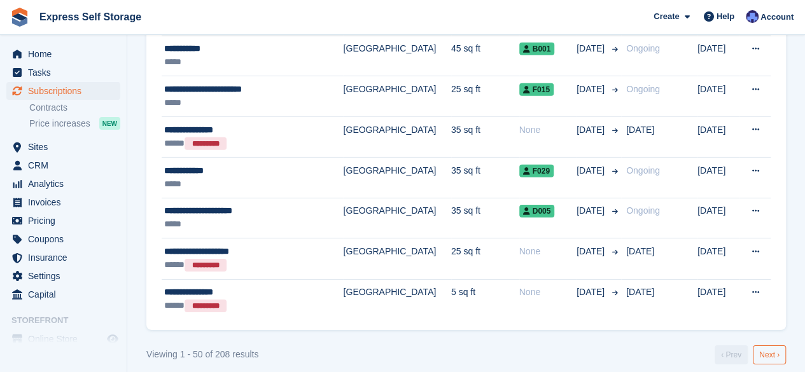
click at [774, 346] on link "Next ›" at bounding box center [769, 355] width 33 height 19
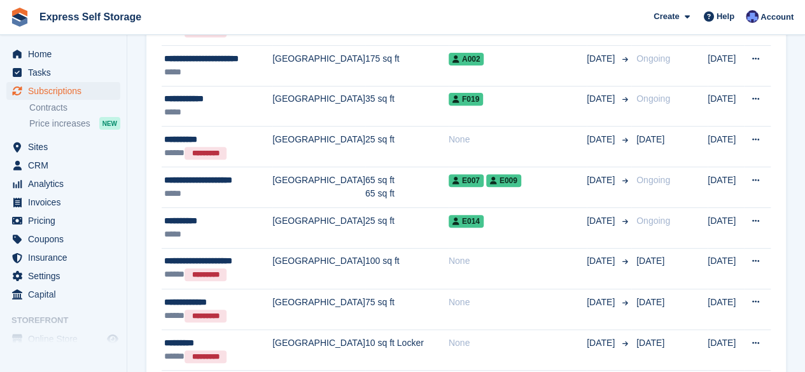
scroll to position [191, 0]
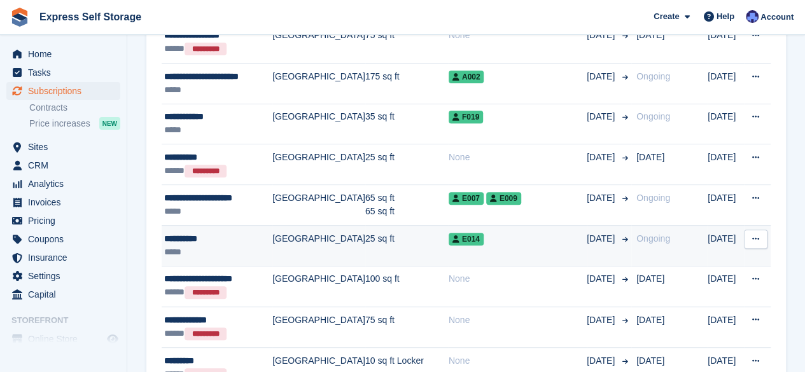
click at [365, 240] on td "25 sq ft" at bounding box center [406, 245] width 83 height 41
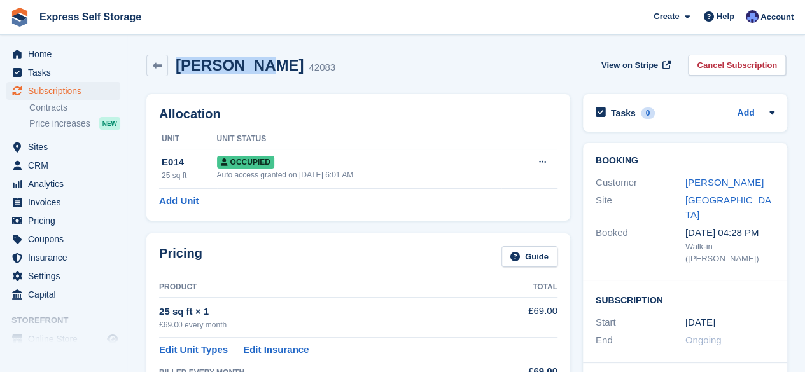
drag, startPoint x: 255, startPoint y: 66, endPoint x: 173, endPoint y: 64, distance: 81.5
click at [173, 64] on div "[PERSON_NAME] 42083" at bounding box center [251, 66] width 167 height 18
copy h2 "[PERSON_NAME]"
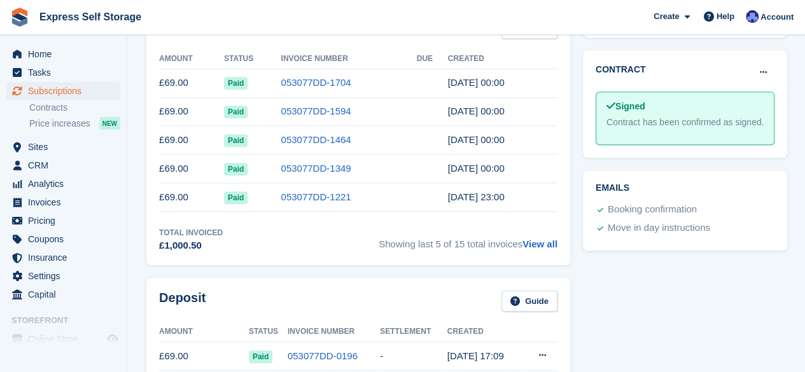
scroll to position [477, 0]
click at [533, 238] on link "View all" at bounding box center [540, 243] width 35 height 11
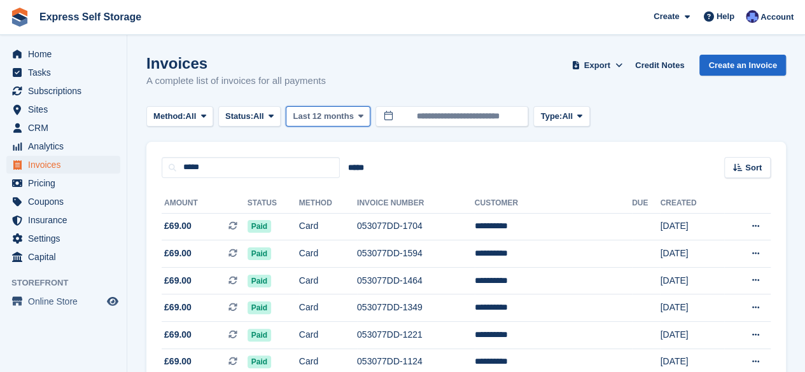
click at [337, 111] on span "Last 12 months" at bounding box center [323, 116] width 60 height 13
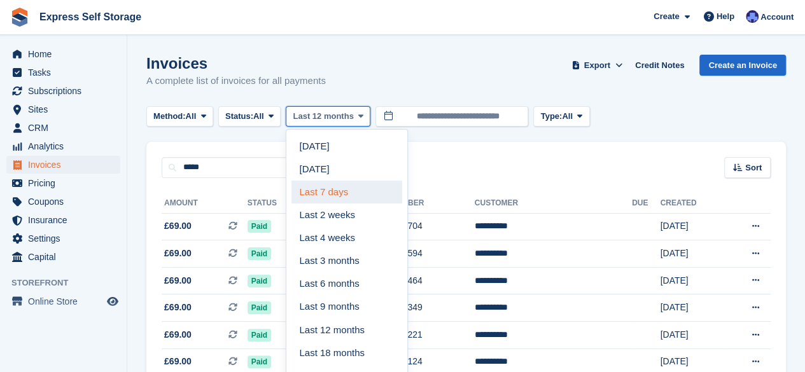
scroll to position [232, 0]
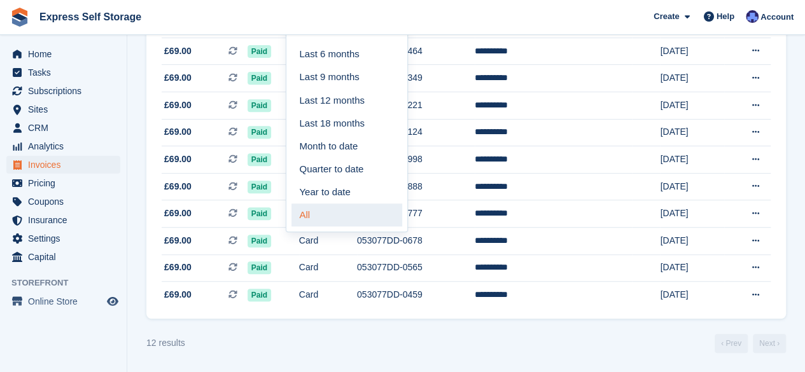
click at [322, 211] on link "All" at bounding box center [346, 215] width 111 height 23
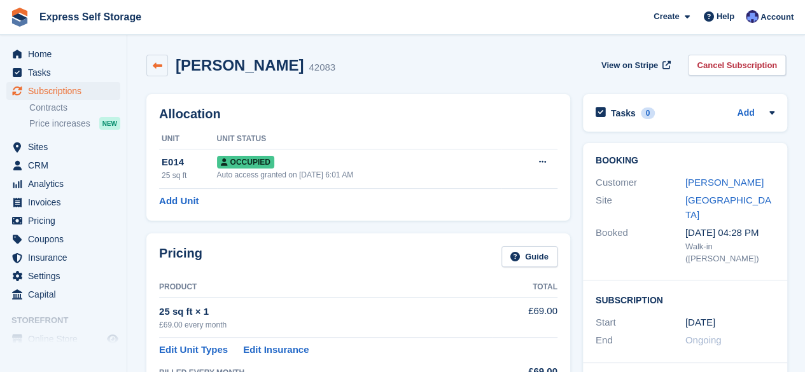
click at [157, 66] on icon at bounding box center [158, 66] width 10 height 10
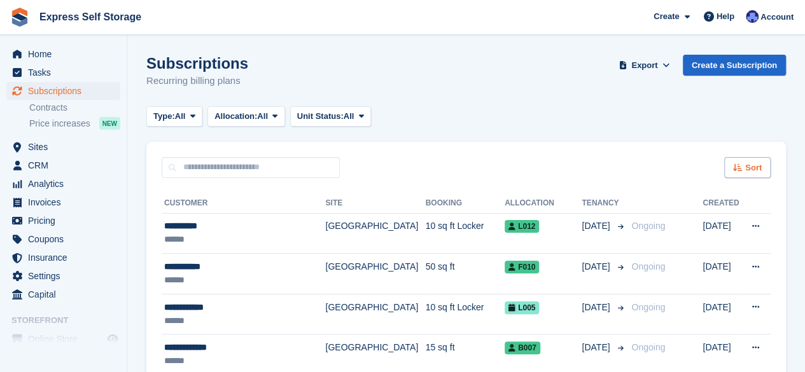
click at [745, 158] on div "Sort" at bounding box center [747, 167] width 46 height 21
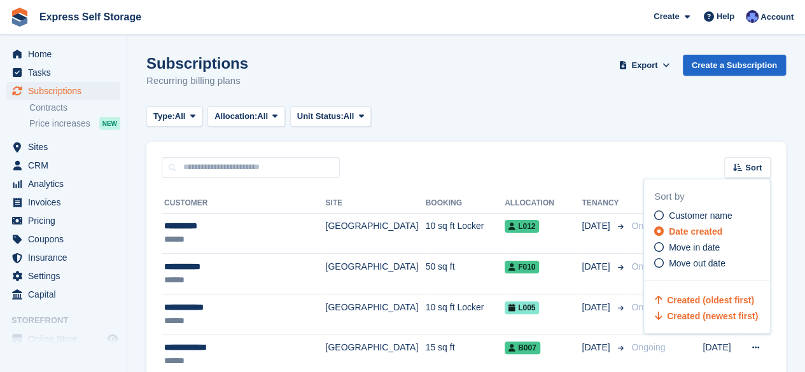
click at [699, 301] on span "Created (oldest first)" at bounding box center [710, 300] width 87 height 10
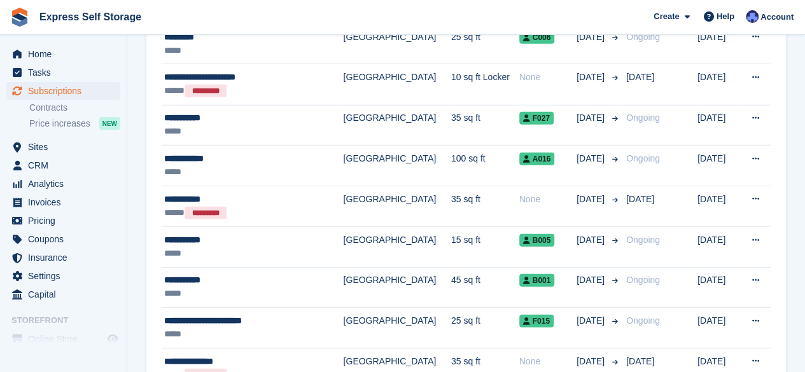
scroll to position [1928, 0]
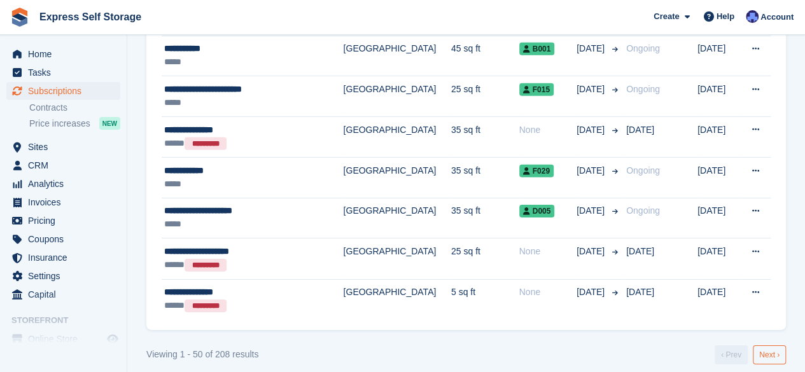
click at [766, 346] on link "Next ›" at bounding box center [769, 355] width 33 height 19
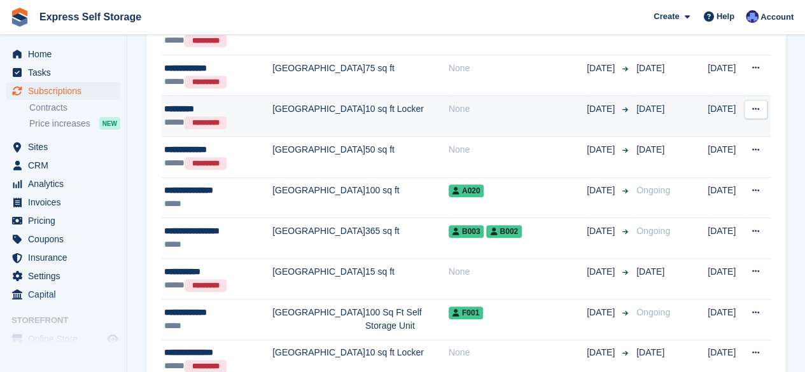
scroll to position [451, 0]
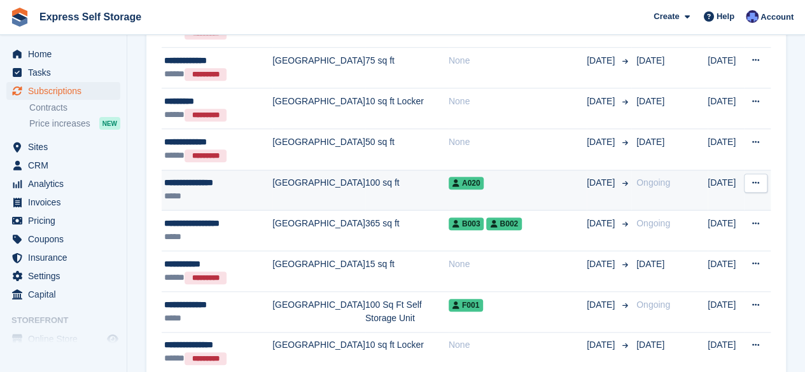
click at [517, 178] on div "A020" at bounding box center [518, 182] width 138 height 13
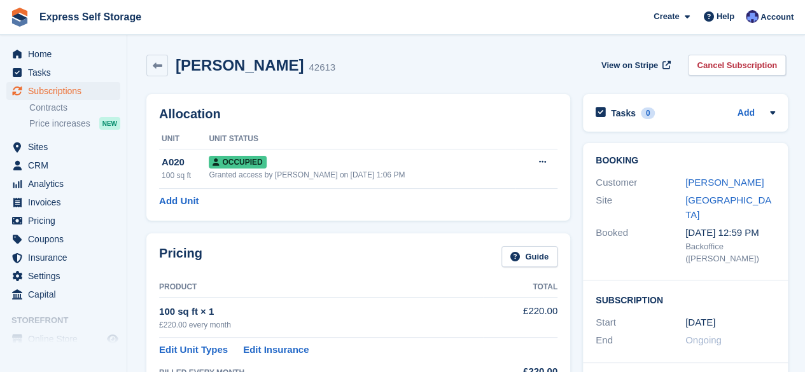
drag, startPoint x: 277, startPoint y: 66, endPoint x: 178, endPoint y: 63, distance: 100.0
click at [178, 63] on h2 "[PERSON_NAME]" at bounding box center [240, 65] width 128 height 17
copy h2 "[PERSON_NAME]"
